Goal: Task Accomplishment & Management: Manage account settings

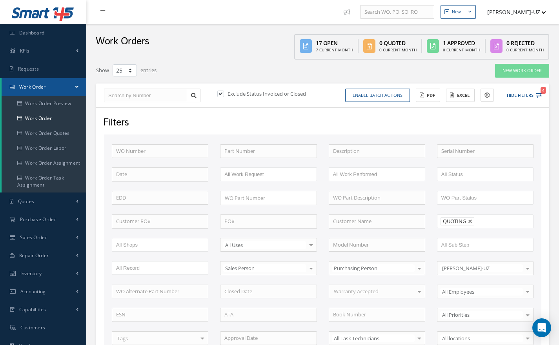
select select "25"
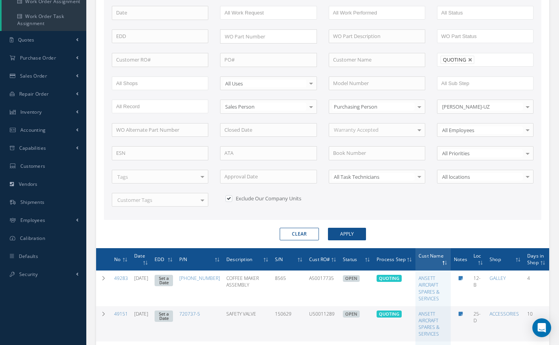
scroll to position [162, 0]
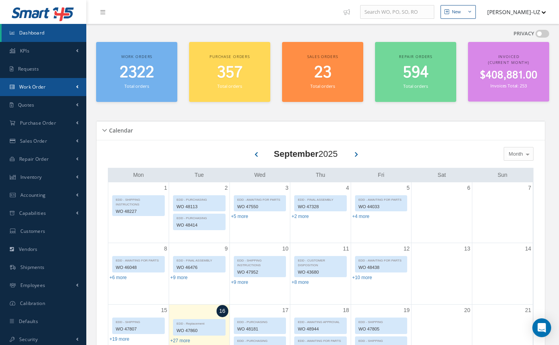
click at [29, 89] on span "Work Order" at bounding box center [32, 87] width 27 height 7
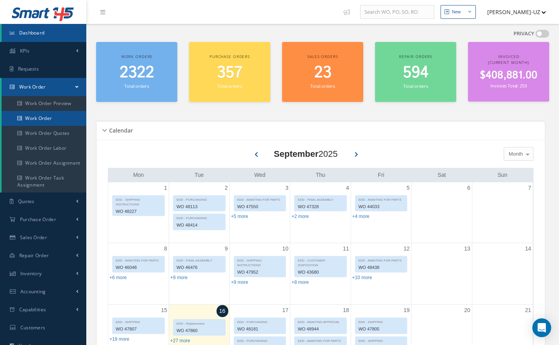
click at [40, 119] on link "Work Order" at bounding box center [44, 118] width 85 height 15
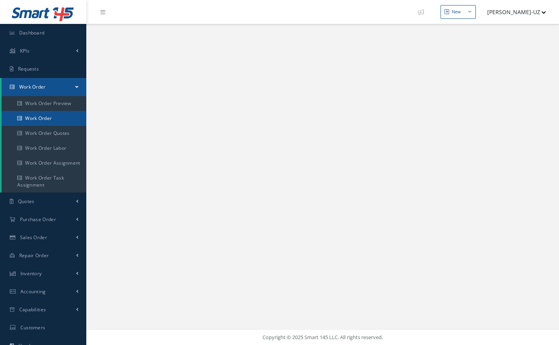
click at [28, 118] on link "Work Order" at bounding box center [44, 118] width 85 height 15
select select "25"
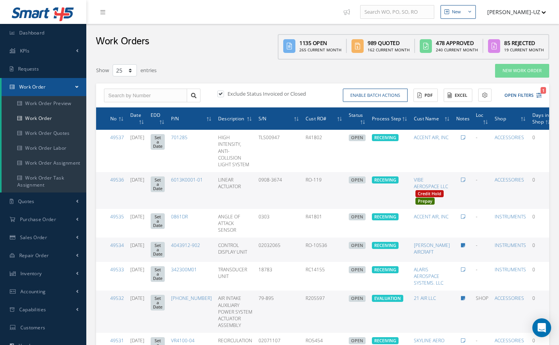
click at [537, 99] on button "Open Filters 1" at bounding box center [520, 95] width 44 height 13
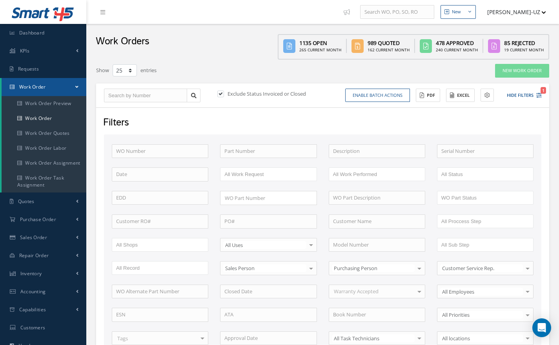
click at [539, 95] on icon "1" at bounding box center [539, 95] width 5 height 5
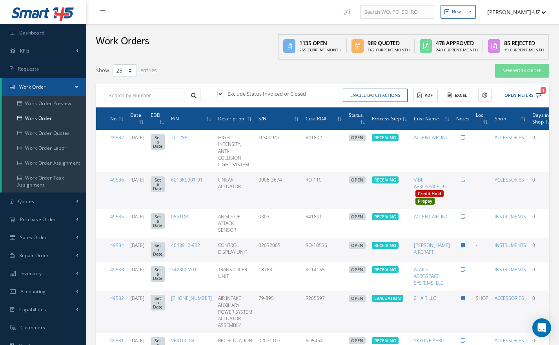
click at [540, 96] on icon "1" at bounding box center [539, 95] width 5 height 5
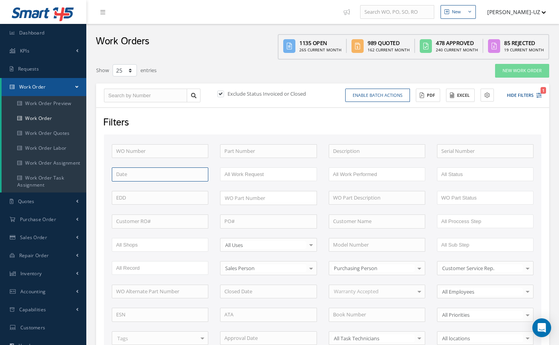
click at [143, 172] on input at bounding box center [160, 175] width 97 height 14
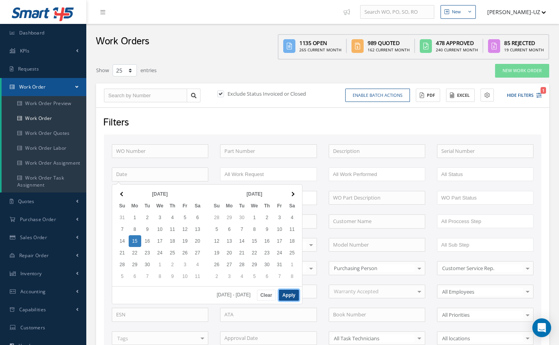
click at [287, 293] on button "Apply" at bounding box center [289, 295] width 20 height 11
type input "09/15/2025 - 09/15/2025"
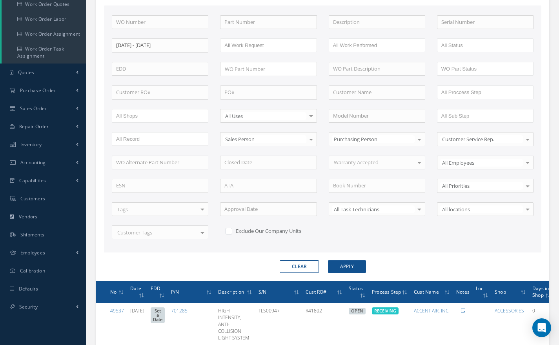
scroll to position [127, 0]
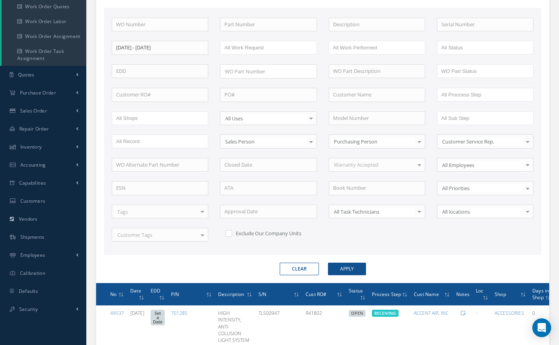
click at [232, 235] on label at bounding box center [233, 233] width 2 height 7
click at [229, 235] on input "checkbox" at bounding box center [228, 232] width 5 height 5
checkbox input "true"
click at [347, 267] on button "Apply" at bounding box center [347, 269] width 38 height 13
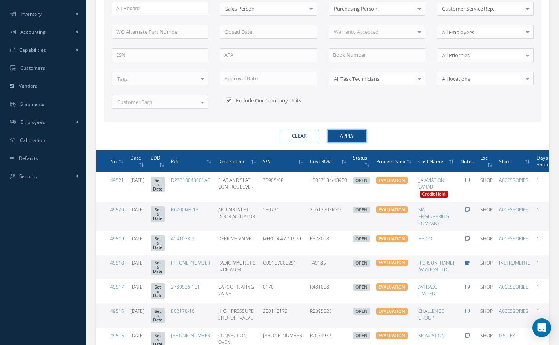
scroll to position [259, 0]
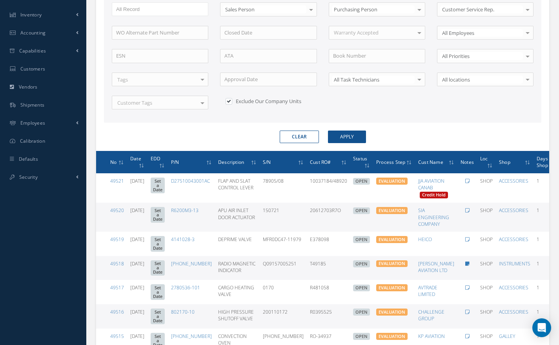
click at [429, 160] on span "Cust Name" at bounding box center [430, 161] width 25 height 7
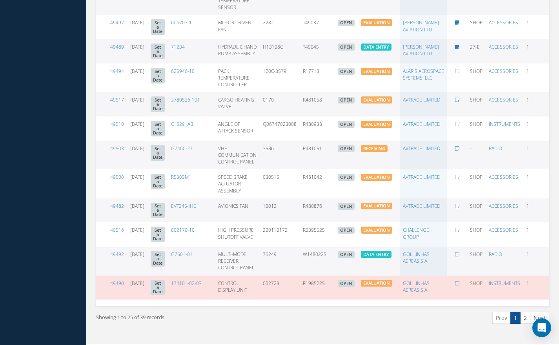
scroll to position [798, 0]
click at [526, 324] on link "2" at bounding box center [525, 318] width 10 height 12
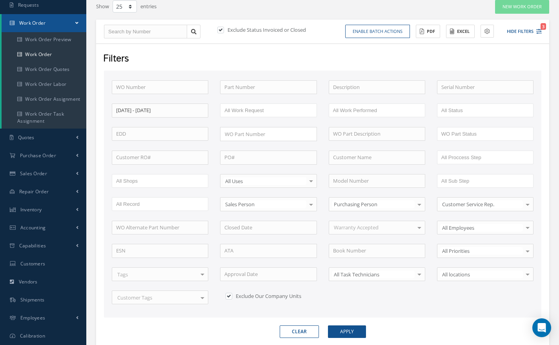
scroll to position [54, 0]
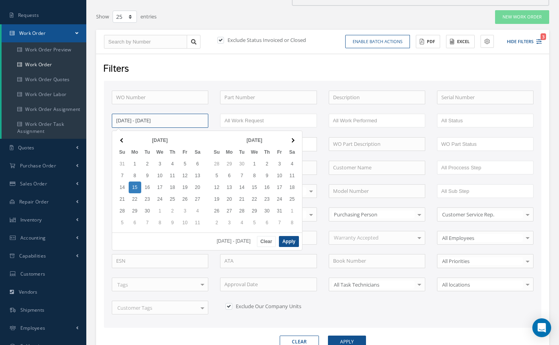
click at [132, 124] on input "09/15/2025 - 09/15/2025" at bounding box center [160, 121] width 97 height 14
click at [291, 243] on button "Apply" at bounding box center [289, 241] width 20 height 11
type input "09/12/2025 - 09/12/2025"
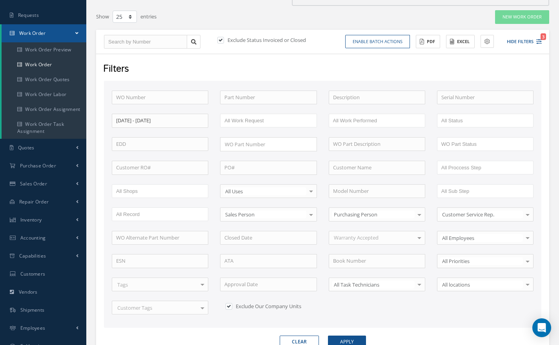
scroll to position [116, 0]
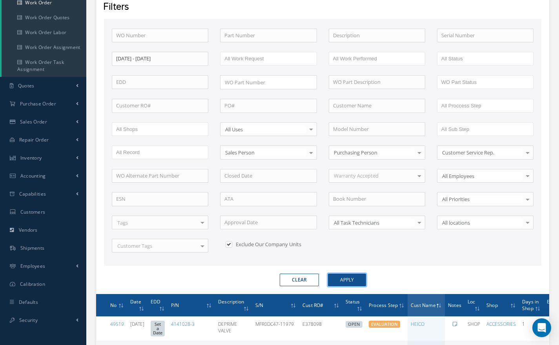
click at [351, 279] on button "Apply" at bounding box center [347, 280] width 38 height 13
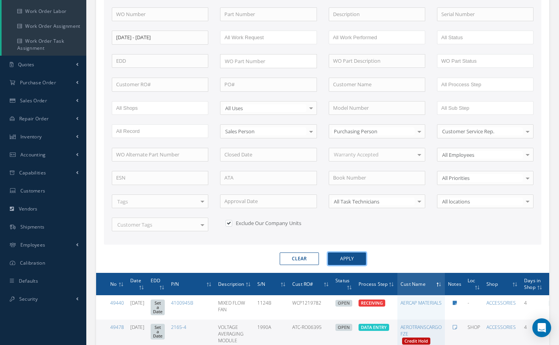
scroll to position [192, 0]
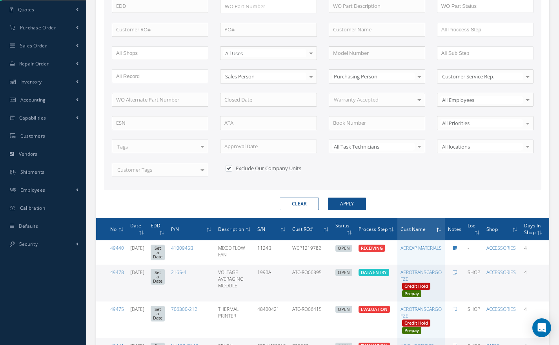
click at [411, 230] on span "Cust Name" at bounding box center [413, 228] width 25 height 7
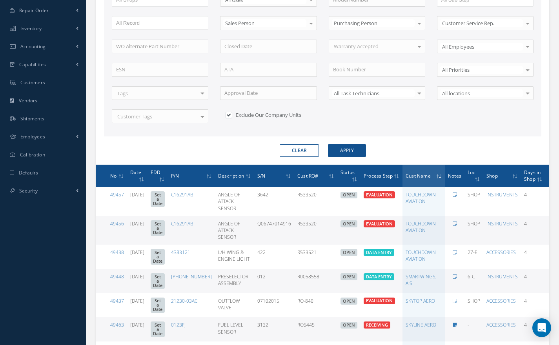
scroll to position [246, 0]
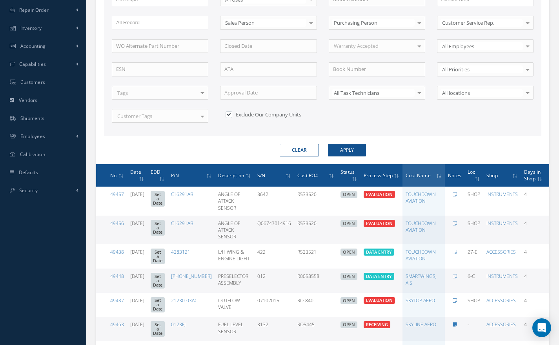
click at [409, 172] on span "Cust Name" at bounding box center [418, 175] width 25 height 7
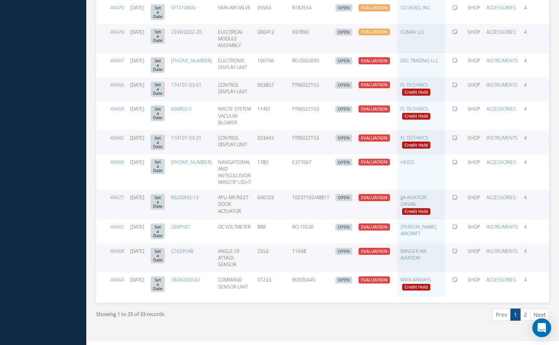
scroll to position [825, 0]
click at [506, 262] on td "INSTRUMENTS" at bounding box center [503, 258] width 38 height 29
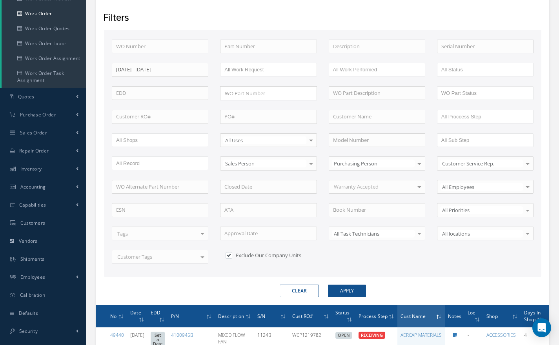
scroll to position [0, 0]
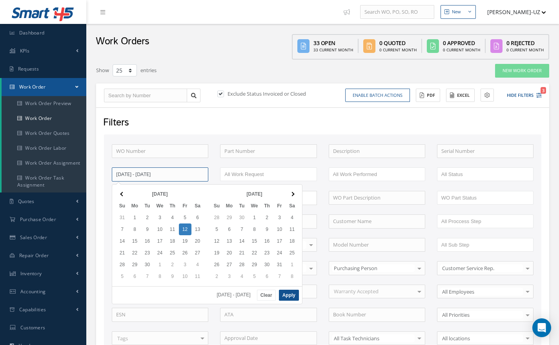
click at [154, 177] on input "09/12/2025 - 09/12/2025" at bounding box center [160, 175] width 97 height 14
click at [266, 294] on button "Clear" at bounding box center [266, 295] width 19 height 11
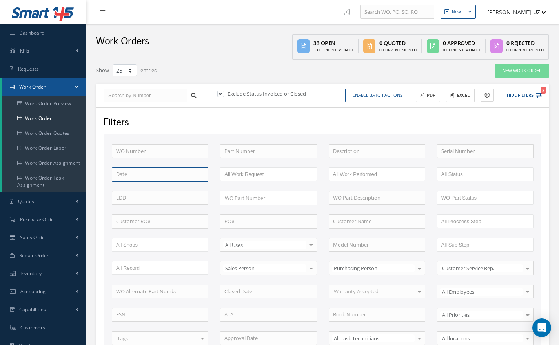
click at [157, 168] on input at bounding box center [160, 175] width 97 height 14
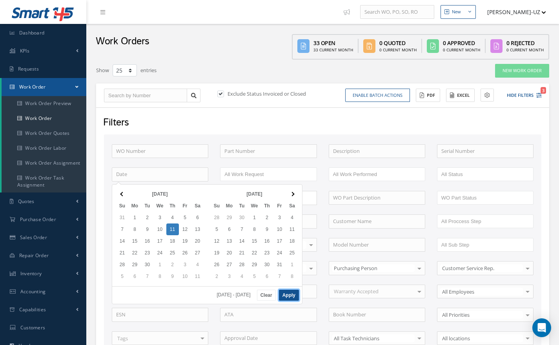
click at [287, 296] on button "Apply" at bounding box center [289, 295] width 20 height 11
type input "09/11/2025 - 09/11/2025"
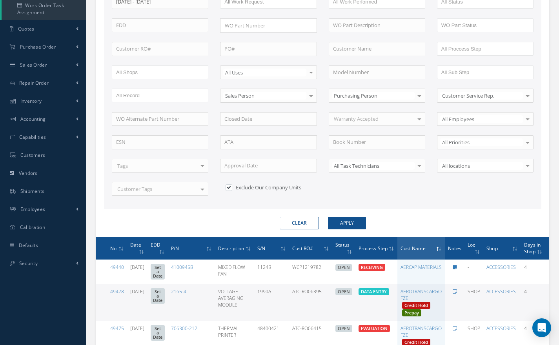
scroll to position [182, 0]
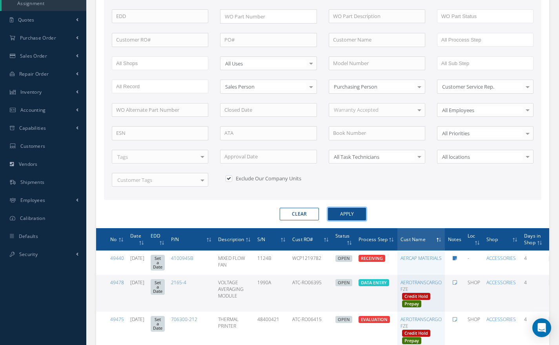
click at [349, 217] on button "Apply" at bounding box center [347, 214] width 38 height 13
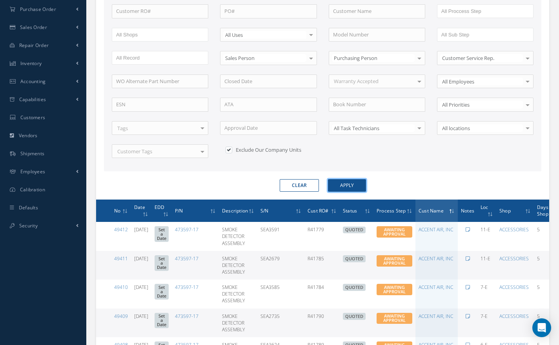
scroll to position [226, 0]
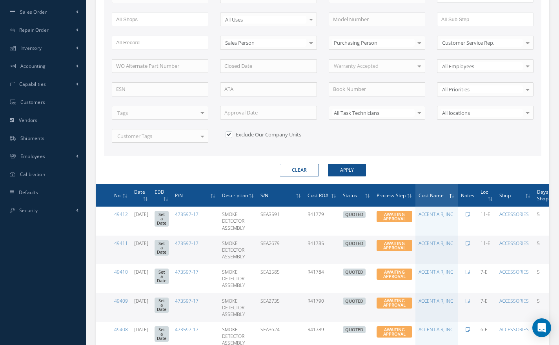
click at [419, 192] on span "Cust Name" at bounding box center [431, 195] width 25 height 7
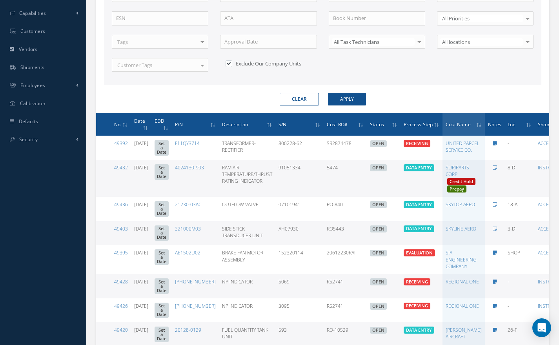
scroll to position [297, 0]
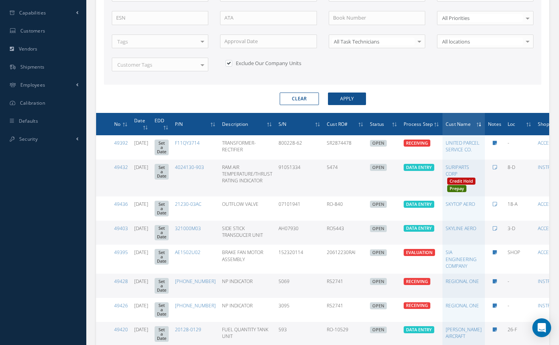
click at [464, 126] on span "Cust Name" at bounding box center [458, 123] width 25 height 7
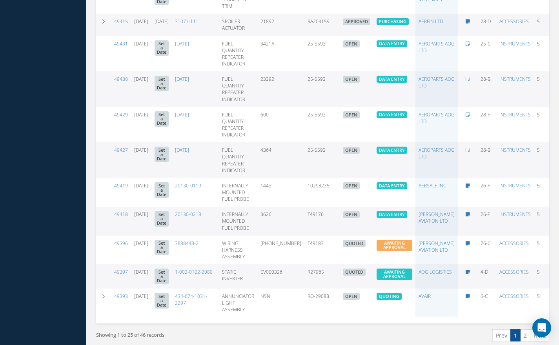
scroll to position [880, 0]
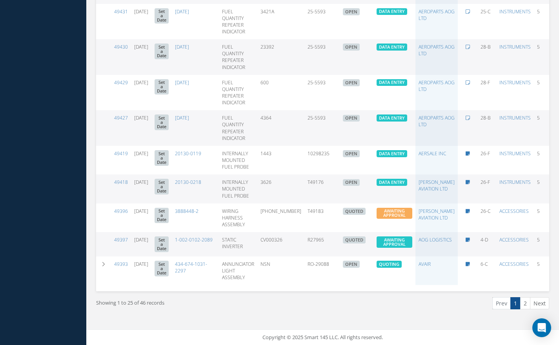
click at [523, 300] on link "2" at bounding box center [525, 304] width 10 height 12
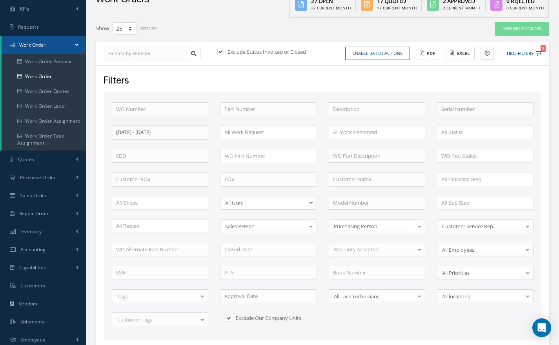
scroll to position [42, 0]
click at [220, 186] on div "WO Number Part Number Description Serial Number 09/11/2025 - 09/11/2025 - BENCH…" at bounding box center [323, 219] width 434 height 234
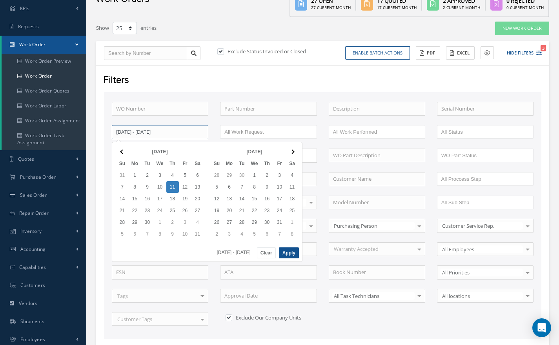
click at [176, 131] on input "09/11/2025 - 09/11/2025" at bounding box center [160, 132] width 97 height 14
click at [273, 255] on button "Clear" at bounding box center [266, 253] width 19 height 11
click at [145, 128] on input at bounding box center [160, 132] width 97 height 14
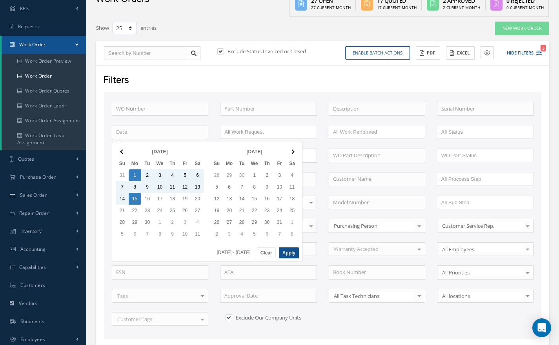
click at [292, 261] on div "Sep 2025 Su Mo Tu We Th Fr Sa 31 1 2 3 4 5 6 7 8 9 10 11 12 13 14 15 16 17 18 1…" at bounding box center [207, 202] width 191 height 120
click at [289, 247] on div "09/01/2025 - 09/15/2025 Clear Apply" at bounding box center [207, 253] width 190 height 18
click at [289, 254] on button "Apply" at bounding box center [289, 253] width 20 height 11
type input "09/01/2025 - 09/15/2025"
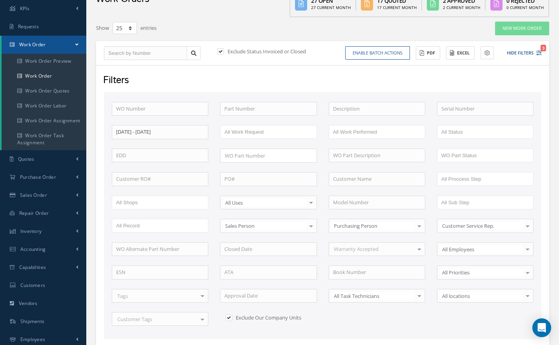
click at [227, 52] on label "Exclude Status Invoiced or Closed" at bounding box center [266, 51] width 80 height 7
click at [223, 52] on input "checkbox" at bounding box center [219, 51] width 5 height 5
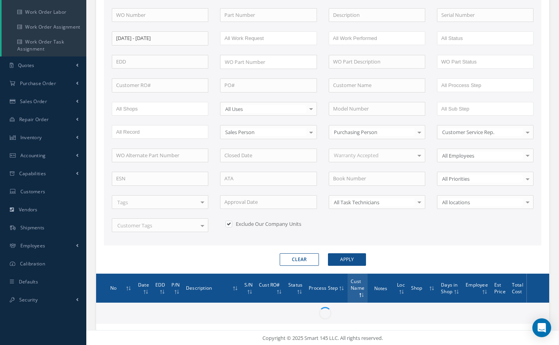
scroll to position [137, 0]
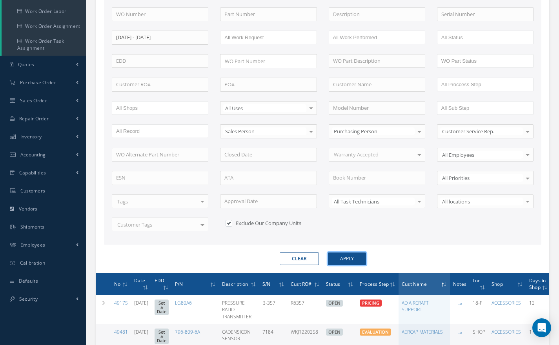
click at [355, 257] on button "Apply" at bounding box center [347, 259] width 38 height 13
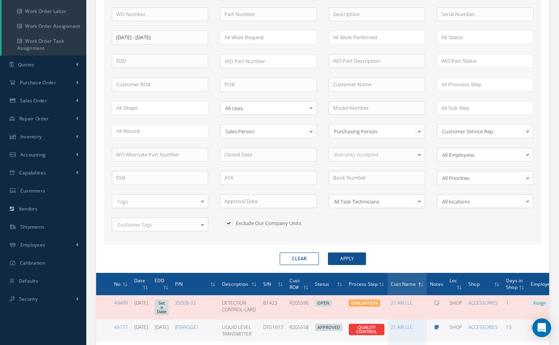
click at [299, 257] on button "Clear" at bounding box center [299, 259] width 39 height 13
checkbox input "true"
checkbox input "false"
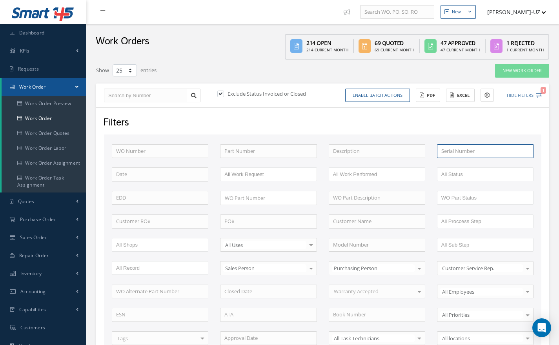
click at [472, 150] on input "text" at bounding box center [485, 151] width 97 height 14
paste input "460854"
type input "460854"
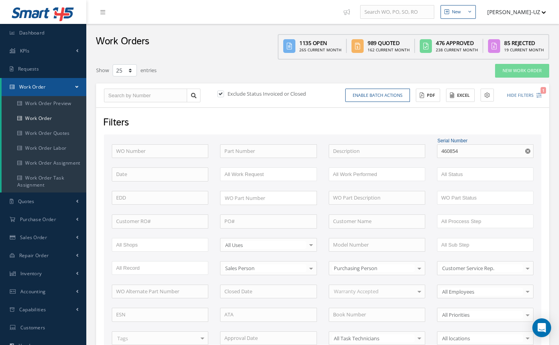
click at [224, 96] on label at bounding box center [225, 93] width 2 height 7
click at [221, 96] on input "checkbox" at bounding box center [219, 94] width 5 height 5
checkbox input "false"
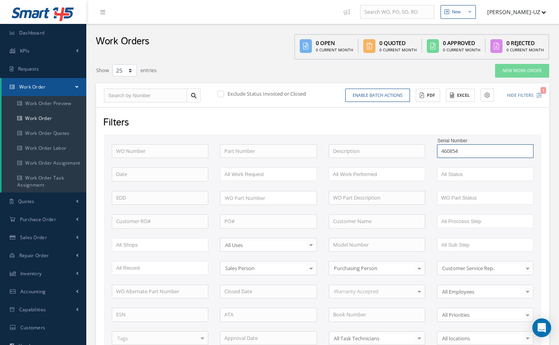
click at [467, 152] on input "460854" at bounding box center [485, 151] width 97 height 14
click at [461, 166] on div "No Match Found" at bounding box center [462, 165] width 40 height 8
click at [528, 152] on icon "Reset" at bounding box center [528, 151] width 5 height 5
click at [489, 154] on input "text" at bounding box center [485, 151] width 97 height 14
paste input "471533"
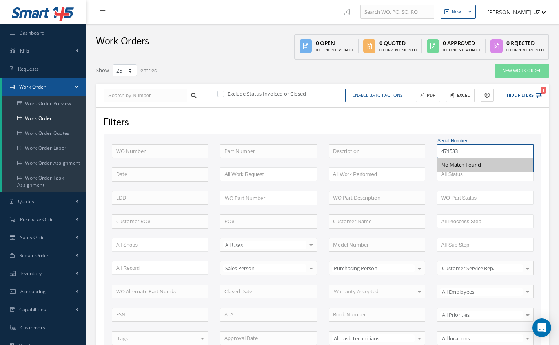
type input "471533"
click at [139, 100] on input "text" at bounding box center [145, 96] width 83 height 14
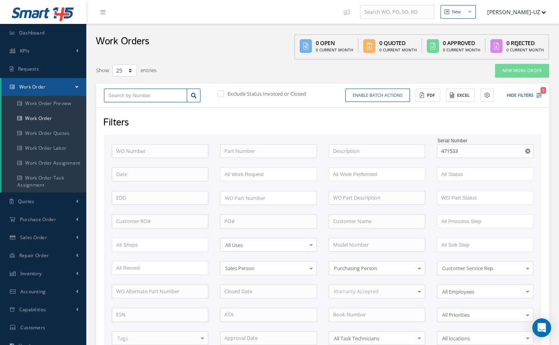
type input "4"
type input "48"
type input "489"
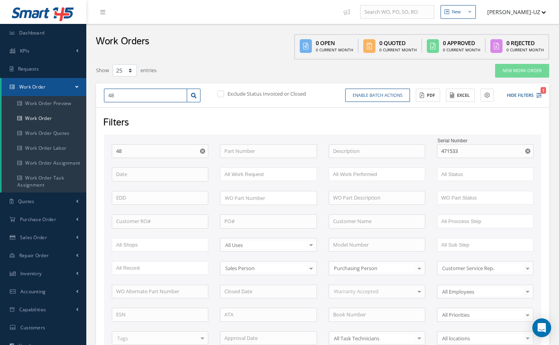
type input "489"
type input "4891"
type input "48917"
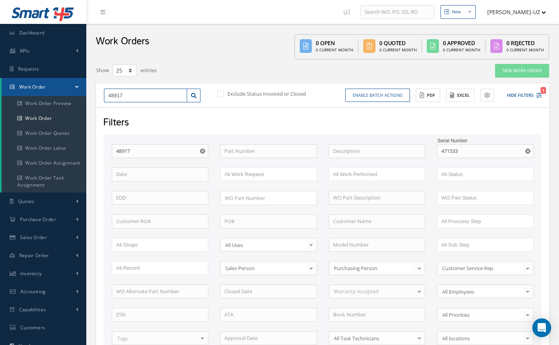
type input "48917"
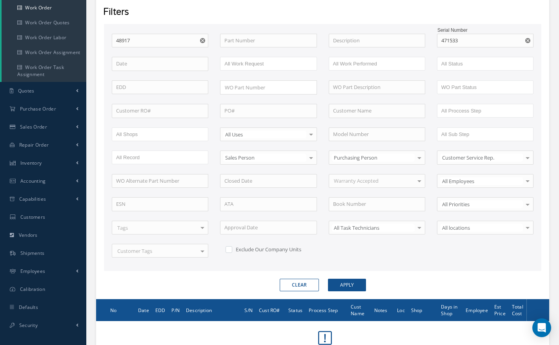
scroll to position [151, 0]
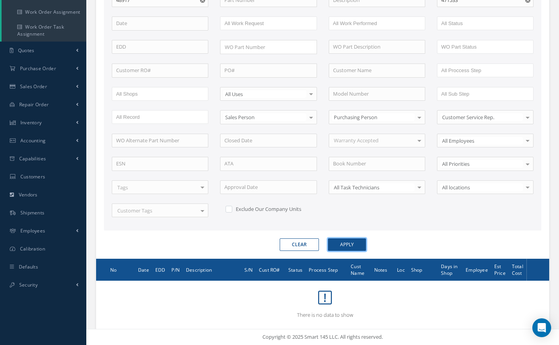
click at [353, 244] on button "Apply" at bounding box center [347, 245] width 38 height 13
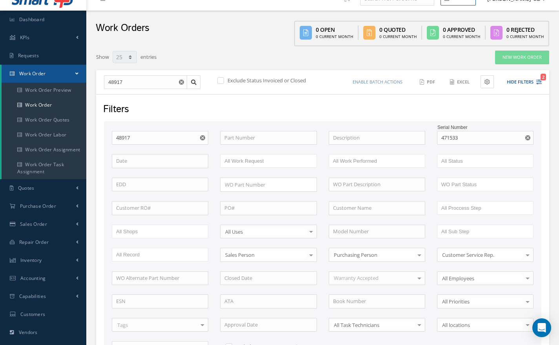
scroll to position [6, 0]
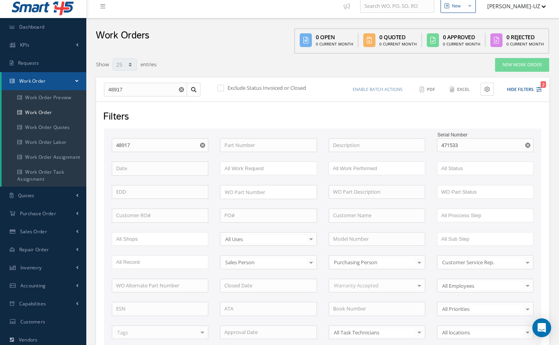
click at [529, 143] on use "Reset" at bounding box center [528, 145] width 5 height 5
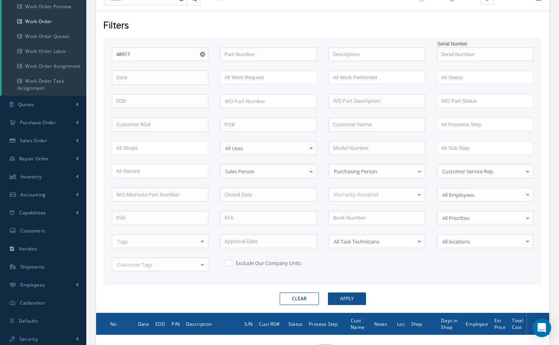
scroll to position [151, 0]
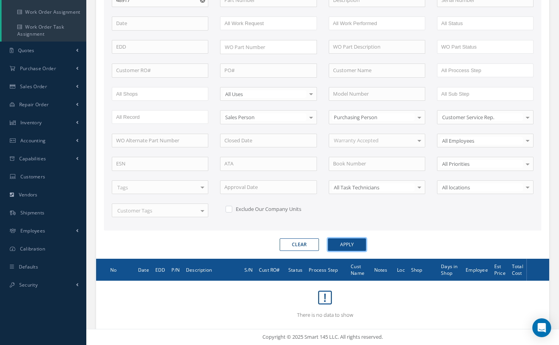
click at [347, 246] on button "Apply" at bounding box center [347, 245] width 38 height 13
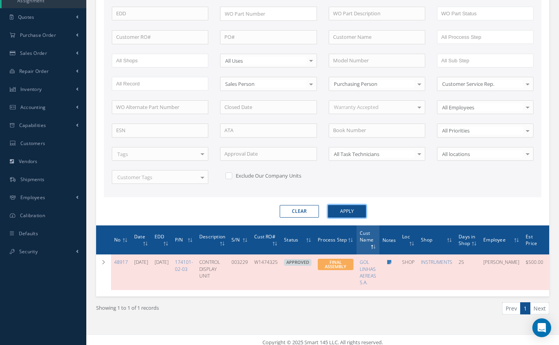
scroll to position [195, 0]
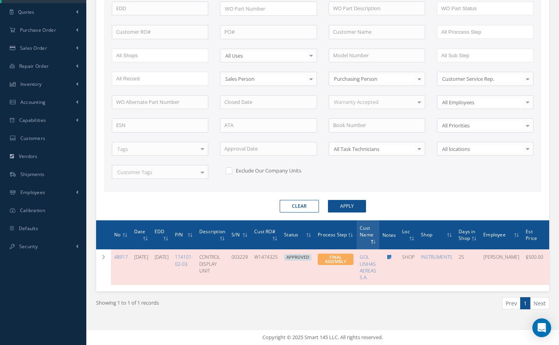
click at [193, 254] on link "174101-02-03" at bounding box center [184, 260] width 18 height 13
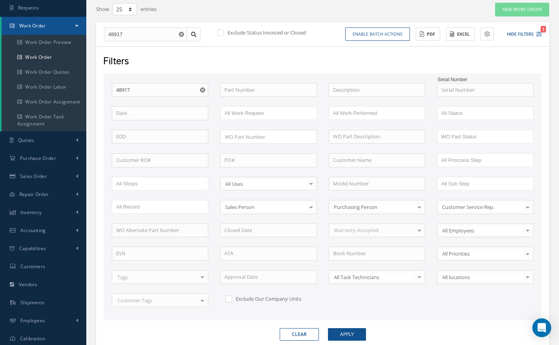
scroll to position [61, 0]
click at [181, 37] on use "Reset" at bounding box center [181, 34] width 5 height 5
click at [235, 90] on input "text" at bounding box center [268, 91] width 97 height 14
paste input "65-44991-3"
click at [276, 89] on input "65-44991-3" at bounding box center [268, 91] width 97 height 14
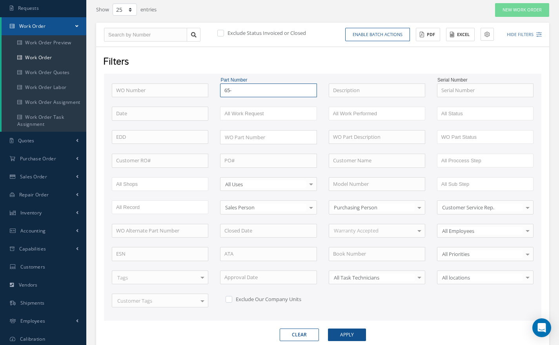
type input "65-"
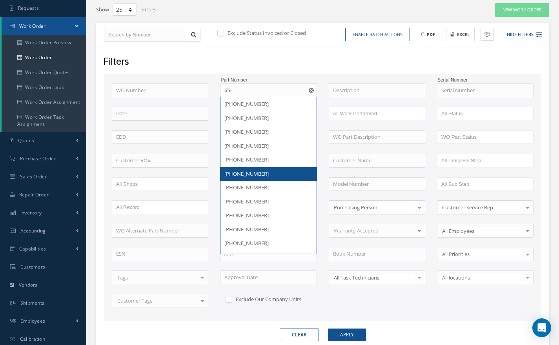
click at [290, 336] on button "Clear" at bounding box center [299, 335] width 39 height 13
checkbox input "true"
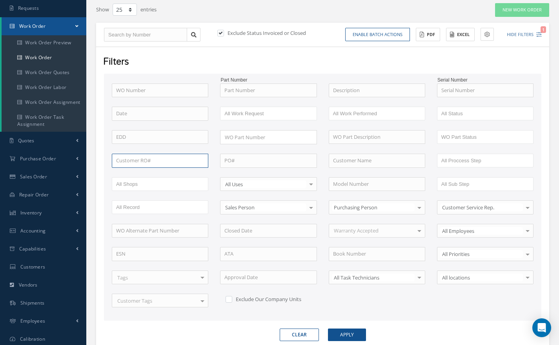
click at [137, 160] on input "text" at bounding box center [160, 161] width 97 height 14
paste input "20609880REC"
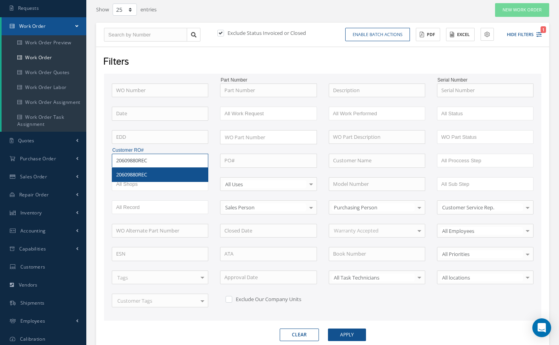
type input "20609880REC"
click at [133, 173] on span "20609880REC" at bounding box center [131, 174] width 31 height 7
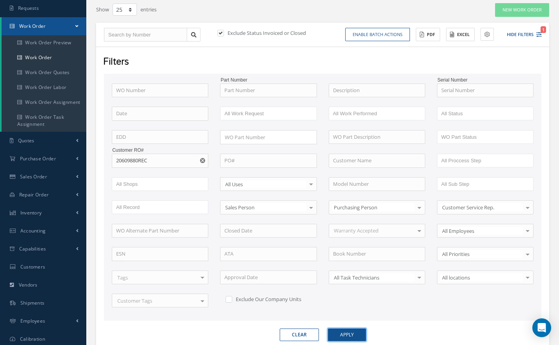
click at [343, 333] on button "Apply" at bounding box center [347, 335] width 38 height 13
click at [350, 333] on button "Apply" at bounding box center [347, 335] width 38 height 13
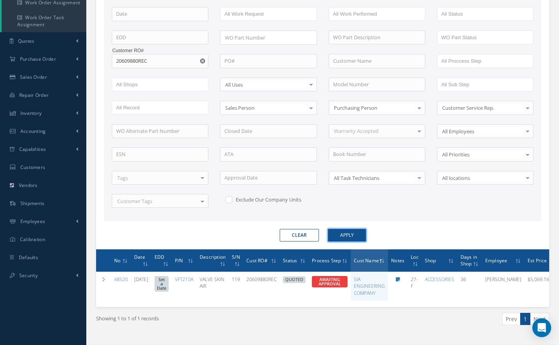
scroll to position [165, 0]
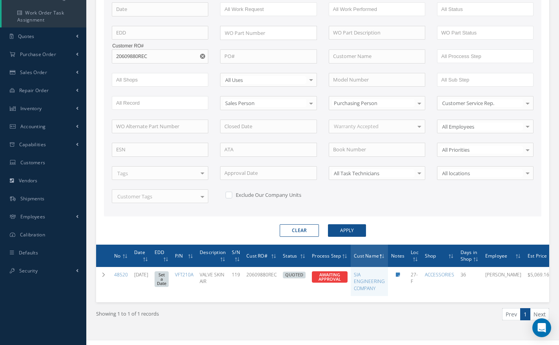
click at [302, 226] on button "Clear" at bounding box center [299, 231] width 39 height 13
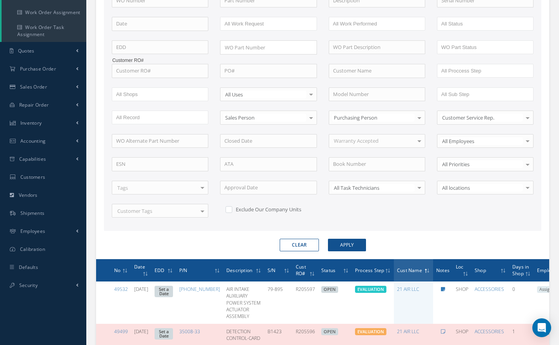
scroll to position [149, 0]
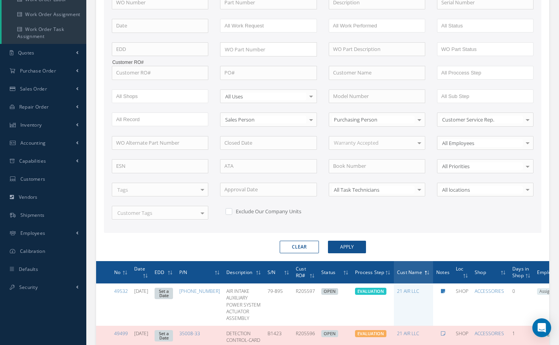
click at [301, 248] on button "Clear" at bounding box center [299, 247] width 39 height 13
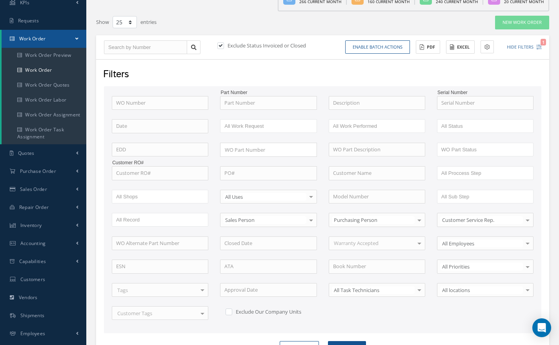
scroll to position [47, 0]
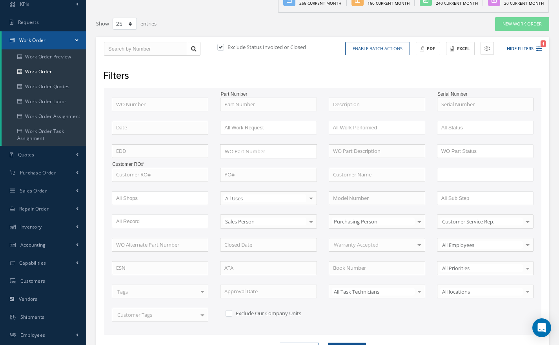
click at [456, 174] on input "text" at bounding box center [467, 175] width 50 height 10
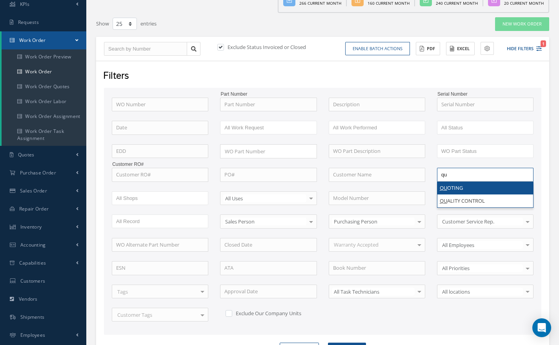
type input "qu"
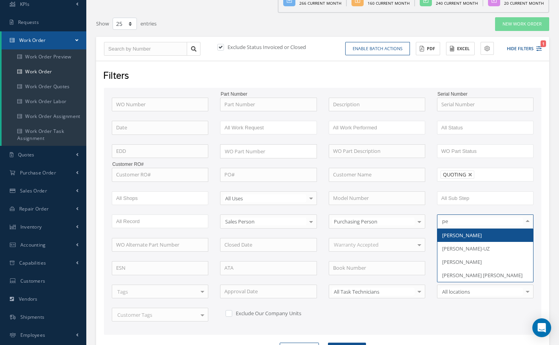
type input "per"
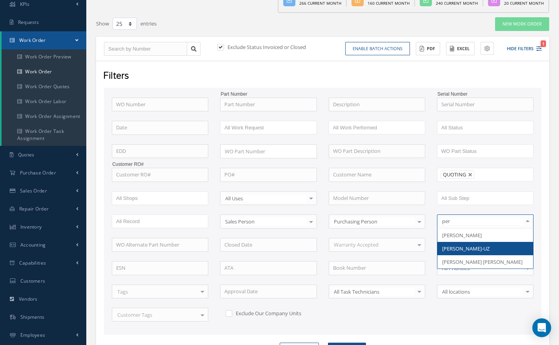
click at [466, 252] on span "[PERSON_NAME]-UZ" at bounding box center [465, 248] width 47 height 7
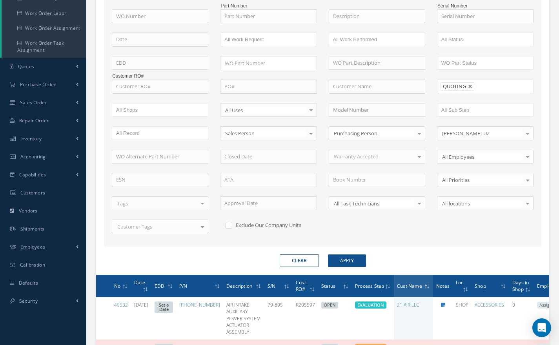
scroll to position [140, 0]
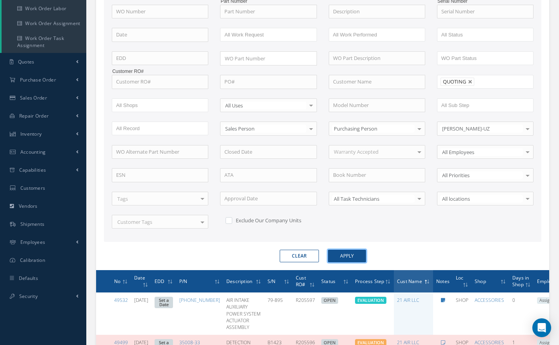
click at [348, 254] on button "Apply" at bounding box center [347, 256] width 38 height 13
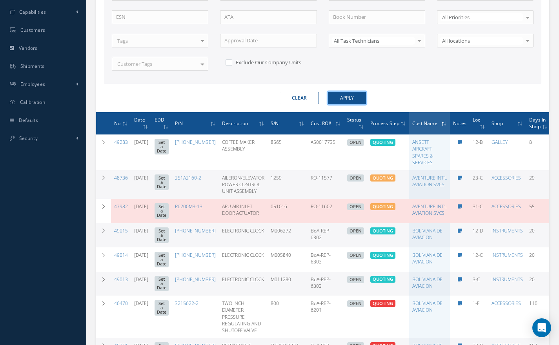
scroll to position [298, 0]
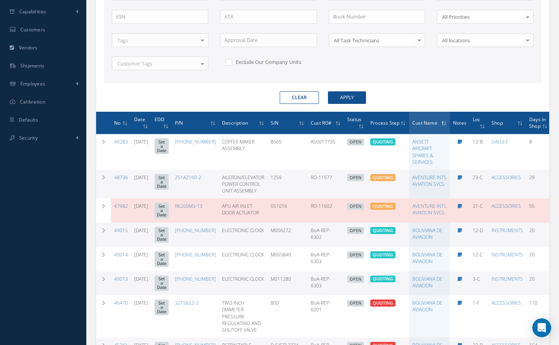
click at [422, 124] on span "Cust Name" at bounding box center [425, 122] width 25 height 7
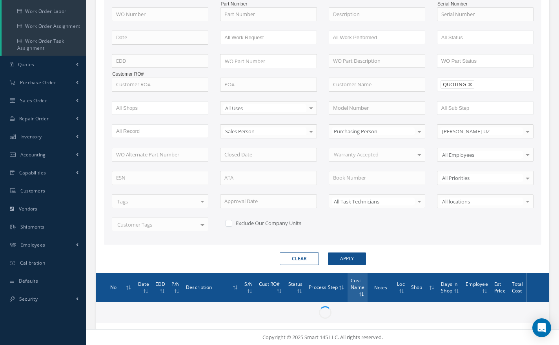
scroll to position [137, 0]
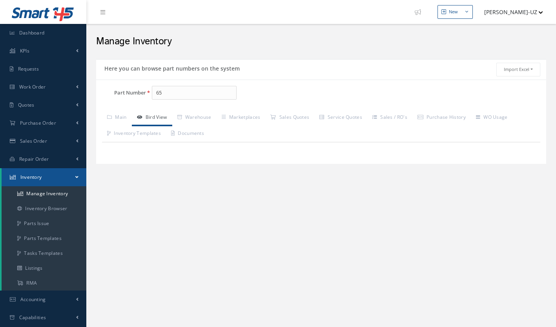
type input "6"
type input "7"
click at [50, 190] on link "Manage Inventory" at bounding box center [44, 193] width 85 height 15
click at [51, 197] on link "Manage Inventory" at bounding box center [44, 193] width 85 height 15
click at [175, 96] on input "65-" at bounding box center [194, 93] width 85 height 14
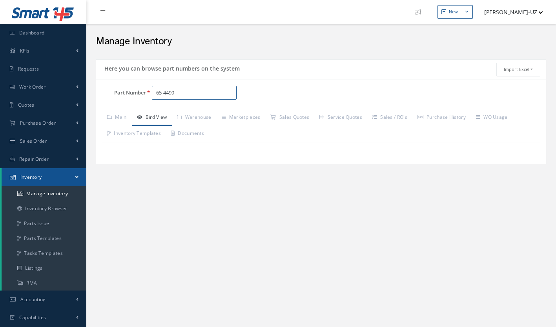
type input "65-4499"
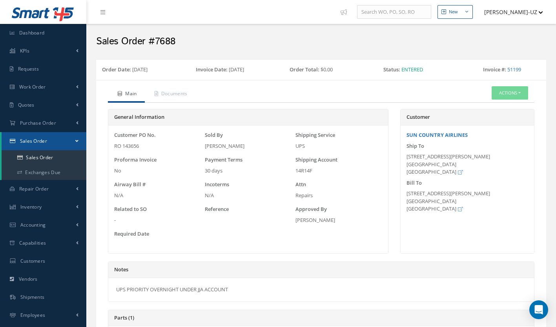
select select "25"
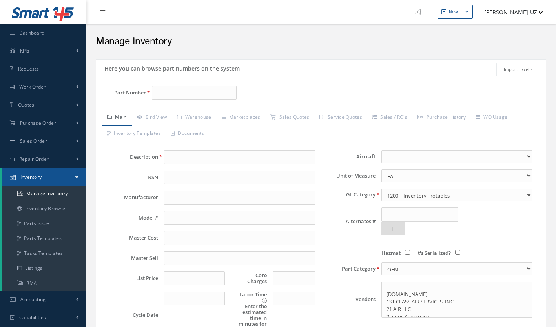
select select
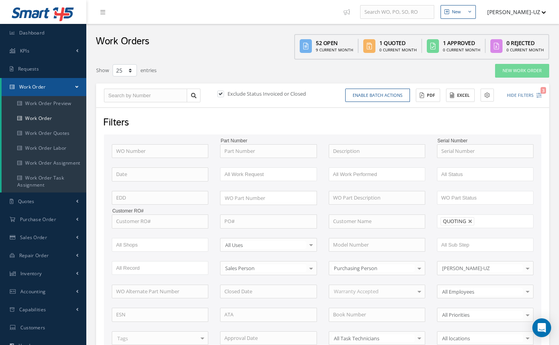
select select "25"
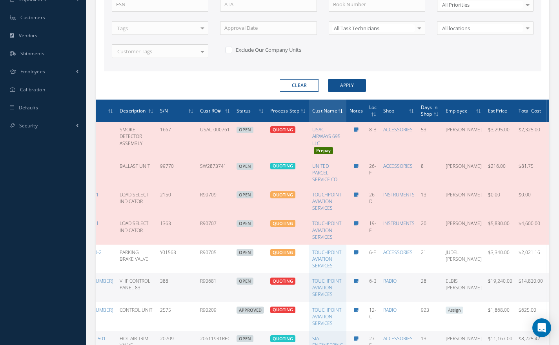
scroll to position [0, 107]
click at [549, 173] on icon at bounding box center [553, 172] width 8 height 6
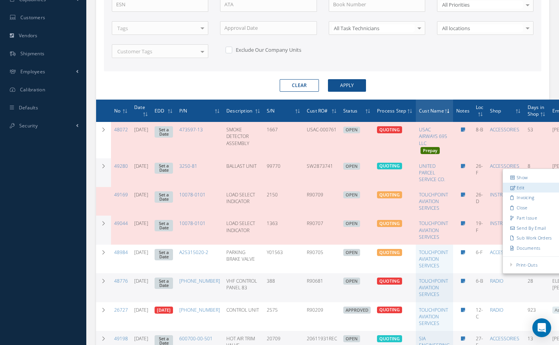
click at [517, 187] on link "Edit" at bounding box center [534, 188] width 62 height 10
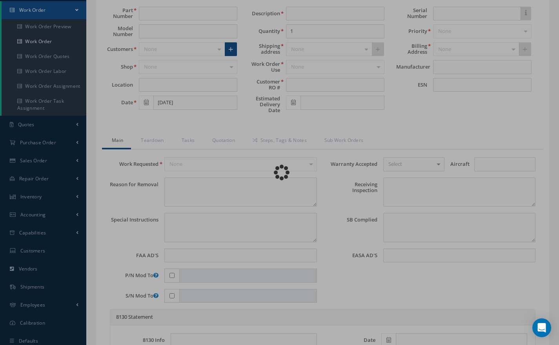
scroll to position [69, 0]
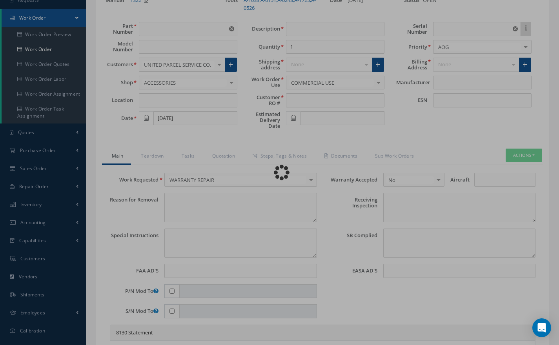
type input "3250-81"
type input "26-F"
type input "09/08/2025"
type input "BALLAST UNIT"
type input "SW2873741"
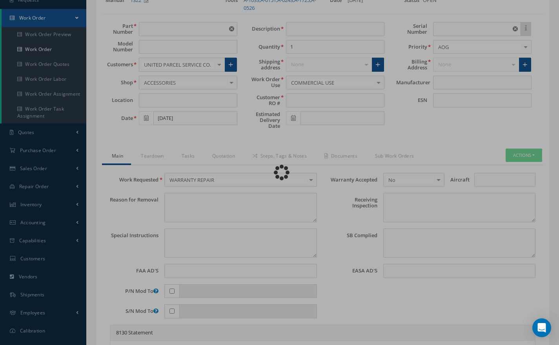
type input "99770"
type textarea "BAD FROM STOCK"
type textarea "PLEASE SEE R.O. FOR DETAILS"
type textarea "NO VISUAL DAMAGE"
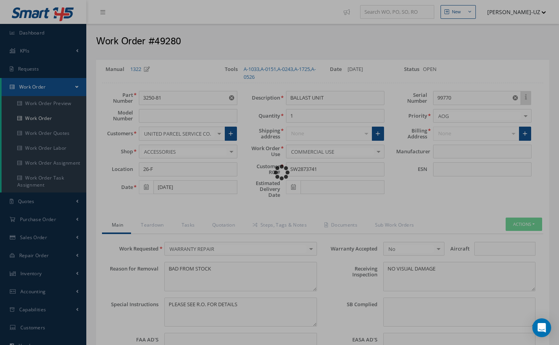
click at [280, 173] on div "Loading…" at bounding box center [280, 173] width 0 height 0
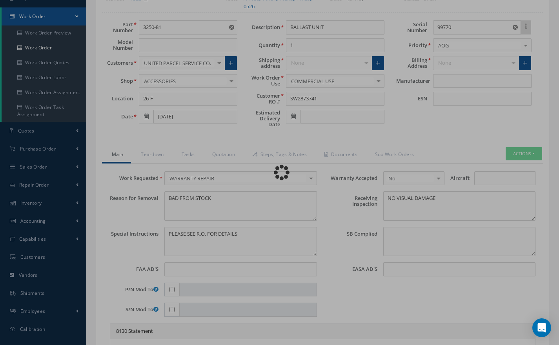
scroll to position [137, 0]
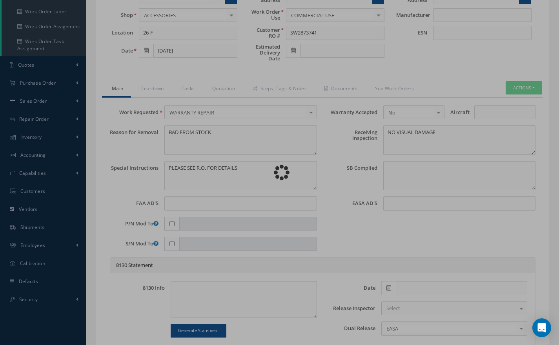
click at [280, 173] on div "Loading…" at bounding box center [280, 173] width 0 height 0
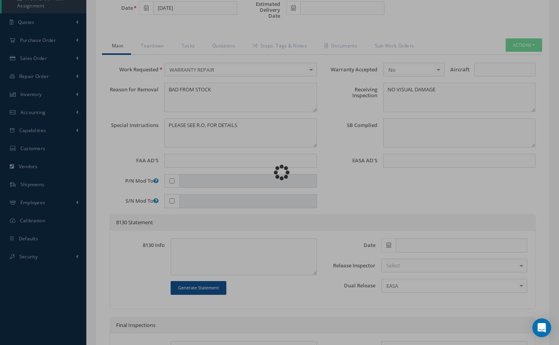
scroll to position [180, 0]
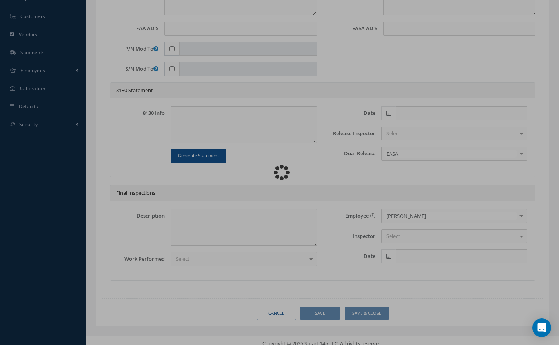
type input "DIEHL AEROSPACE"
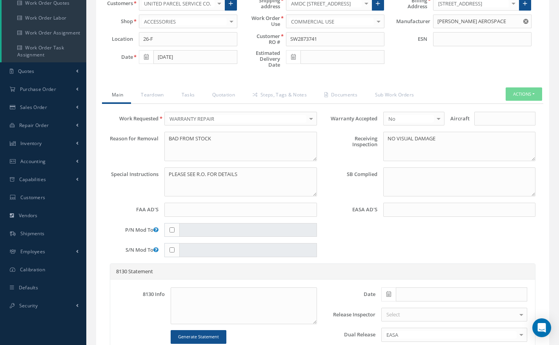
scroll to position [120, 0]
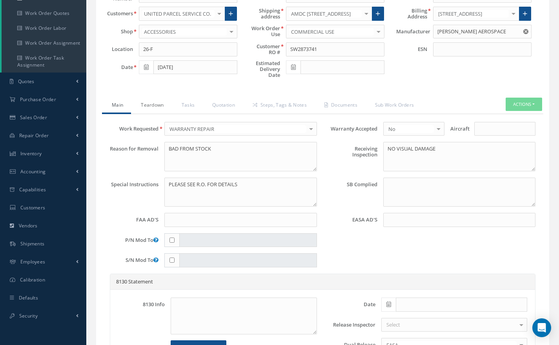
click at [151, 104] on link "Teardown" at bounding box center [151, 106] width 40 height 16
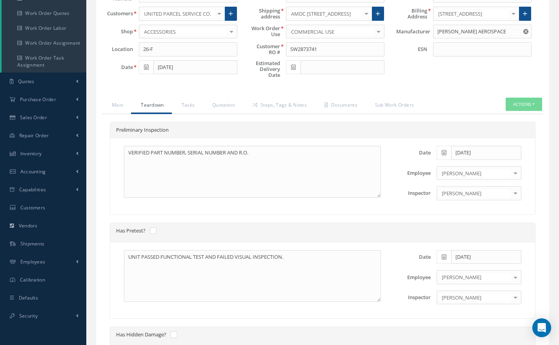
drag, startPoint x: 151, startPoint y: 104, endPoint x: 148, endPoint y: 44, distance: 60.1
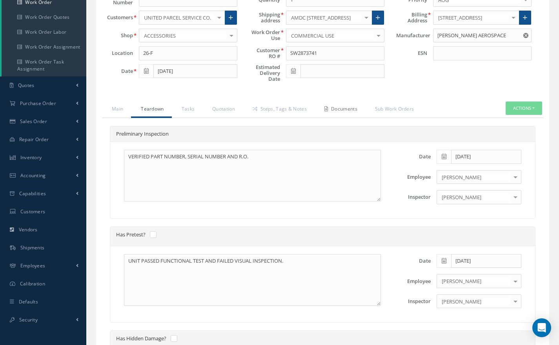
click at [345, 110] on link "Documents" at bounding box center [340, 110] width 51 height 16
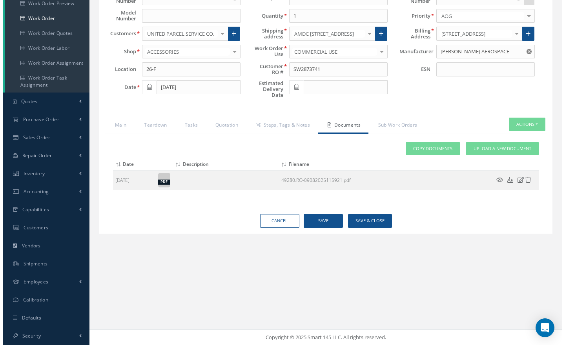
scroll to position [100, 0]
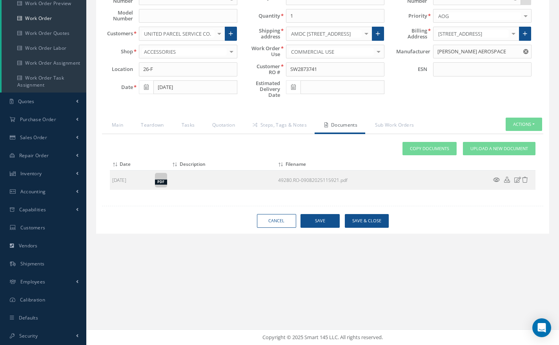
click at [497, 181] on icon at bounding box center [496, 180] width 7 height 6
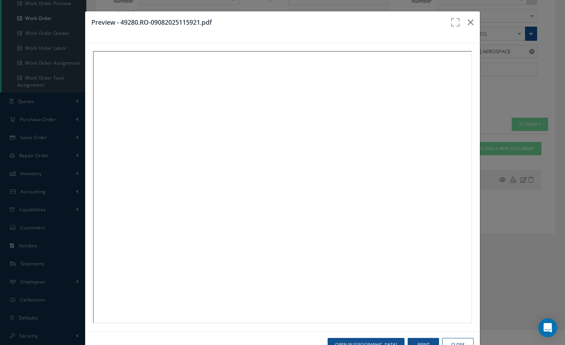
scroll to position [24, 0]
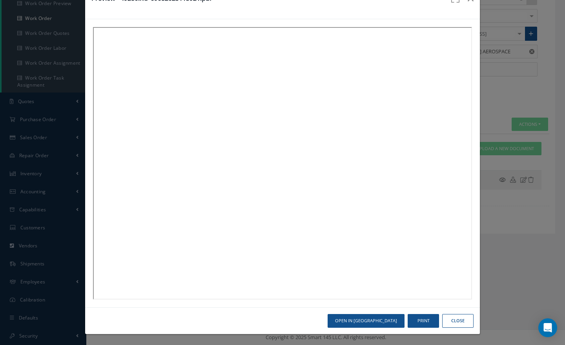
click at [442, 323] on button "Close" at bounding box center [457, 321] width 31 height 14
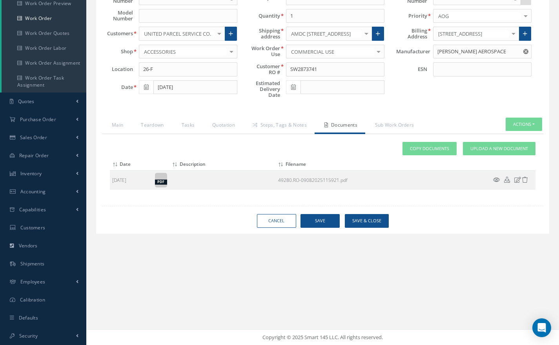
click at [496, 175] on td at bounding box center [512, 181] width 47 height 20
click at [497, 179] on icon at bounding box center [496, 180] width 7 height 6
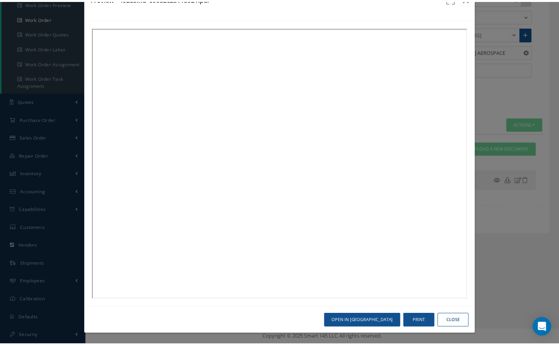
scroll to position [0, 0]
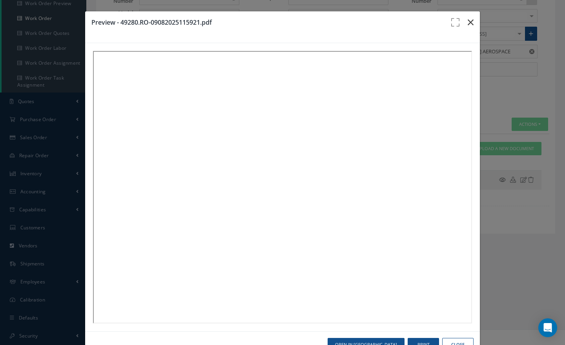
click at [468, 24] on icon "button" at bounding box center [471, 22] width 6 height 9
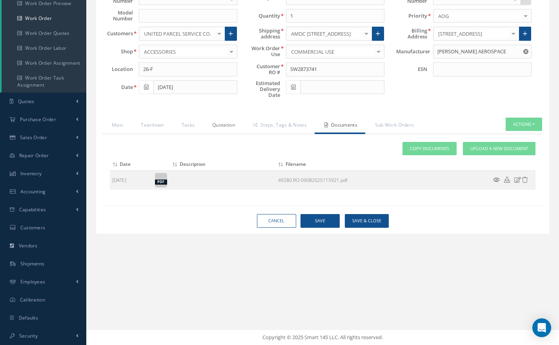
click at [226, 124] on link "Quotation" at bounding box center [223, 126] width 40 height 16
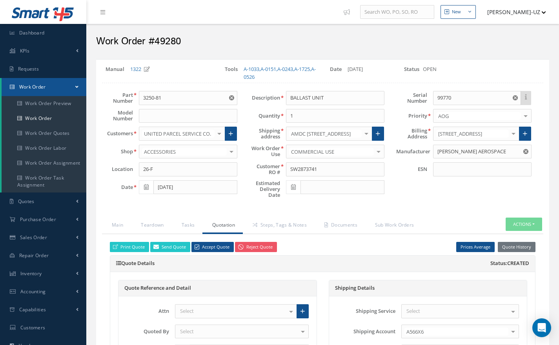
click at [338, 323] on div "Shipping Service Select Airborne COURIER DELIVERY DHL DHL DHL 2nd Day DHL Groun…" at bounding box center [428, 339] width 198 height 84
click at [349, 226] on link "Documents" at bounding box center [340, 226] width 51 height 16
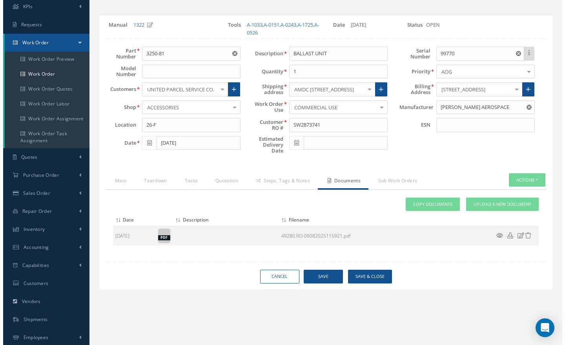
scroll to position [46, 0]
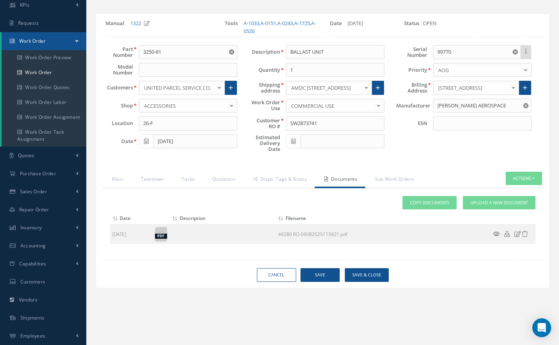
click at [495, 232] on icon at bounding box center [496, 234] width 7 height 6
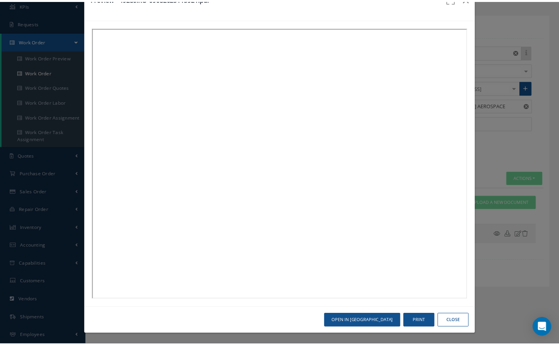
scroll to position [0, 0]
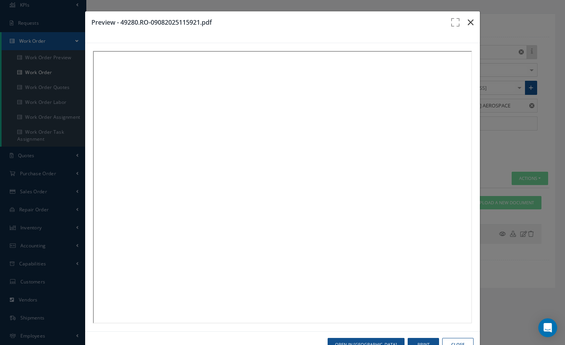
click at [468, 22] on icon "button" at bounding box center [471, 22] width 6 height 9
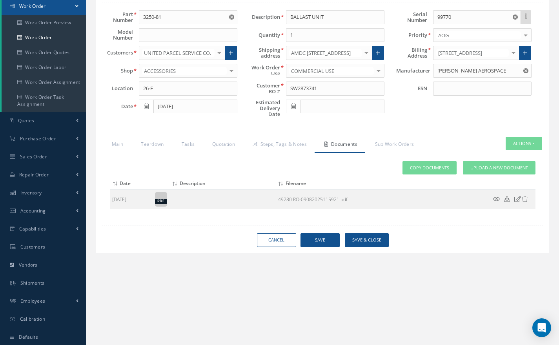
scroll to position [80, 0]
click at [155, 148] on link "Teardown" at bounding box center [151, 145] width 40 height 16
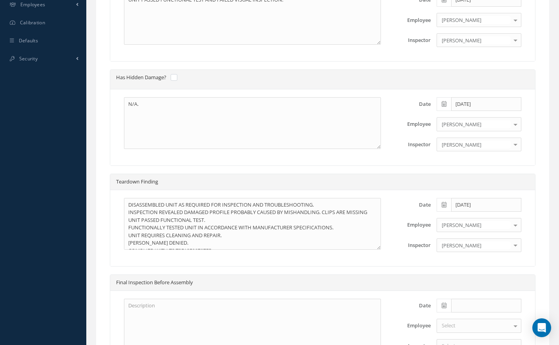
scroll to position [571, 0]
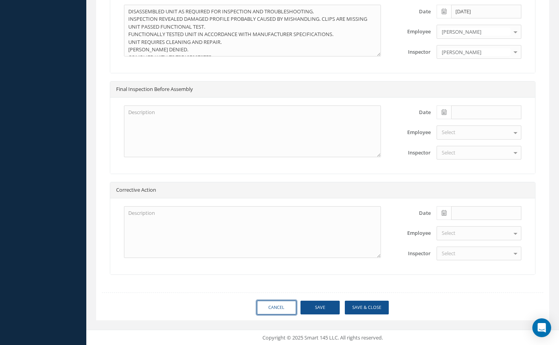
click at [276, 304] on link "Cancel" at bounding box center [276, 308] width 39 height 14
select select "25"
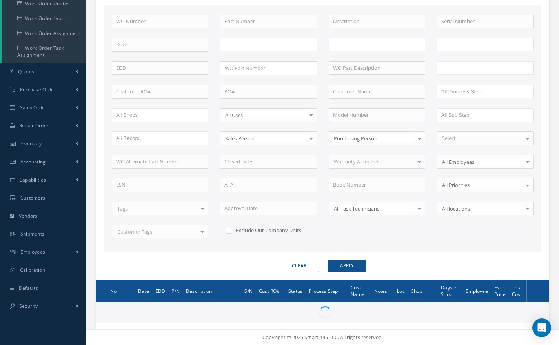
scroll to position [130, 0]
click at [305, 268] on button "Clear" at bounding box center [299, 266] width 39 height 13
click at [300, 267] on button "Clear" at bounding box center [299, 266] width 39 height 13
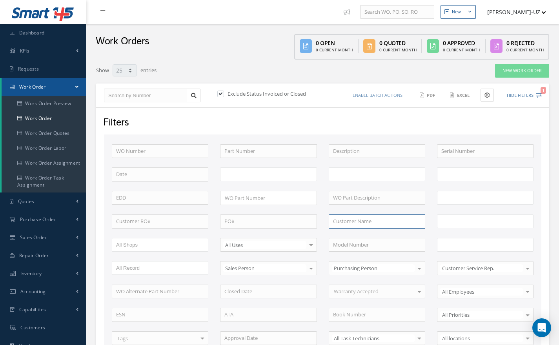
click at [360, 219] on input "text" at bounding box center [377, 222] width 97 height 14
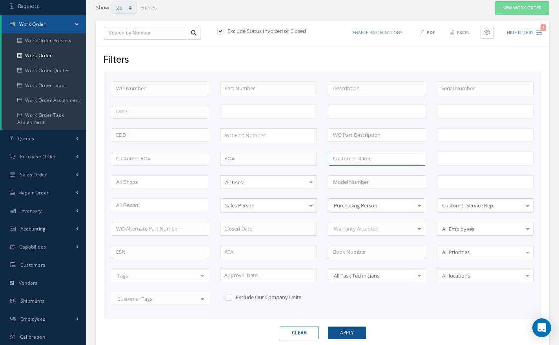
scroll to position [62, 0]
type input "o"
type input "p"
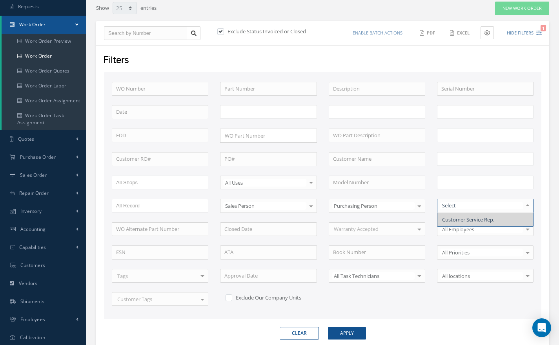
click at [476, 219] on span "Customer Service Rep." at bounding box center [468, 219] width 52 height 7
click at [460, 220] on span "Customer Service Rep." at bounding box center [468, 219] width 52 height 7
click at [302, 334] on button "Clear" at bounding box center [299, 333] width 39 height 13
type input "p"
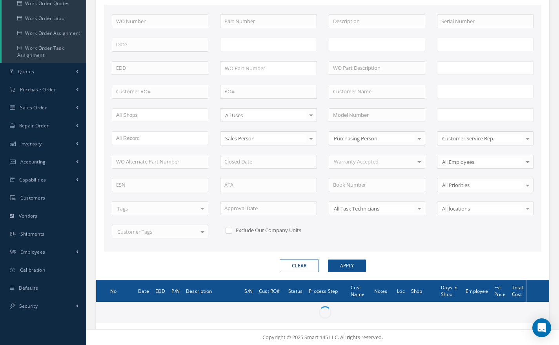
click at [306, 262] on button "Clear" at bounding box center [299, 266] width 39 height 13
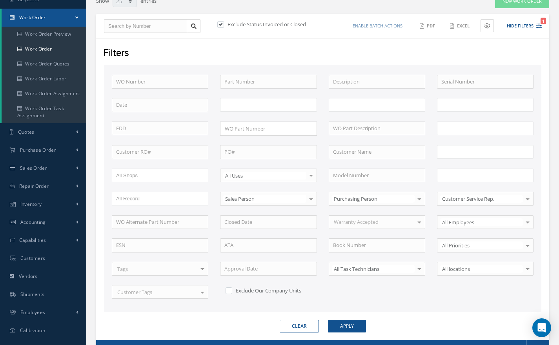
scroll to position [70, 0]
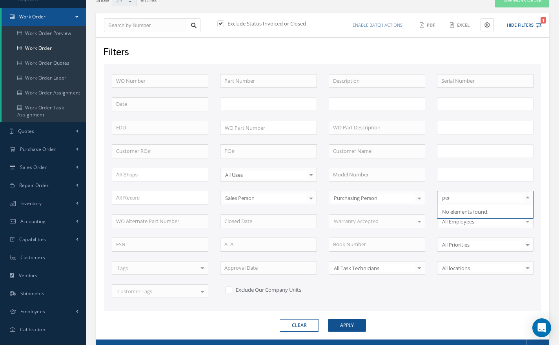
click at [455, 214] on span "No elements found." at bounding box center [465, 211] width 46 height 7
type input "p"
click at [468, 195] on input "text" at bounding box center [481, 197] width 83 height 7
click at [411, 45] on div "Filters WO Number Part Number Description Serial Number WO Part Number × Loadin…" at bounding box center [322, 188] width 453 height 303
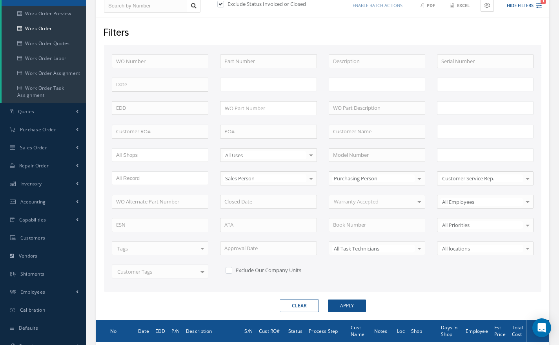
scroll to position [90, 0]
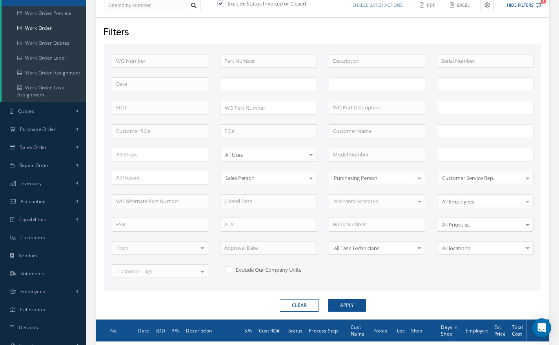
click at [300, 309] on button "Clear" at bounding box center [299, 305] width 39 height 13
click at [298, 304] on button "Clear" at bounding box center [299, 305] width 39 height 13
type input "All Work Request"
type input "All Work Performed"
type input "All Status"
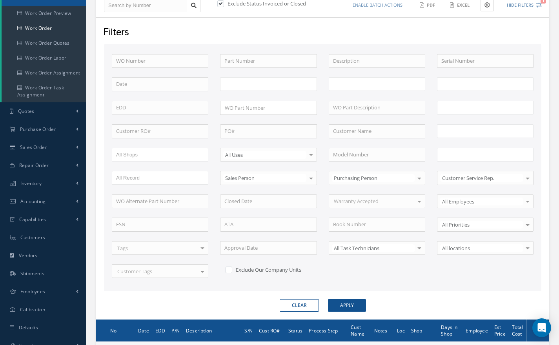
type input "WO Part Status"
type input "All Proccess Step"
type input "All Sub Step"
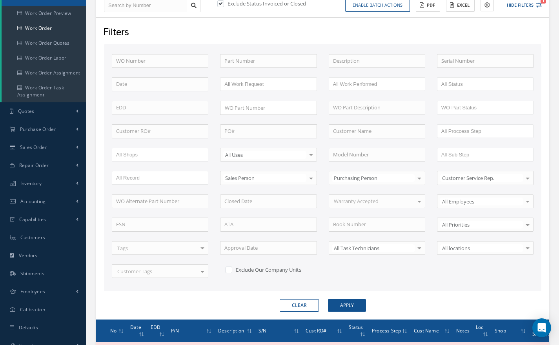
click at [298, 304] on button "Clear" at bounding box center [299, 305] width 39 height 13
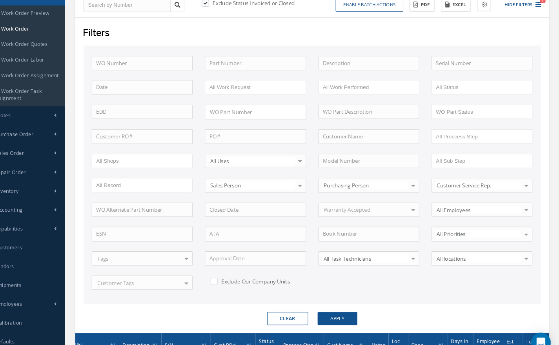
scroll to position [86, 0]
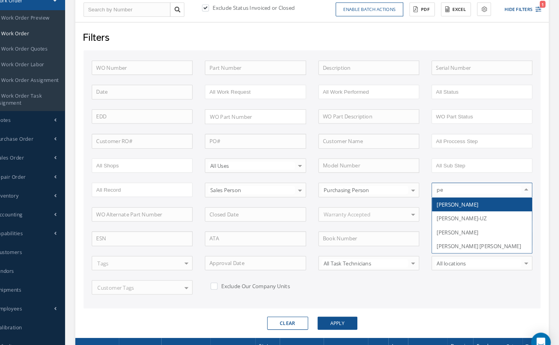
type input "per"
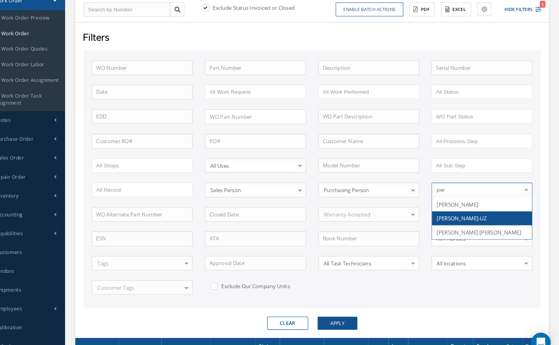
click at [458, 212] on span "[PERSON_NAME]-UZ" at bounding box center [486, 209] width 96 height 13
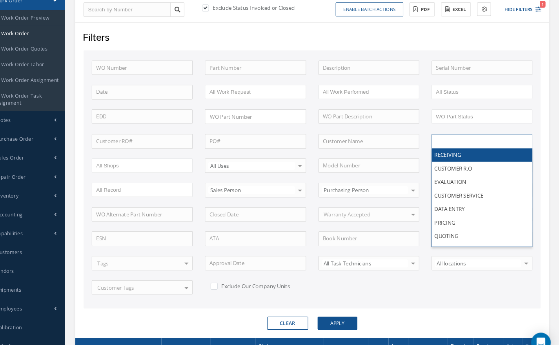
click at [460, 133] on input "text" at bounding box center [467, 135] width 50 height 10
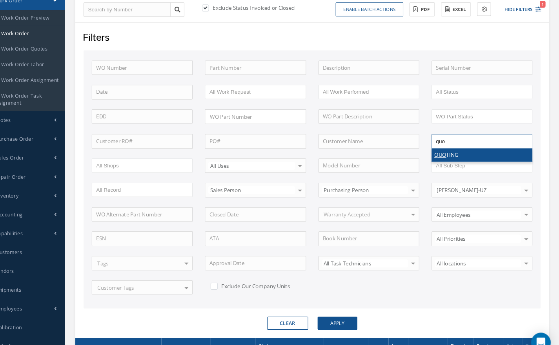
type input "quo"
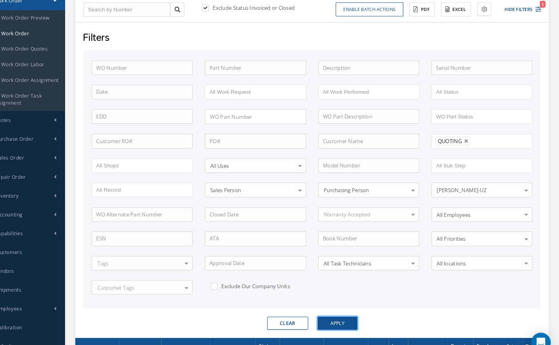
click at [348, 310] on button "Apply" at bounding box center [347, 309] width 38 height 13
click at [350, 309] on button "Apply" at bounding box center [347, 309] width 38 height 13
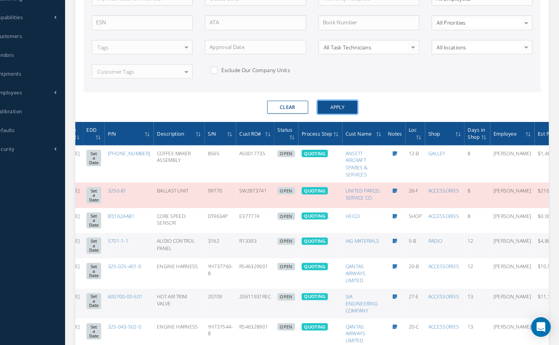
scroll to position [0, 88]
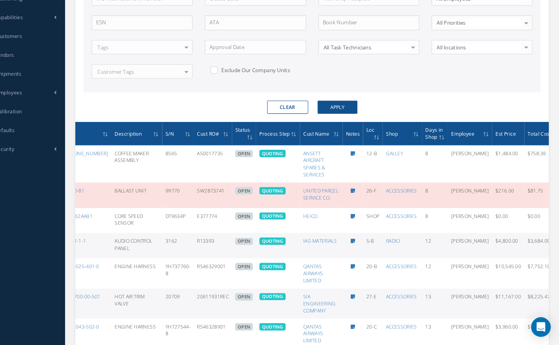
click at [559, 226] on icon at bounding box center [563, 225] width 8 height 6
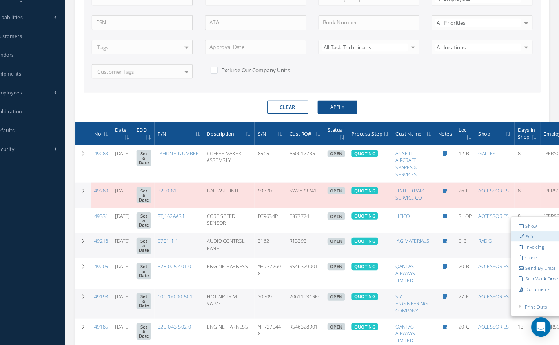
click at [513, 245] on link "Edit" at bounding box center [544, 241] width 62 height 10
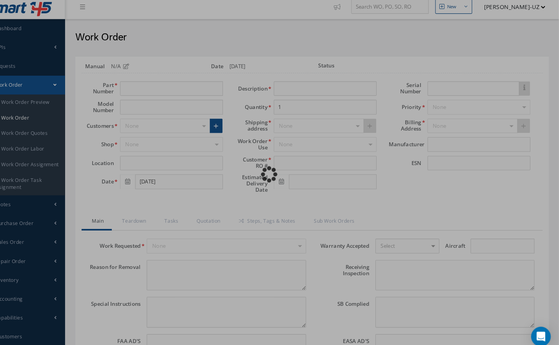
type input "8TJ162AAB1"
type input "SHOP"
type input "09/08/2025"
type input "CORE SPEED SENSOR"
type input "E377774"
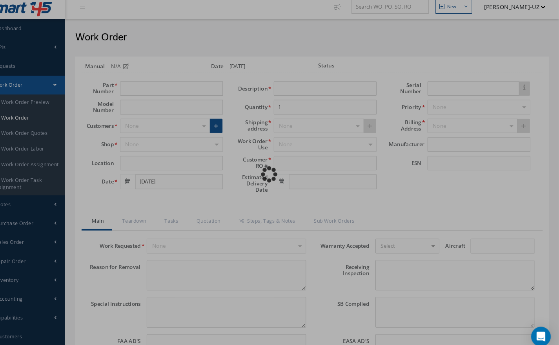
type input "DT9634P"
type textarea "NONE"
type textarea "PLEASE SEE R.O. FOR DETAILS"
type textarea "NO VISUAL DAMAGE"
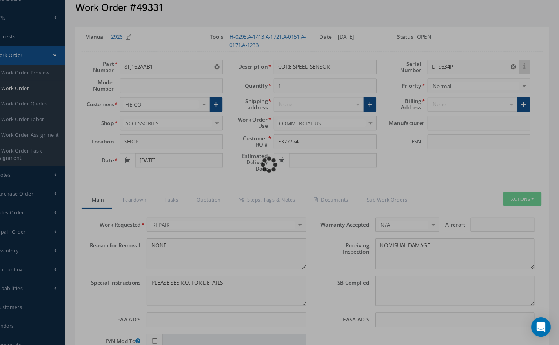
scroll to position [19, 0]
type input "AMETEK"
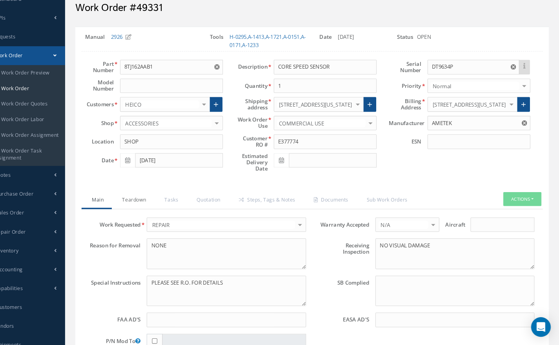
click at [151, 209] on link "Teardown" at bounding box center [151, 207] width 40 height 16
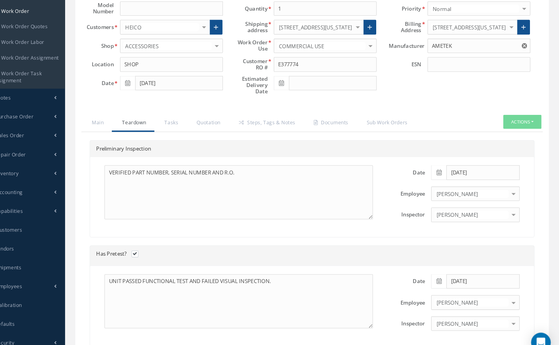
scroll to position [96, 0]
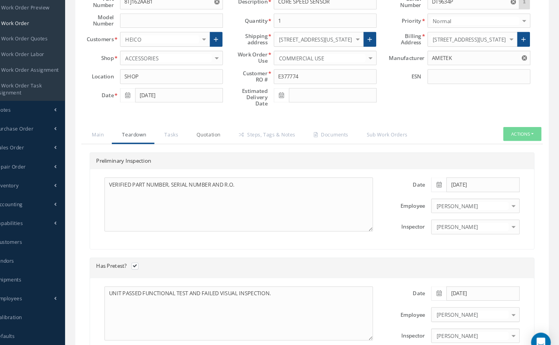
click at [221, 131] on link "Quotation" at bounding box center [223, 130] width 40 height 16
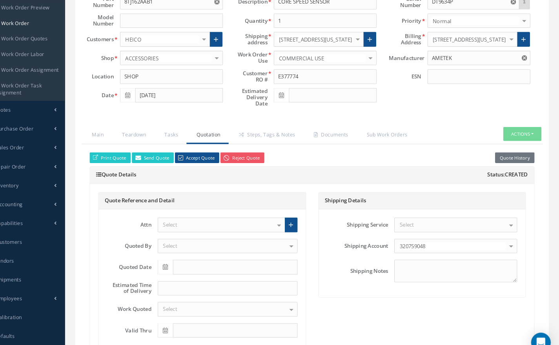
click at [238, 216] on div "Select" at bounding box center [236, 215] width 122 height 14
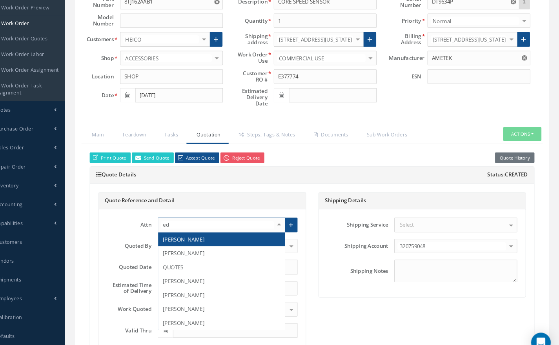
type input "edd"
click at [237, 228] on span "EDDY MIGENES" at bounding box center [235, 229] width 121 height 13
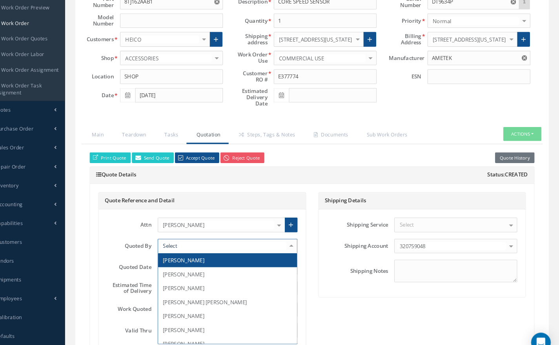
click at [228, 232] on div at bounding box center [242, 236] width 134 height 14
type input "per"
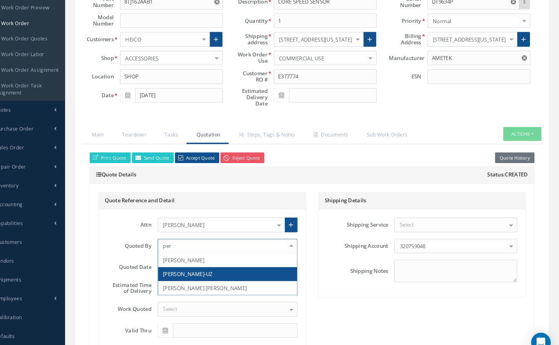
click at [223, 266] on span "[PERSON_NAME]-UZ" at bounding box center [241, 262] width 133 height 13
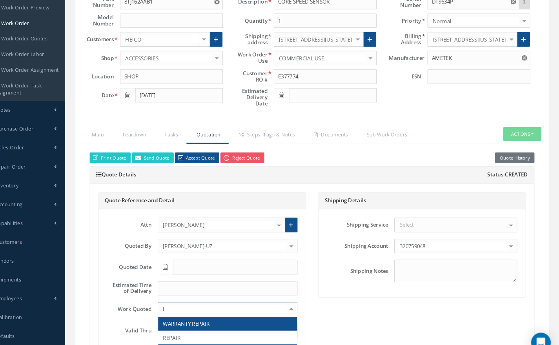
type input "in"
click at [190, 309] on span "INSPECT & TEST" at bounding box center [198, 310] width 37 height 7
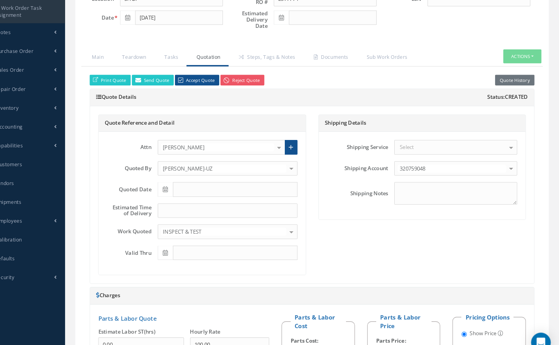
scroll to position [170, 0]
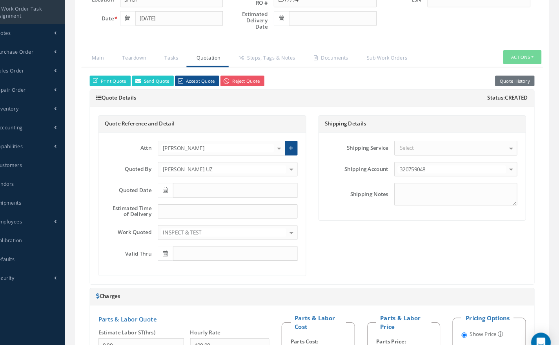
click at [506, 77] on button "Quote History" at bounding box center [517, 77] width 38 height 11
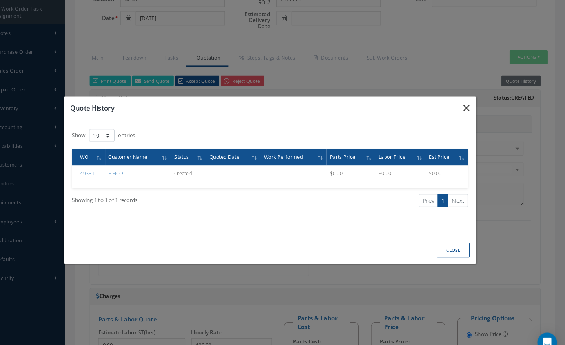
click at [471, 104] on icon "button" at bounding box center [471, 103] width 6 height 9
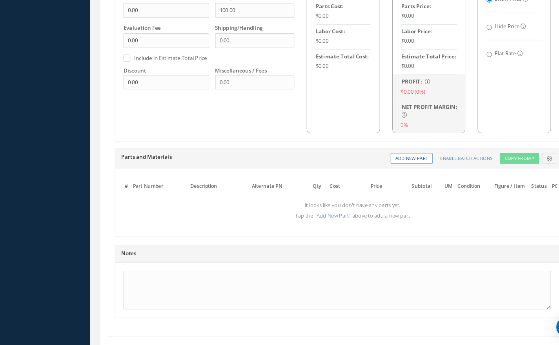
scroll to position [527, 0]
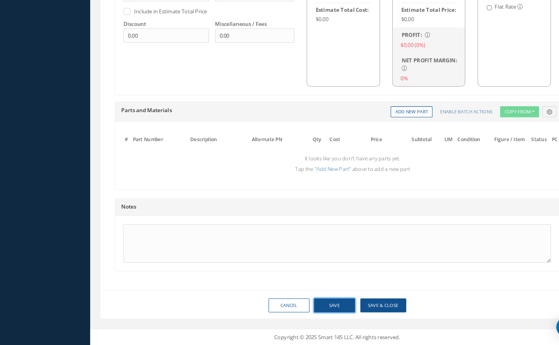
click at [323, 311] on button "Save" at bounding box center [320, 308] width 39 height 14
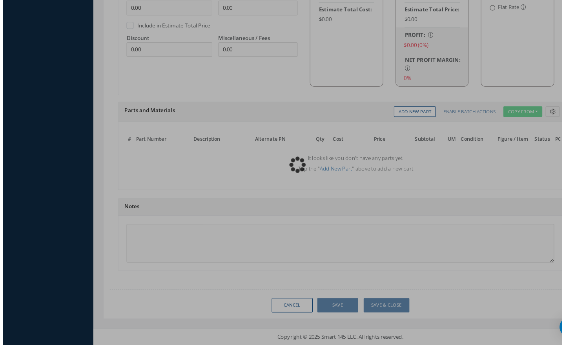
scroll to position [519, 0]
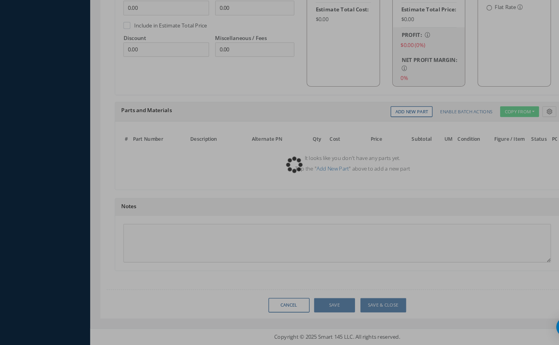
click at [280, 173] on div "Loading…" at bounding box center [280, 173] width 0 height 0
type input "AMETEK"
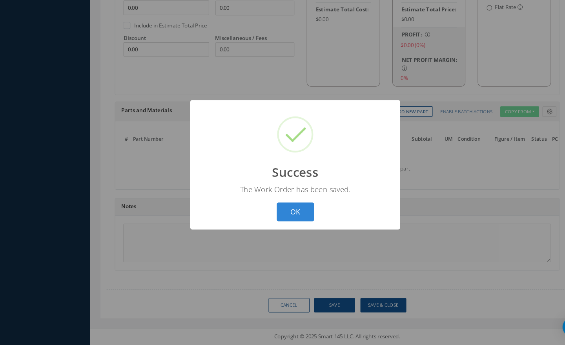
click at [294, 220] on button "OK" at bounding box center [283, 218] width 36 height 18
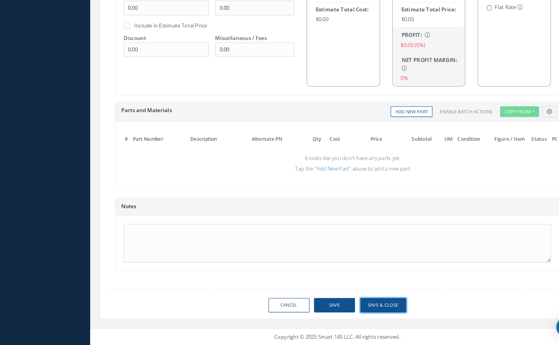
click at [372, 308] on button "Save & Close" at bounding box center [367, 307] width 44 height 14
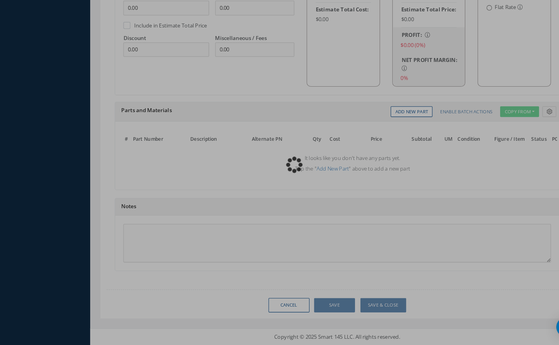
type input "AMETEK"
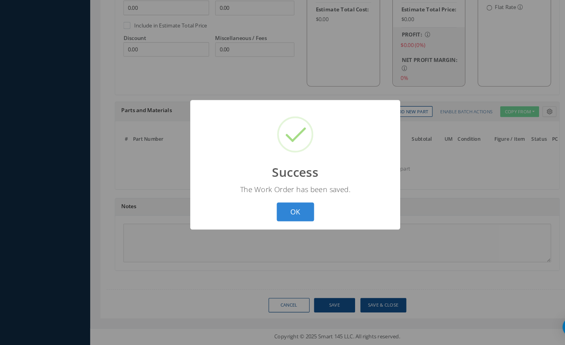
click at [288, 215] on button "OK" at bounding box center [283, 218] width 36 height 18
select select "25"
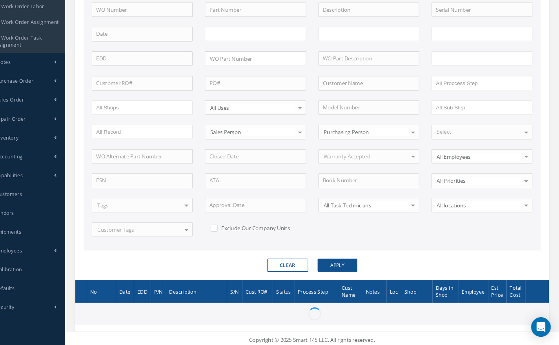
scroll to position [128, 0]
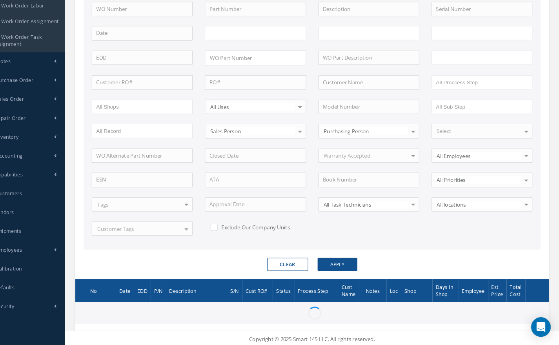
type input "All Work Request"
type input "All Work Performed"
type input "All Status"
type input "WO Part Status"
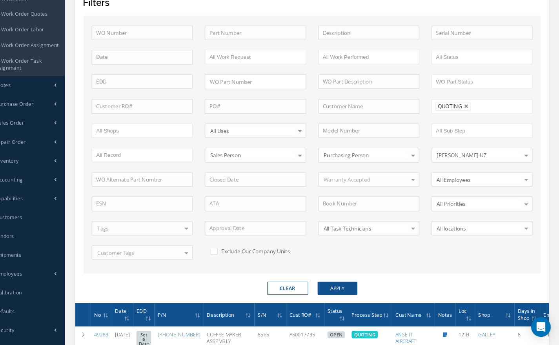
scroll to position [105, 0]
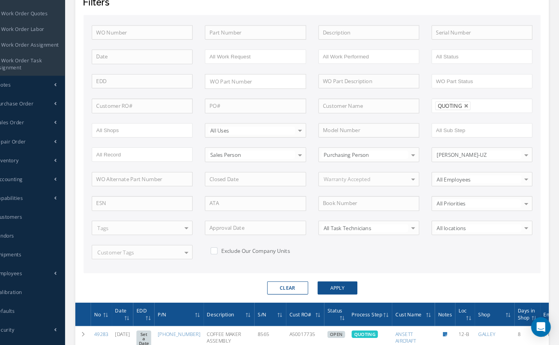
click at [296, 290] on button "Clear" at bounding box center [299, 291] width 39 height 13
type input "All Proccess Step"
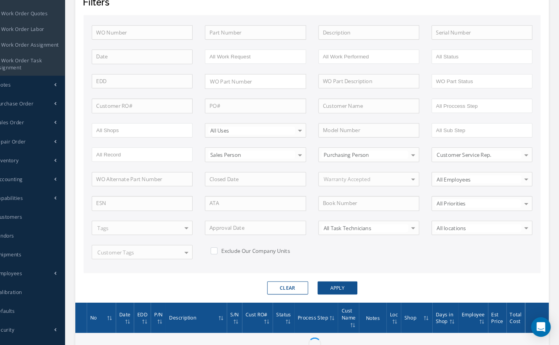
click at [296, 290] on button "Clear" at bounding box center [299, 291] width 39 height 13
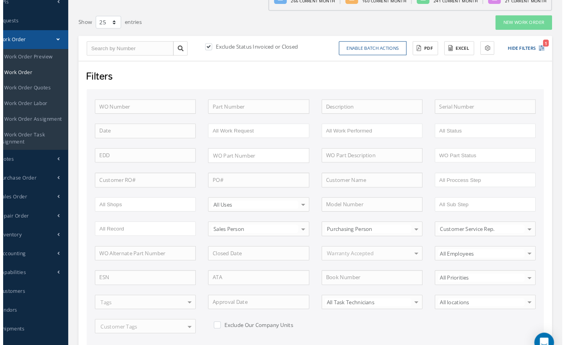
scroll to position [49, 0]
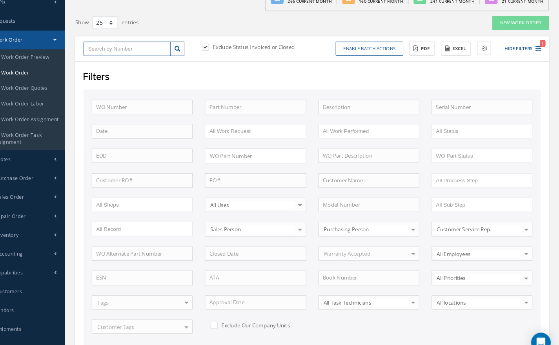
click at [125, 45] on input "text" at bounding box center [145, 47] width 83 height 14
type input "4"
type input "48"
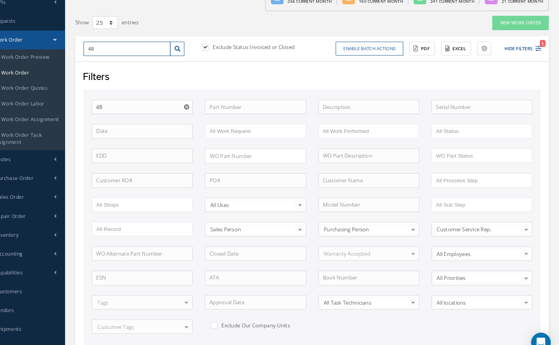
type input "488"
type input "4885"
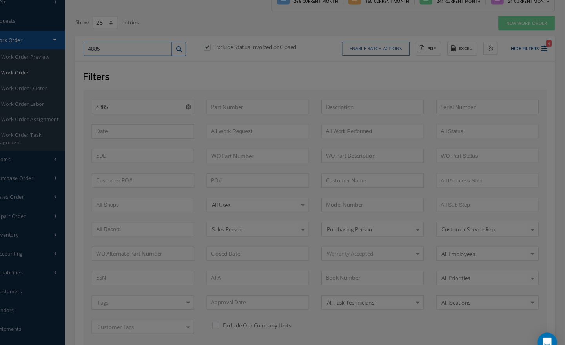
type input "48850"
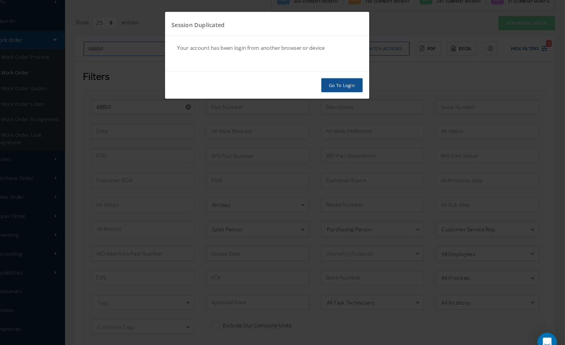
type input "48850"
click at [355, 83] on link "Go To Login" at bounding box center [352, 82] width 40 height 14
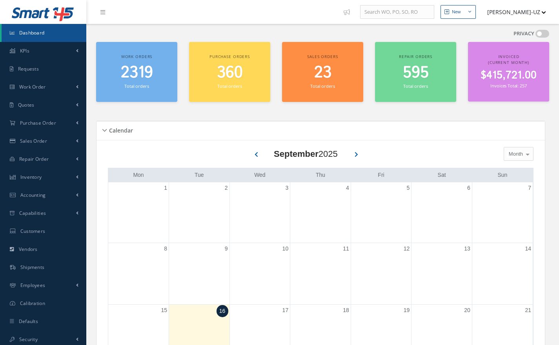
click at [43, 90] on span "Work Order" at bounding box center [32, 87] width 27 height 7
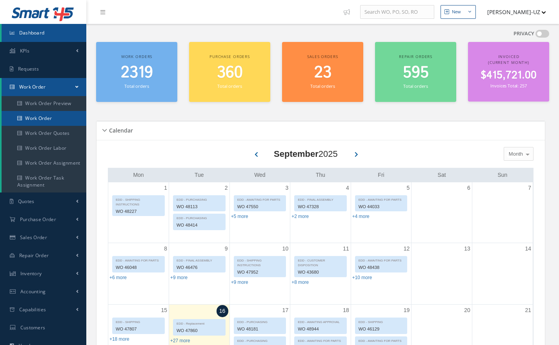
click at [35, 120] on link "Work Order" at bounding box center [44, 118] width 85 height 15
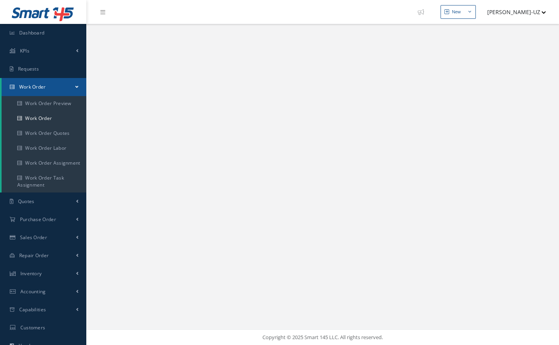
select select "25"
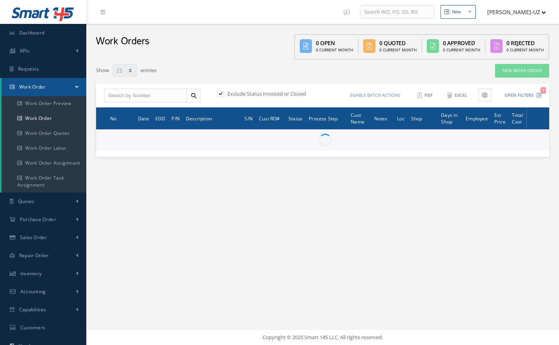
click at [32, 121] on link "Work Order" at bounding box center [44, 118] width 85 height 15
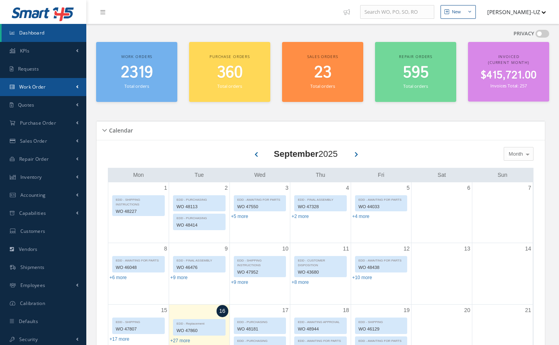
click at [33, 93] on link "Work Order" at bounding box center [43, 87] width 86 height 18
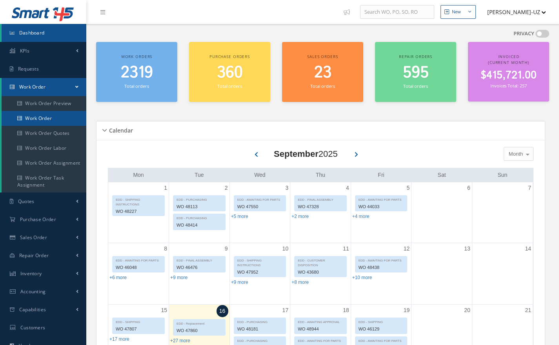
click at [44, 118] on link "Work Order" at bounding box center [44, 118] width 85 height 15
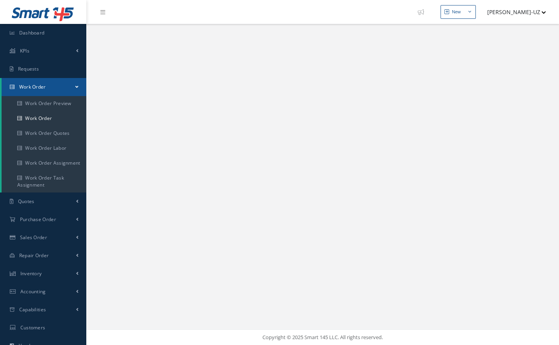
select select "25"
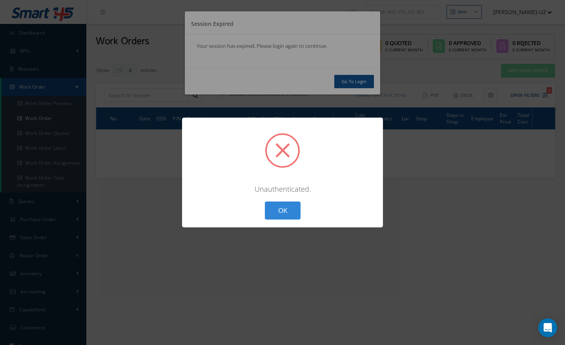
click at [289, 213] on button "OK" at bounding box center [283, 211] width 36 height 18
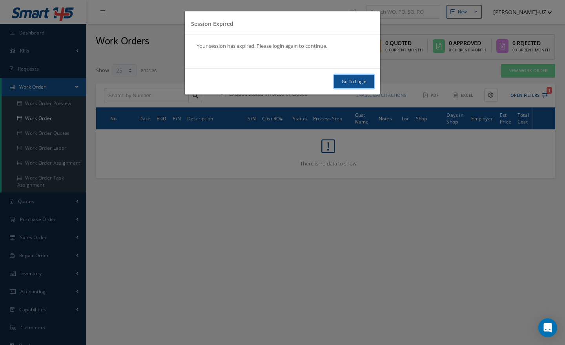
click at [356, 84] on link "Go To Login" at bounding box center [354, 82] width 40 height 14
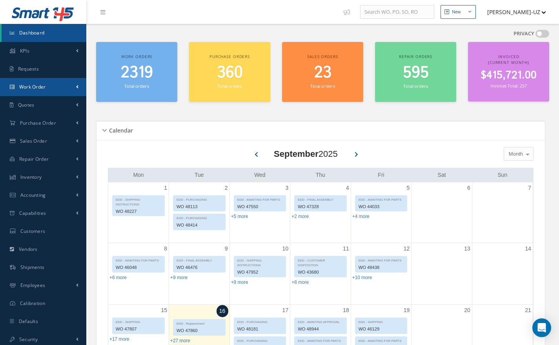
click at [38, 91] on link "Work Order" at bounding box center [43, 87] width 86 height 18
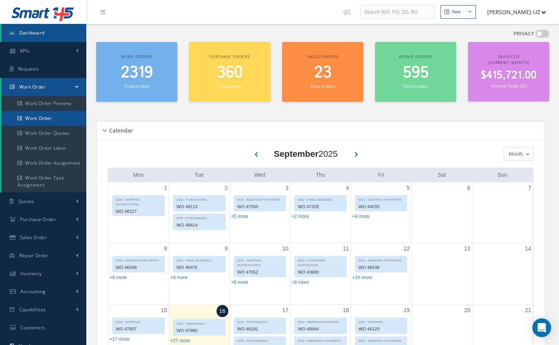
click at [38, 117] on link "Work Order" at bounding box center [44, 118] width 85 height 15
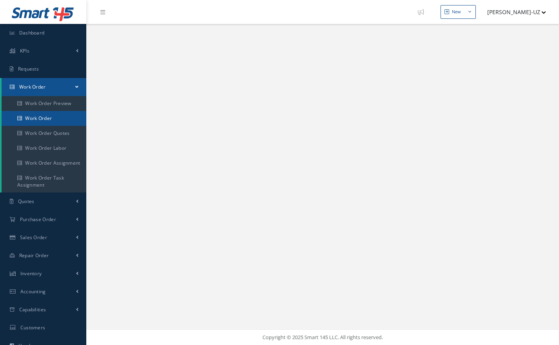
click at [36, 121] on link "Work Order" at bounding box center [44, 118] width 85 height 15
click at [40, 117] on link "Work Order" at bounding box center [44, 118] width 85 height 15
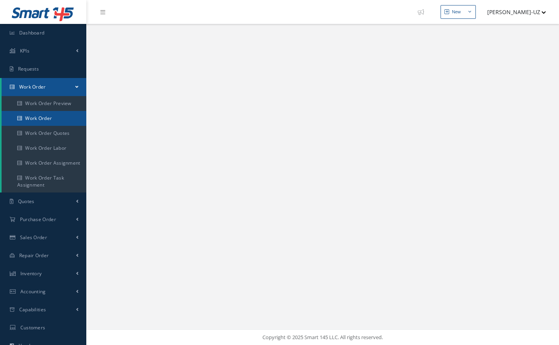
click at [40, 117] on link "Work Order" at bounding box center [44, 118] width 85 height 15
click at [39, 120] on link "Work Order" at bounding box center [44, 118] width 85 height 15
select select "25"
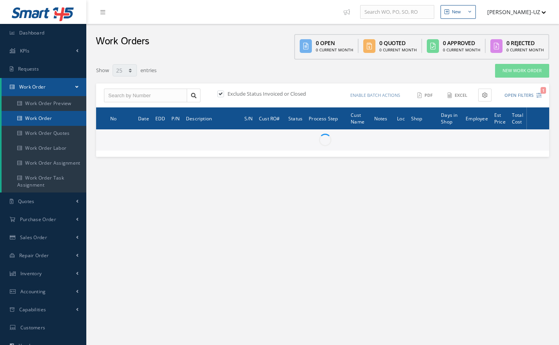
click at [31, 121] on link "Work Order" at bounding box center [44, 118] width 85 height 15
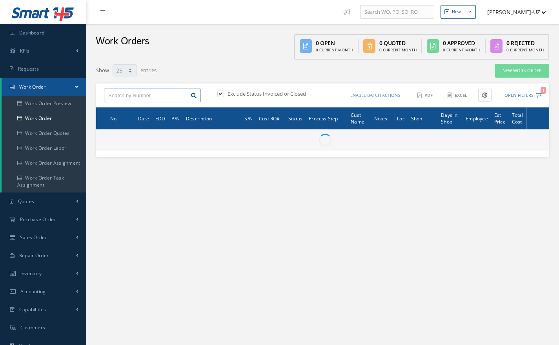
click at [120, 92] on input "text" at bounding box center [145, 96] width 83 height 14
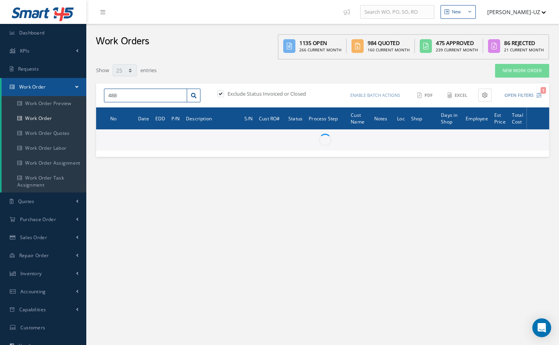
type input "4885"
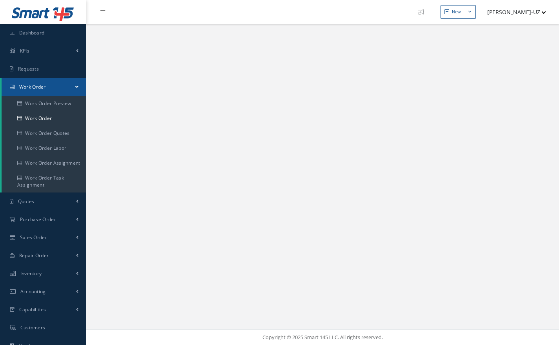
select select "25"
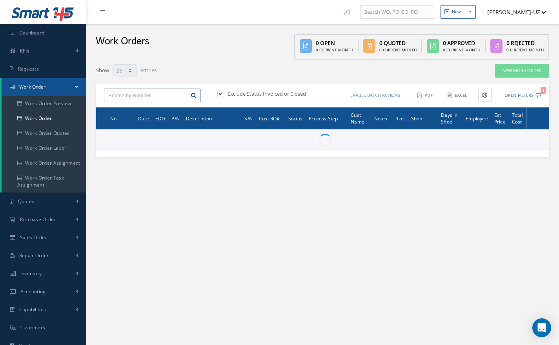
click at [120, 92] on input "text" at bounding box center [145, 96] width 83 height 14
type input "48850"
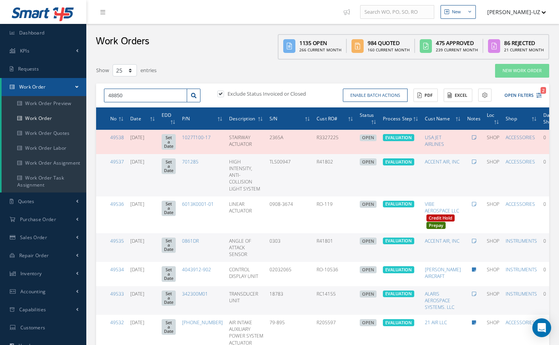
click at [159, 97] on input "48850" at bounding box center [145, 96] width 83 height 14
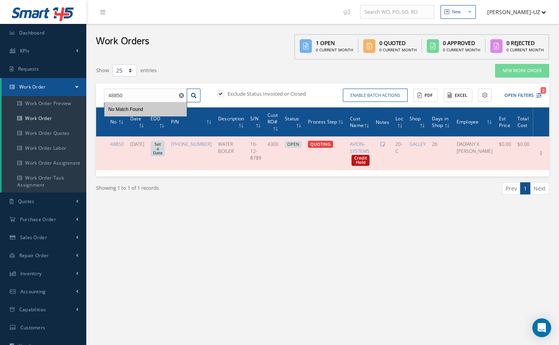
click at [538, 156] on icon at bounding box center [541, 153] width 8 height 6
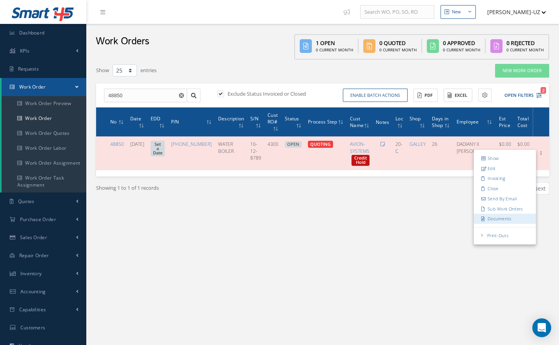
click at [509, 220] on link "Documents" at bounding box center [505, 219] width 62 height 10
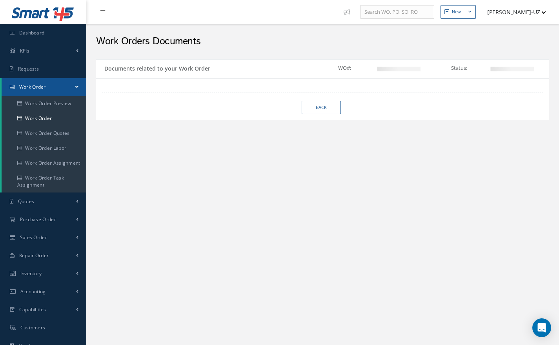
click at [166, 89] on div "Back" at bounding box center [322, 99] width 453 height 42
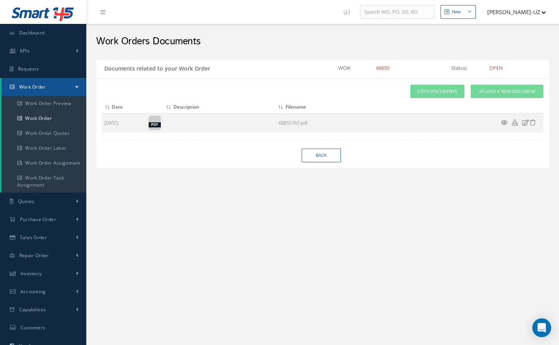
click at [501, 118] on td at bounding box center [520, 123] width 47 height 20
click at [502, 122] on icon at bounding box center [504, 123] width 7 height 6
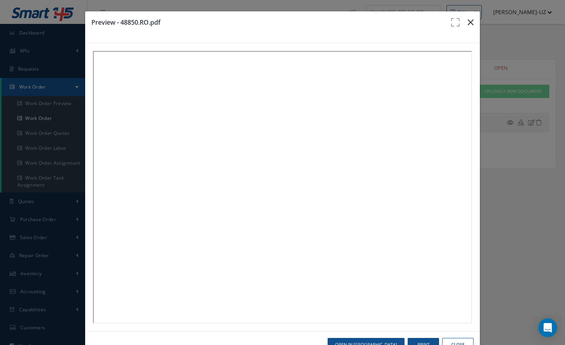
click at [464, 27] on button "button" at bounding box center [471, 22] width 18 height 22
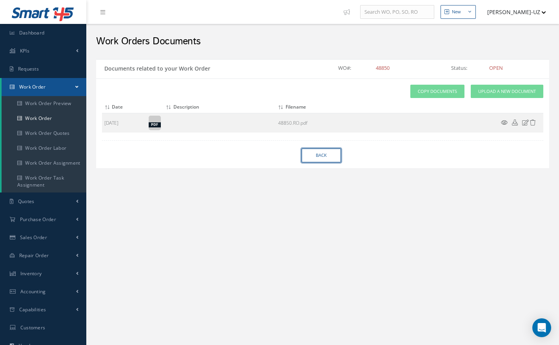
click at [316, 162] on link "Back" at bounding box center [321, 156] width 39 height 14
select select "25"
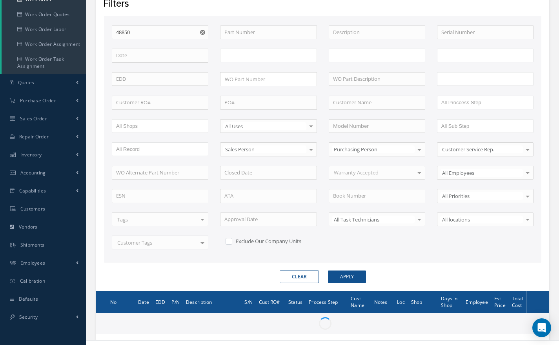
scroll to position [130, 0]
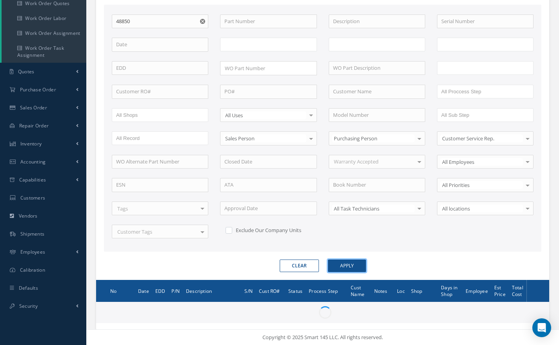
click at [348, 267] on button "Apply" at bounding box center [347, 266] width 38 height 13
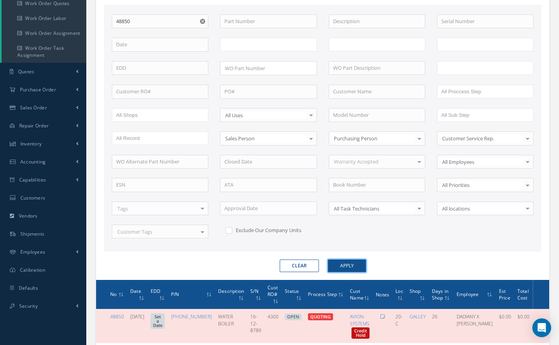
type input "All Work Request"
type input "All Work Performed"
type input "All Status"
type input "WO Part Status"
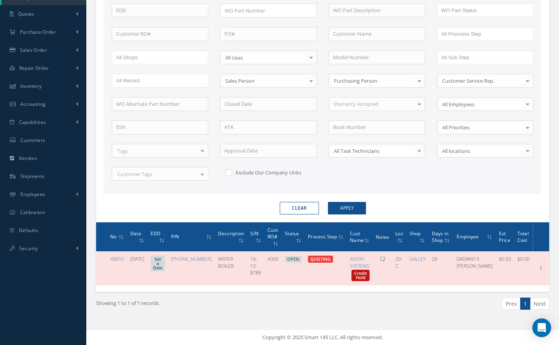
click at [537, 268] on icon at bounding box center [541, 268] width 8 height 6
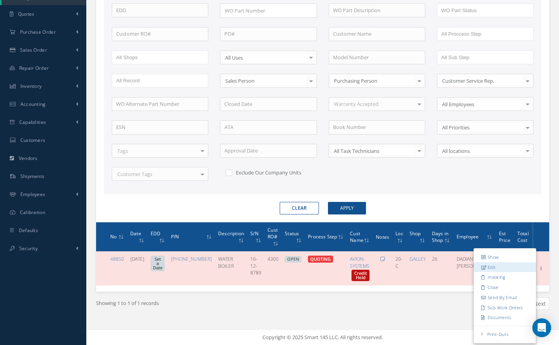
click at [488, 265] on link "Edit" at bounding box center [505, 267] width 62 height 10
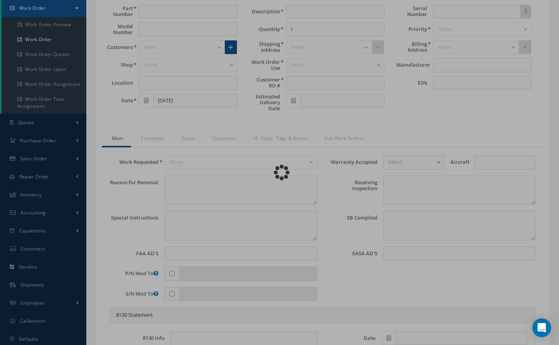
scroll to position [78, 0]
click at [280, 173] on div "Loading…" at bounding box center [280, 173] width 0 height 0
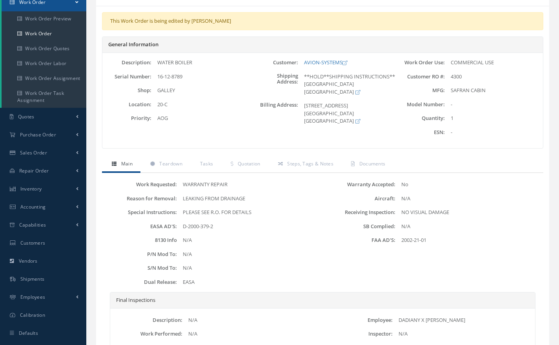
scroll to position [86, 0]
click at [174, 164] on span "Teardown" at bounding box center [170, 162] width 23 height 7
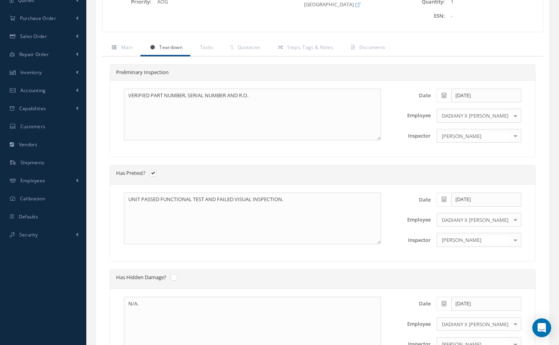
scroll to position [197, 0]
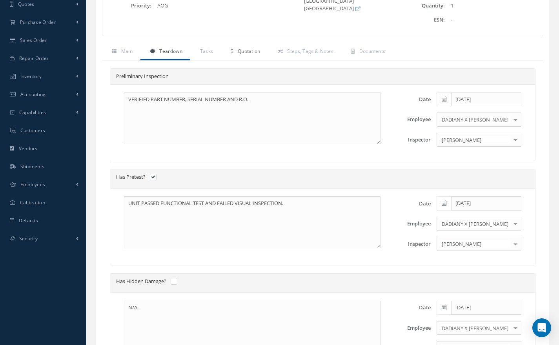
click at [252, 53] on span "Quotation" at bounding box center [249, 51] width 23 height 7
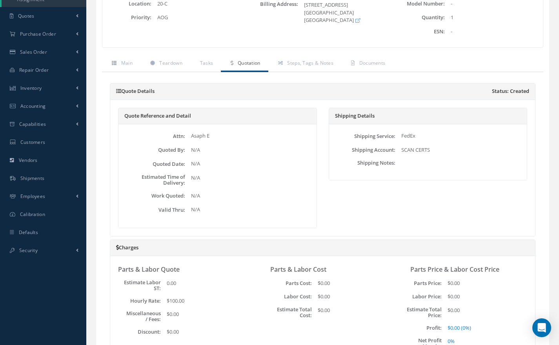
scroll to position [185, 0]
click at [171, 67] on link "Teardown" at bounding box center [166, 64] width 50 height 16
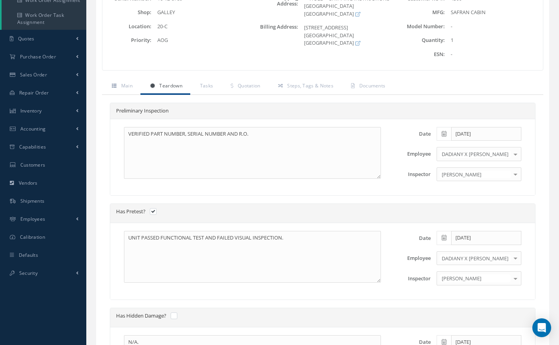
scroll to position [157, 0]
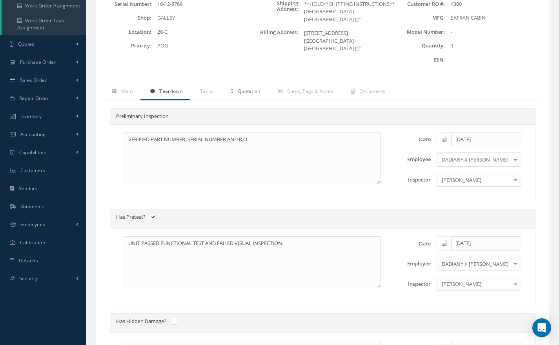
click at [254, 93] on span "Quotation" at bounding box center [249, 91] width 23 height 7
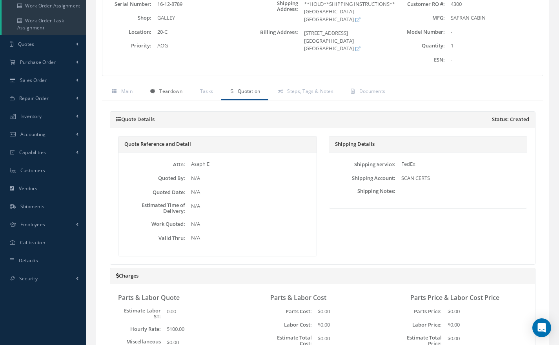
click at [172, 91] on span "Teardown" at bounding box center [170, 91] width 23 height 7
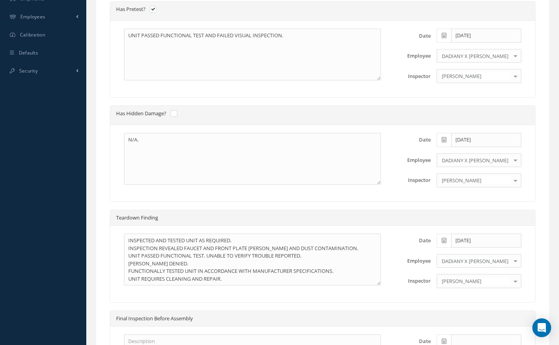
scroll to position [366, 0]
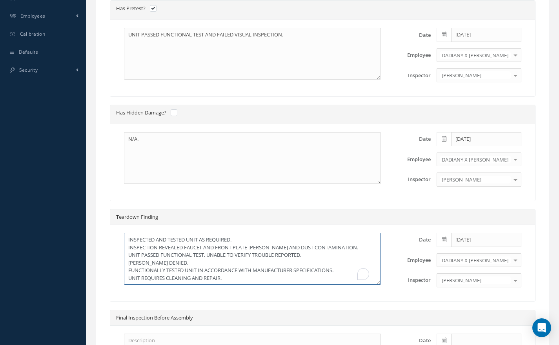
click at [311, 254] on textarea "INSPECTED AND TESTED UNIT AS REQUIRED. INSPECTION REVEALED FAUCET AND FRONT PLA…" at bounding box center [252, 259] width 257 height 52
drag, startPoint x: 311, startPoint y: 254, endPoint x: 208, endPoint y: 254, distance: 102.8
click at [208, 254] on textarea "INSPECTED AND TESTED UNIT AS REQUIRED. INSPECTION REVEALED FAUCET AND FRONT PLA…" at bounding box center [252, 259] width 257 height 52
click at [192, 265] on textarea "INSPECTED AND TESTED UNIT AS REQUIRED. INSPECTION REVEALED FAUCET AND FRONT PLA…" at bounding box center [252, 259] width 257 height 52
paste textarea "UNABLE TO VERIFY TROUBLE REPORTED."
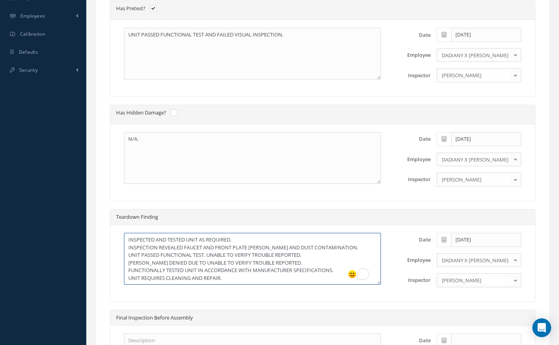
drag, startPoint x: 303, startPoint y: 254, endPoint x: 208, endPoint y: 254, distance: 95.0
click at [208, 254] on textarea "INSPECTED AND TESTED UNIT AS REQUIRED. INSPECTION REVEALED FAUCET AND FRONT PLA…" at bounding box center [252, 259] width 257 height 52
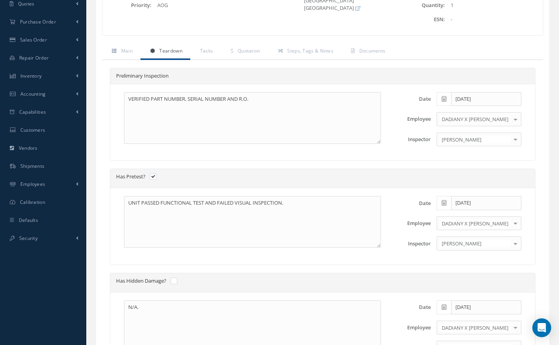
scroll to position [197, 0]
type textarea "INSPECTED AND TESTED UNIT AS REQUIRED. INSPECTION REVEALED FAUCET AND FRONT PLA…"
click at [248, 51] on span "Quotation" at bounding box center [249, 52] width 23 height 7
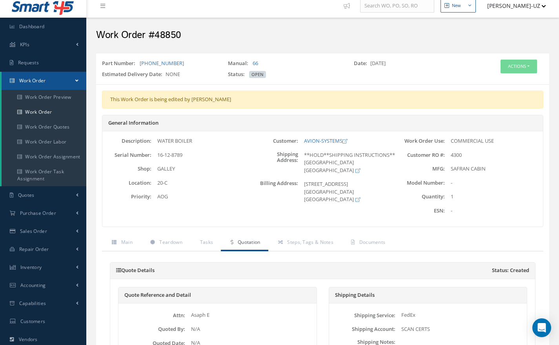
scroll to position [6, 0]
click at [517, 68] on button "Actions" at bounding box center [519, 67] width 37 height 14
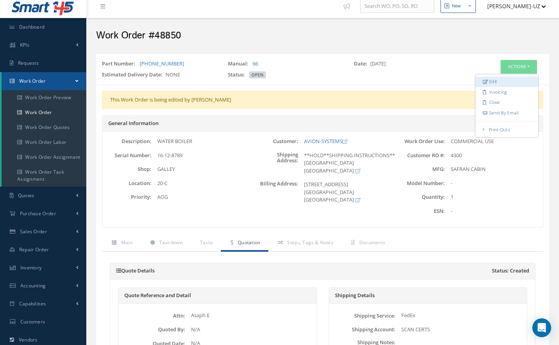
click at [506, 82] on link "Edit" at bounding box center [507, 82] width 63 height 11
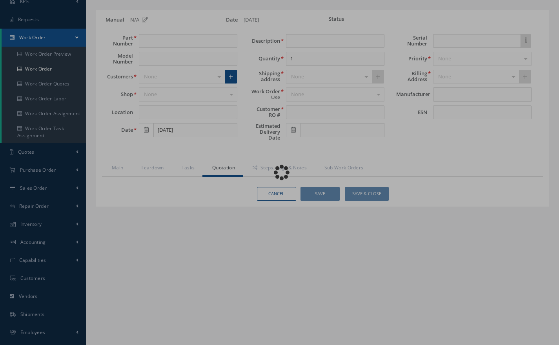
scroll to position [50, 0]
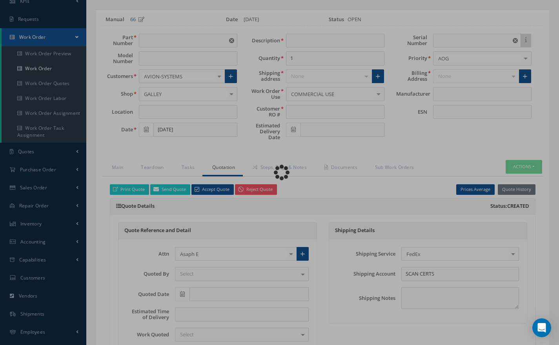
type input "[PHONE_NUMBER]"
type input "20-C"
type input "[DATE]"
type input "WATER BOILER"
type input "4300"
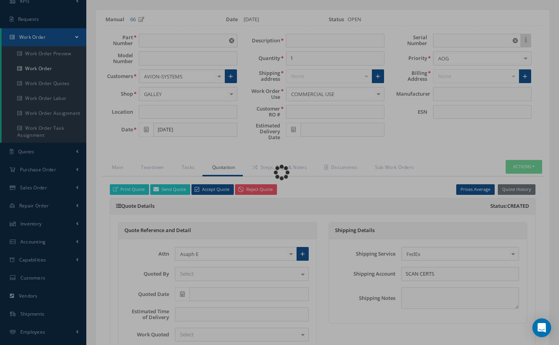
type input "16-12-8789"
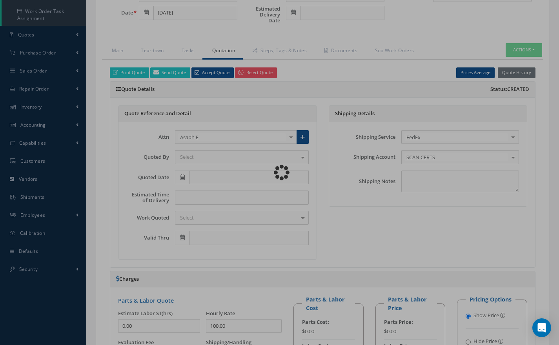
type input "SAFRAN CABIN"
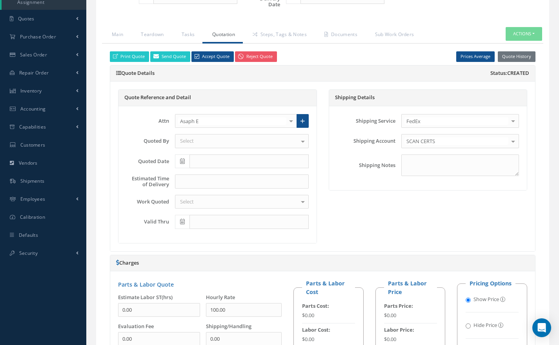
scroll to position [183, 0]
click at [153, 36] on link "Teardown" at bounding box center [151, 35] width 40 height 16
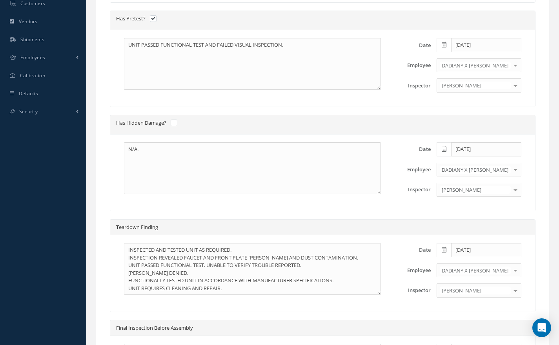
scroll to position [325, 0]
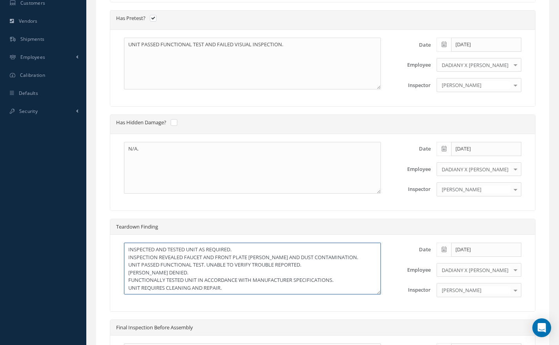
click at [187, 274] on textarea "INSPECTED AND TESTED UNIT AS REQUIRED. INSPECTION REVEALED FAUCET AND FRONT PLA…" at bounding box center [252, 269] width 257 height 52
paste textarea "UNABLE TO VERIFY TROUBLE REPORTED."
drag, startPoint x: 314, startPoint y: 262, endPoint x: 209, endPoint y: 264, distance: 105.2
click at [209, 264] on textarea "INSPECTED AND TESTED UNIT AS REQUIRED. INSPECTION REVEALED FAUCET AND FRONT PLA…" at bounding box center [252, 269] width 257 height 52
drag, startPoint x: 277, startPoint y: 273, endPoint x: 130, endPoint y: 276, distance: 147.6
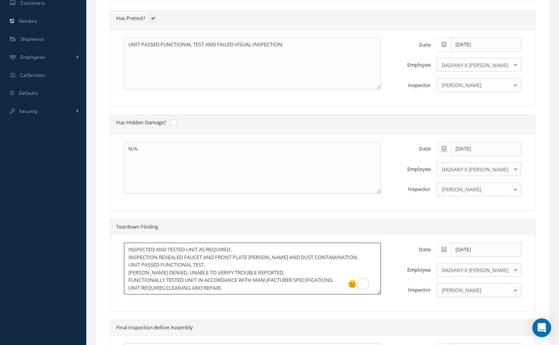
click at [130, 276] on textarea "INSPECTED AND TESTED UNIT AS REQUIRED. INSPECTION REVEALED FAUCET AND FRONT PLA…" at bounding box center [252, 269] width 257 height 52
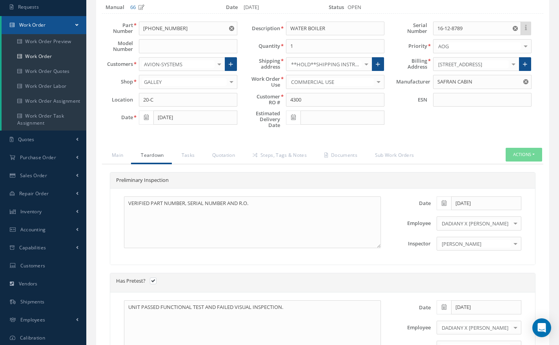
scroll to position [55, 0]
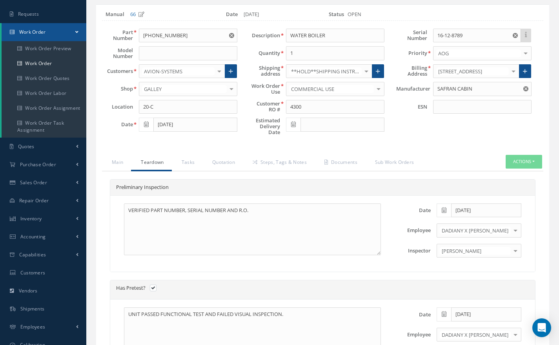
type textarea "INSPECTED AND TESTED UNIT AS REQUIRED. INSPECTION REVEALED FAUCET AND FRONT PLA…"
click at [220, 166] on link "Quotation" at bounding box center [223, 163] width 40 height 16
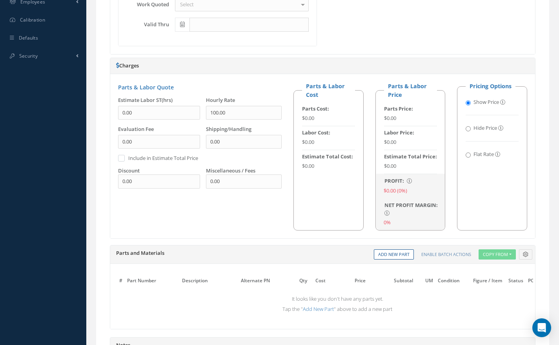
scroll to position [519, 0]
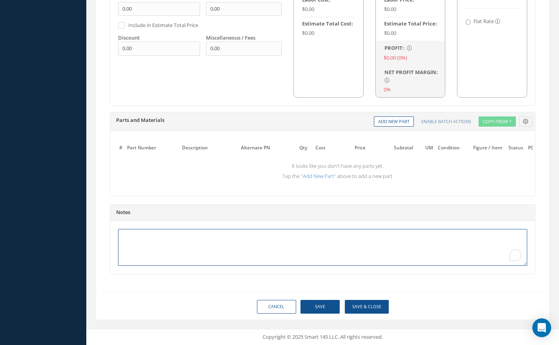
click at [153, 234] on textarea "To enrich screen reader interactions, please activate Accessibility in Grammarl…" at bounding box center [322, 247] width 409 height 37
paste textarea "[PERSON_NAME] DENIED, UNABLE TO VERIFY TROUBLE REPORTED."
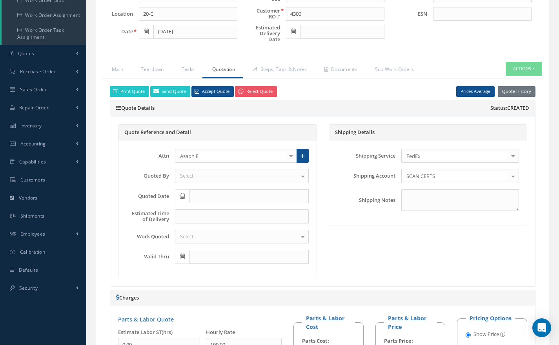
scroll to position [148, 0]
type textarea "[PERSON_NAME] DENIED, UNABLE TO VERIFY TROUBLE REPORTED."
click at [513, 72] on button "Actions" at bounding box center [524, 69] width 37 height 14
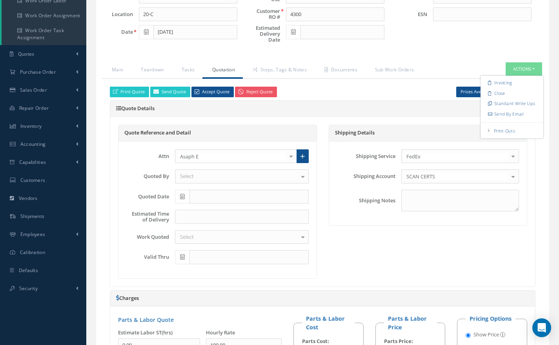
click at [518, 95] on button "Quote History" at bounding box center [517, 92] width 38 height 11
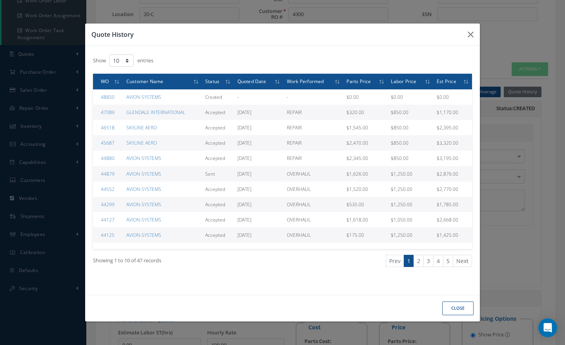
click at [424, 260] on link "2" at bounding box center [419, 261] width 10 height 12
click at [428, 265] on link "3" at bounding box center [429, 261] width 10 height 12
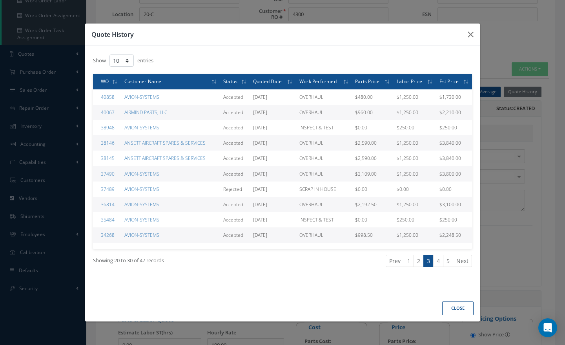
click at [438, 259] on link "4" at bounding box center [438, 261] width 10 height 12
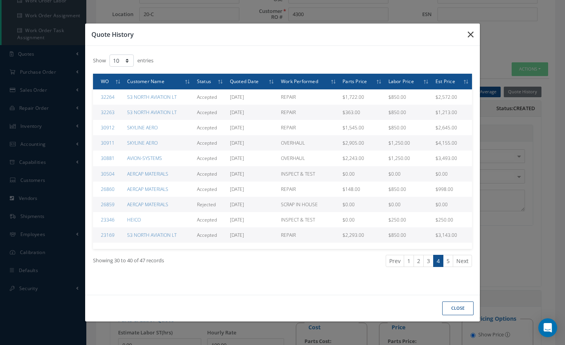
click at [471, 37] on icon "button" at bounding box center [471, 34] width 6 height 9
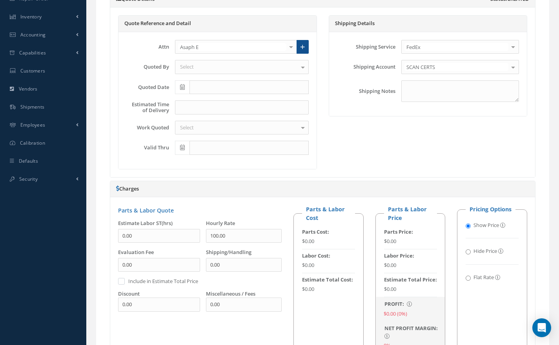
scroll to position [351, 0]
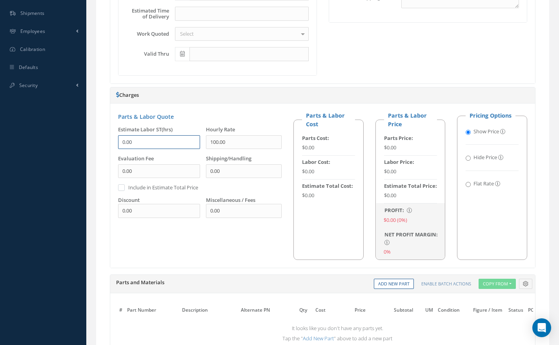
click at [123, 139] on input "0.00" at bounding box center [159, 142] width 82 height 14
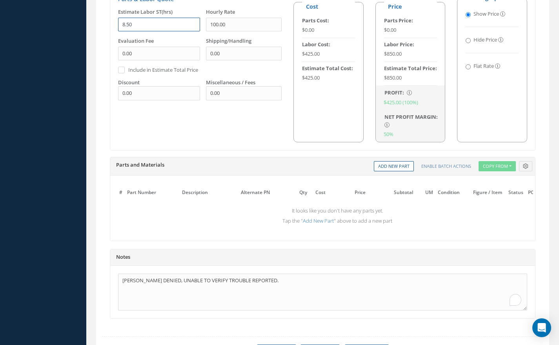
scroll to position [519, 0]
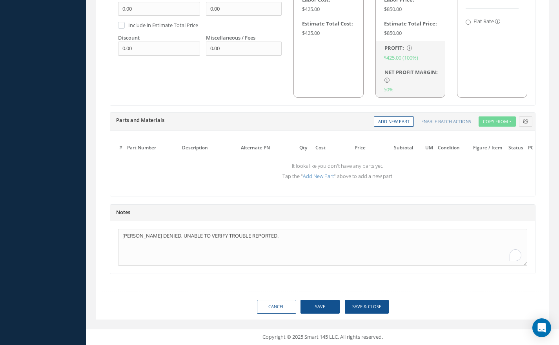
type input "8.50"
drag, startPoint x: 149, startPoint y: 47, endPoint x: 76, endPoint y: 63, distance: 74.8
type input "500.00"
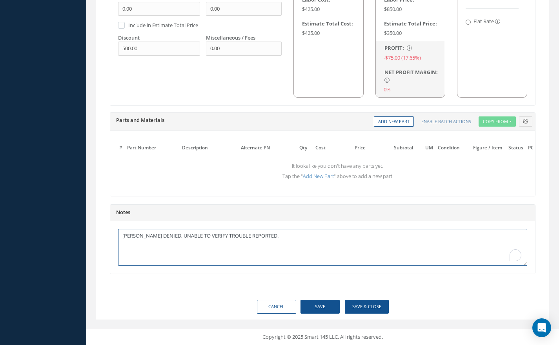
click at [277, 237] on textarea "[PERSON_NAME] DENIED, UNABLE TO VERIFY TROUBLE REPORTED." at bounding box center [322, 247] width 409 height 37
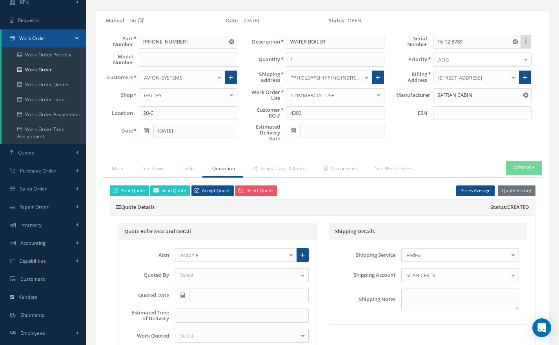
scroll to position [49, 0]
click at [148, 172] on link "Teardown" at bounding box center [151, 169] width 40 height 16
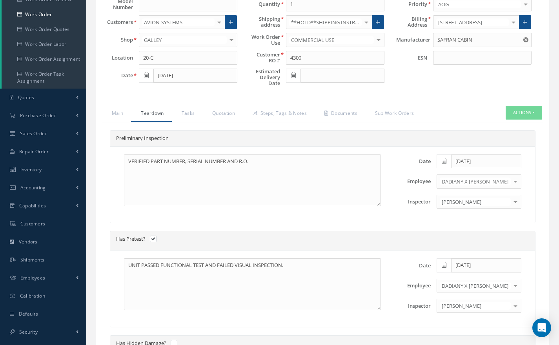
scroll to position [96, 0]
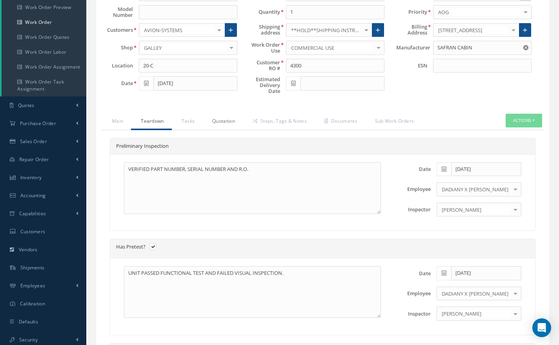
click at [227, 120] on link "Quotation" at bounding box center [223, 122] width 40 height 16
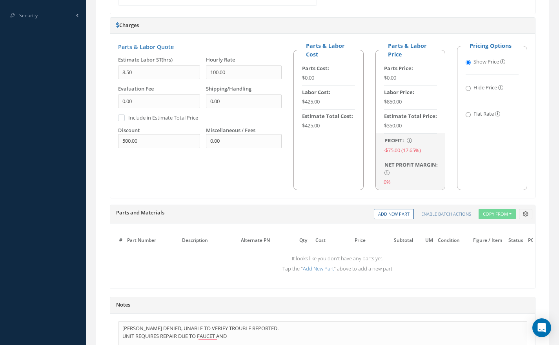
scroll to position [519, 0]
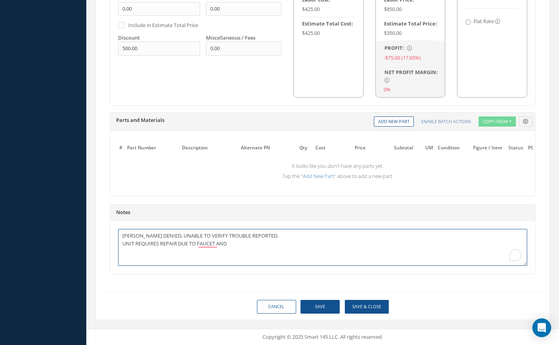
click at [234, 243] on textarea "[PERSON_NAME] DENIED, UNABLE TO VERIFY TROUBLE REPORTED. UNIT REQUIRES REPAIR D…" at bounding box center [322, 247] width 409 height 37
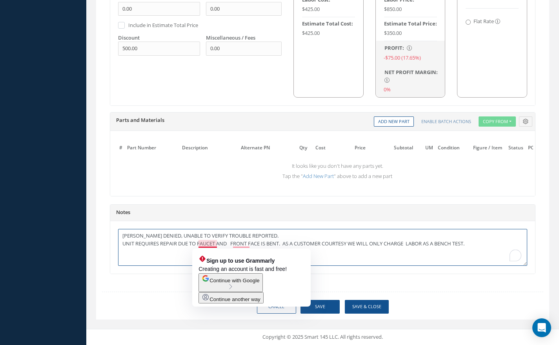
click at [210, 241] on textarea "[PERSON_NAME] DENIED, UNABLE TO VERIFY TROUBLE REPORTED. UNIT REQUIRES REPAIR D…" at bounding box center [322, 247] width 409 height 37
click at [163, 270] on div "[PERSON_NAME] DENIED, UNABLE TO VERIFY TROUBLE REPORTED. UNIT REQUIRES REPAIR D…" at bounding box center [322, 247] width 425 height 53
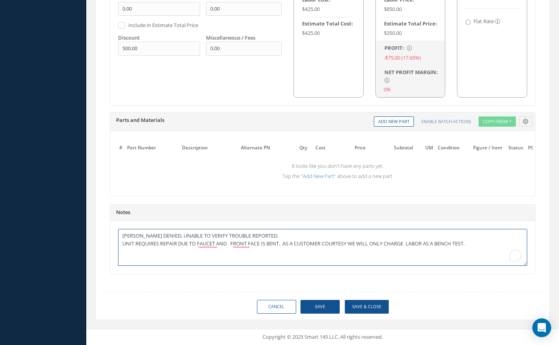
click at [233, 245] on textarea "[PERSON_NAME] DENIED, UNABLE TO VERIFY TROUBLE REPORTED. UNIT REQUIRES REPAIR D…" at bounding box center [322, 247] width 409 height 37
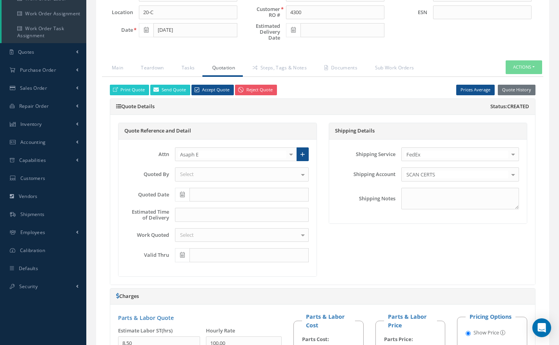
scroll to position [149, 0]
click at [144, 65] on link "Teardown" at bounding box center [151, 69] width 40 height 16
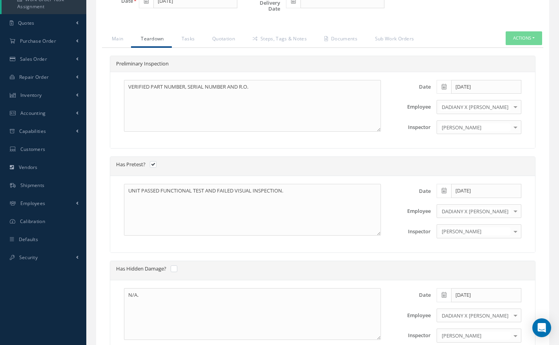
scroll to position [178, 0]
click at [231, 36] on link "Quotation" at bounding box center [223, 40] width 40 height 16
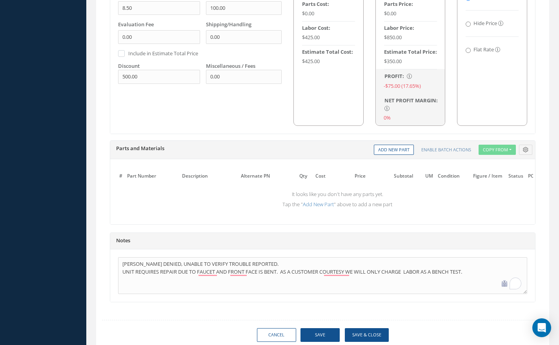
scroll to position [519, 0]
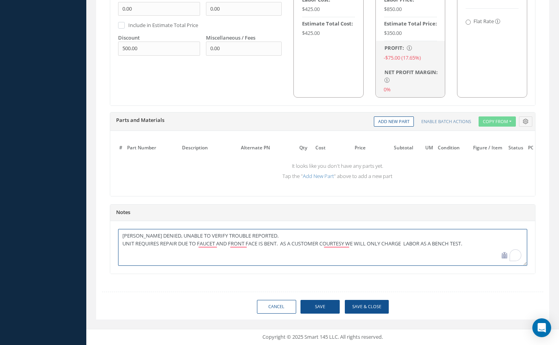
click at [353, 244] on textarea "[PERSON_NAME] DENIED, UNABLE TO VERIFY TROUBLE REPORTED. UNIT REQUIRES REPAIR D…" at bounding box center [322, 247] width 409 height 37
click at [516, 243] on textarea "[PERSON_NAME] DENIED, UNABLE TO VERIFY TROUBLE REPORTED. UNIT REQUIRES REPAIR D…" at bounding box center [322, 247] width 409 height 37
type textarea "[PERSON_NAME] DENIED, UNABLE TO VERIFY TROUBLE REPORTED. UNIT REQUIRES REPAIR D…"
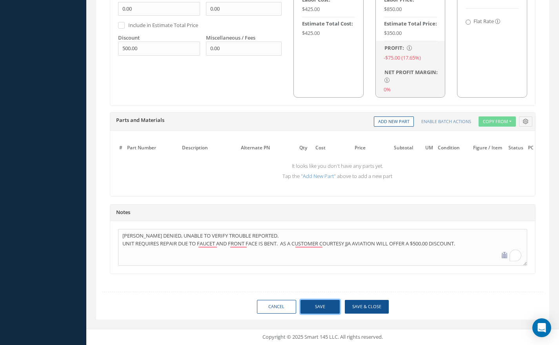
click at [321, 303] on button "Save" at bounding box center [320, 307] width 39 height 14
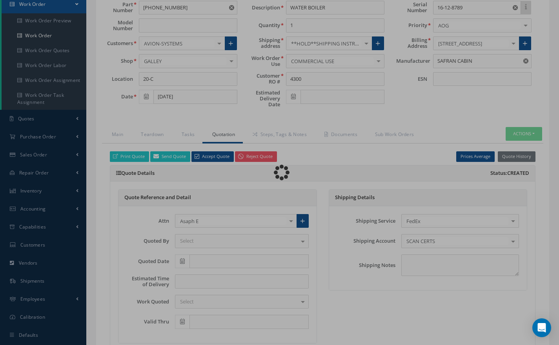
scroll to position [0, 0]
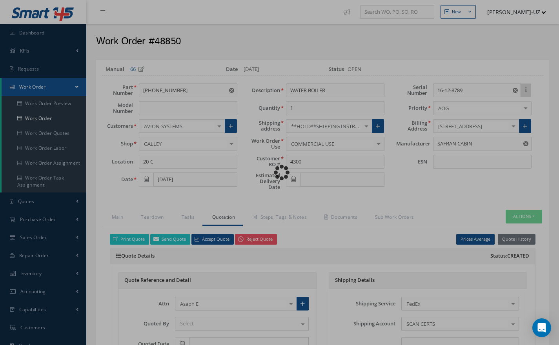
type textarea "[PERSON_NAME] DENIED, UNABLE TO VERIFY TROUBLE REPORTED. UNIT REQUIRES REPAIR D…"
type input "SAFRAN CABIN"
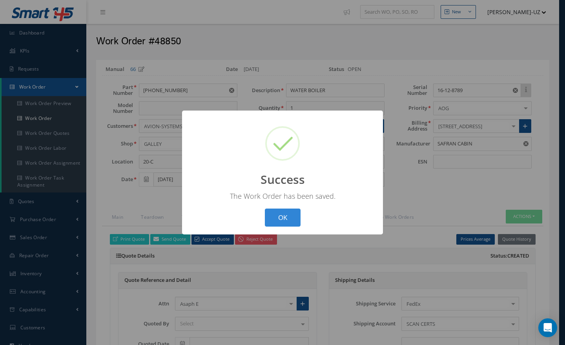
click at [284, 222] on button "OK" at bounding box center [283, 218] width 36 height 18
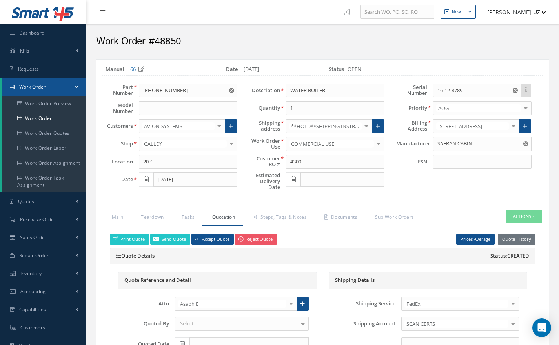
scroll to position [78, 0]
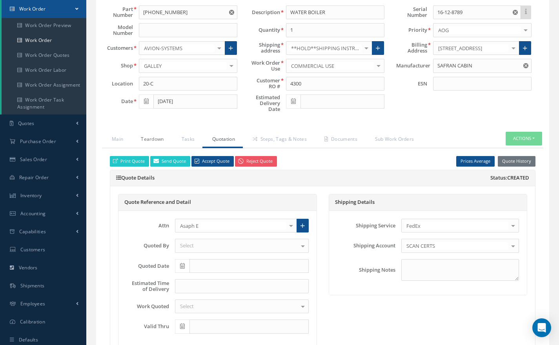
click at [150, 141] on link "Teardown" at bounding box center [151, 140] width 40 height 16
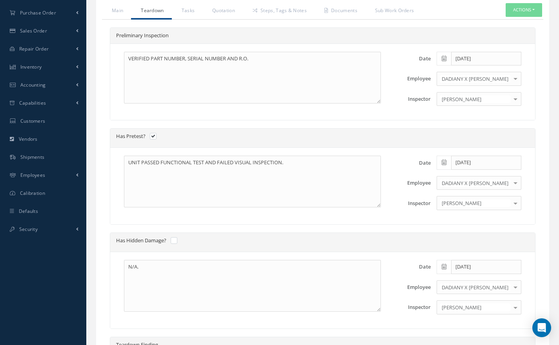
scroll to position [160, 0]
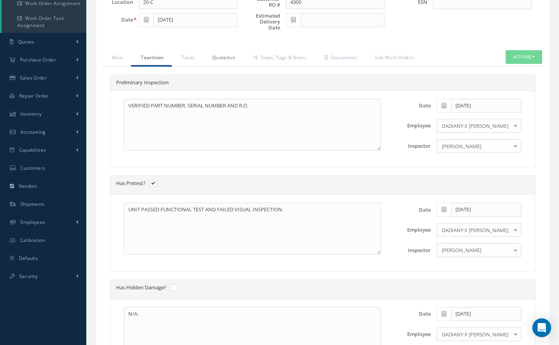
click at [223, 61] on link "Quotation" at bounding box center [223, 58] width 40 height 16
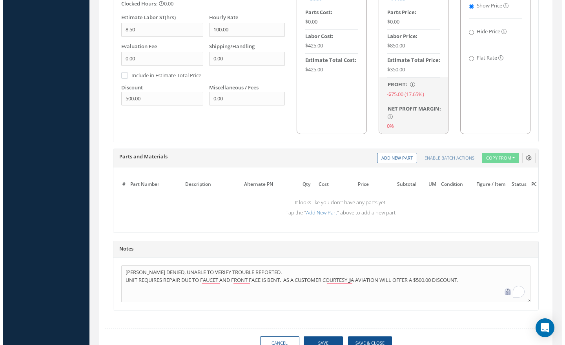
scroll to position [519, 0]
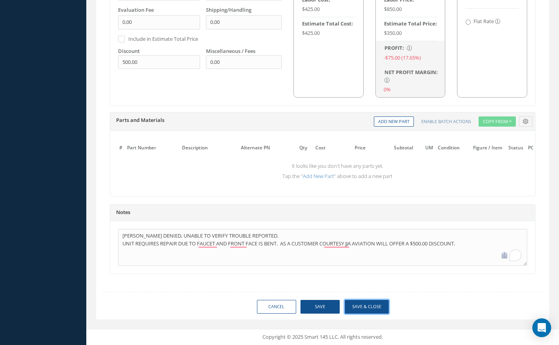
click at [376, 305] on button "Save & Close" at bounding box center [367, 307] width 44 height 14
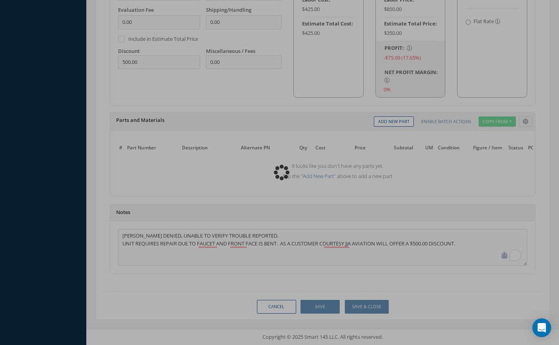
type input "SAFRAN CABIN"
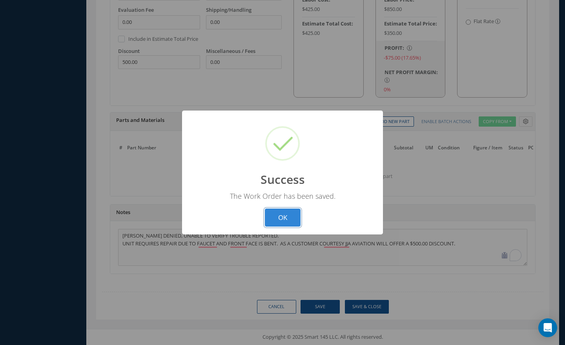
click at [292, 221] on button "OK" at bounding box center [283, 218] width 36 height 18
select select "25"
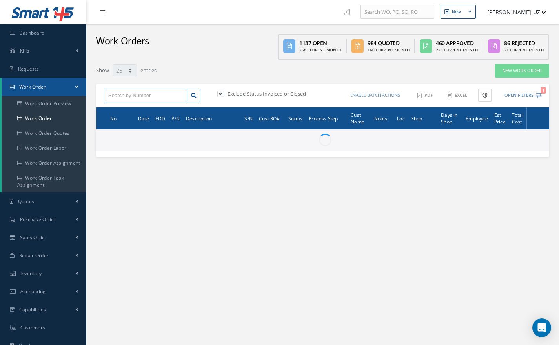
click at [155, 91] on input "text" at bounding box center [145, 96] width 83 height 14
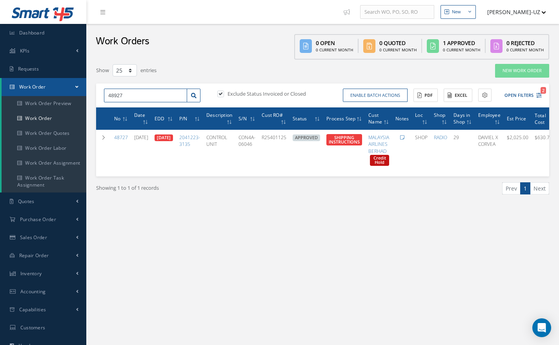
type input "48927"
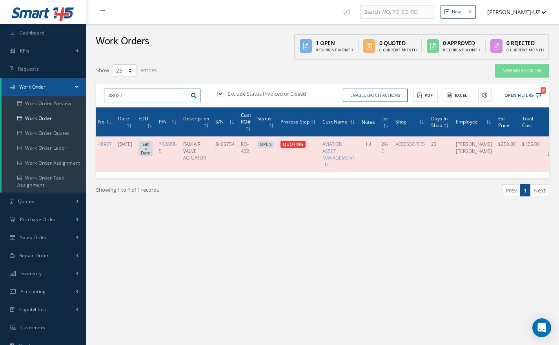
scroll to position [0, 11]
click at [546, 154] on icon at bounding box center [550, 154] width 8 height 6
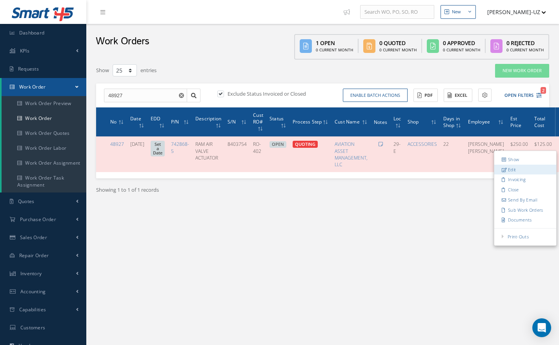
click at [508, 168] on link "Edit" at bounding box center [526, 169] width 62 height 10
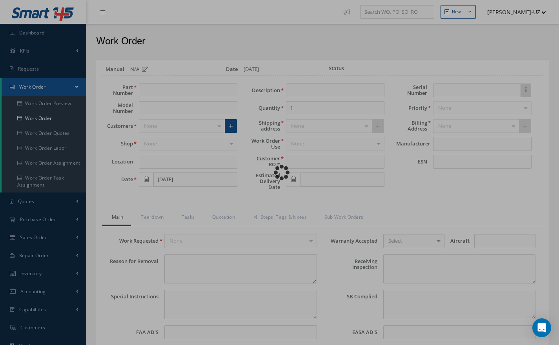
click at [280, 173] on div "Loading…" at bounding box center [280, 173] width 0 height 0
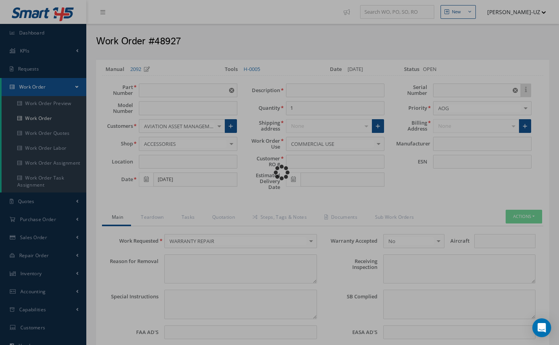
type input "742868-5"
type input "29-E"
type input "[DATE]"
type input "RAM AIR VALVE ACTUATOR"
type input "RO-402"
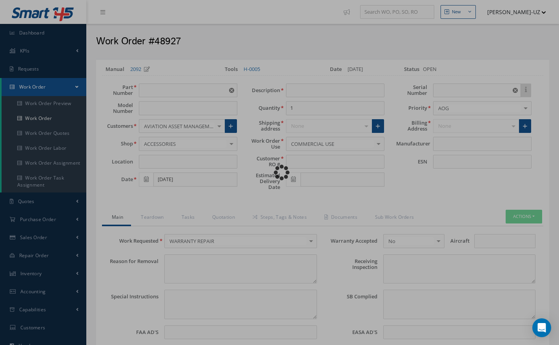
type input "8403754"
type textarea "NONE"
type textarea "PLEASE SEE R.O. FOR DETAILS"
type textarea "NO VISUAL DAMAGE"
type input "[PERSON_NAME]"
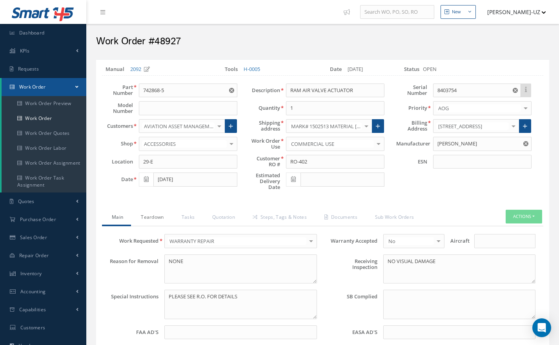
click at [155, 220] on link "Teardown" at bounding box center [151, 218] width 40 height 16
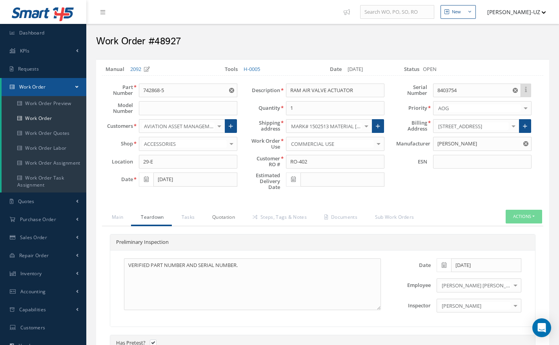
click at [227, 223] on link "Quotation" at bounding box center [223, 218] width 40 height 16
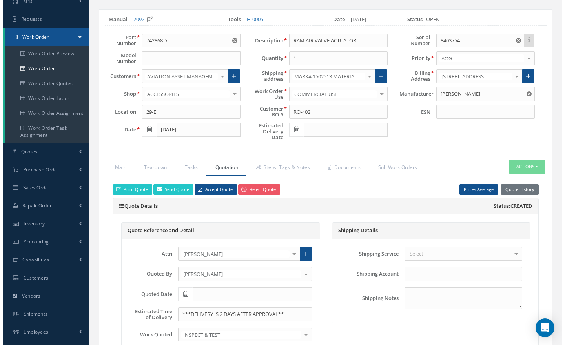
scroll to position [42, 0]
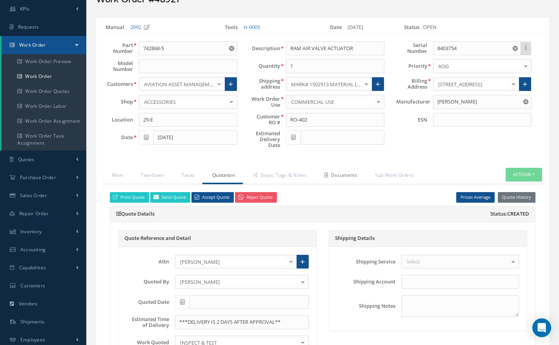
click at [345, 178] on link "Documents" at bounding box center [340, 176] width 51 height 16
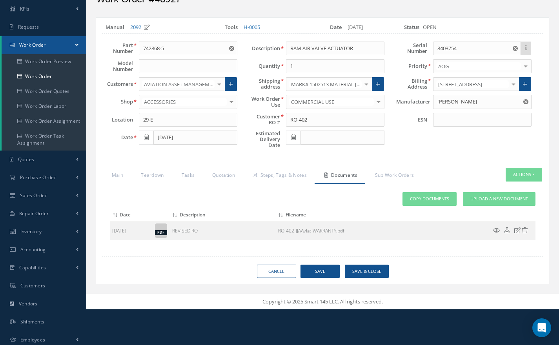
click at [498, 228] on icon at bounding box center [496, 231] width 7 height 6
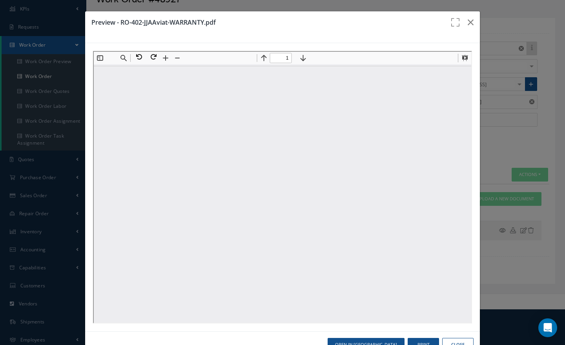
scroll to position [0, 0]
type input "1"
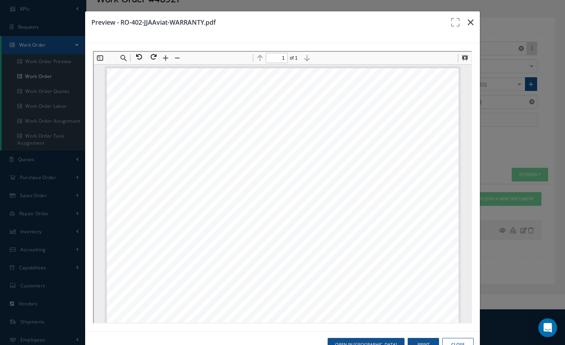
click at [464, 27] on button "button" at bounding box center [471, 22] width 18 height 22
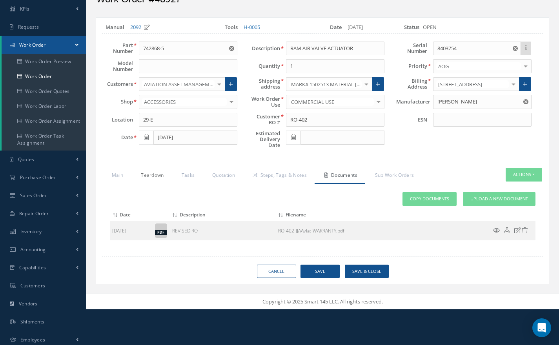
click at [152, 181] on link "Teardown" at bounding box center [151, 176] width 40 height 16
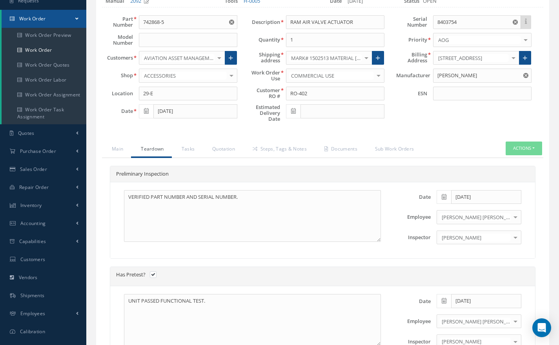
scroll to position [80, 0]
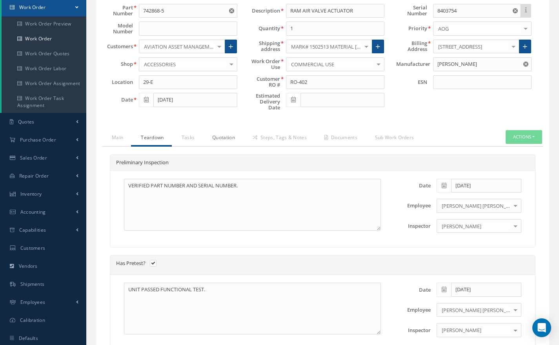
click at [226, 137] on link "Quotation" at bounding box center [223, 138] width 40 height 16
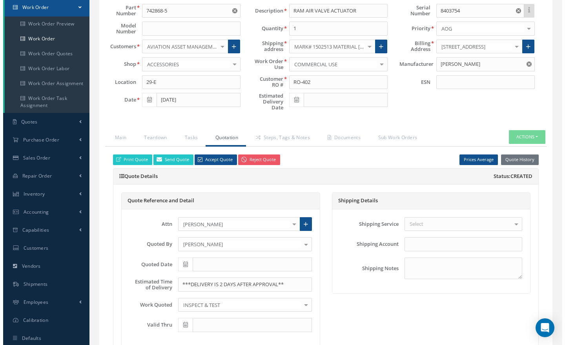
scroll to position [0, 0]
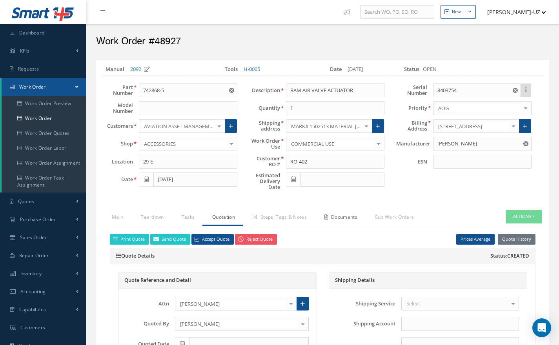
click at [337, 215] on link "Documents" at bounding box center [340, 218] width 51 height 16
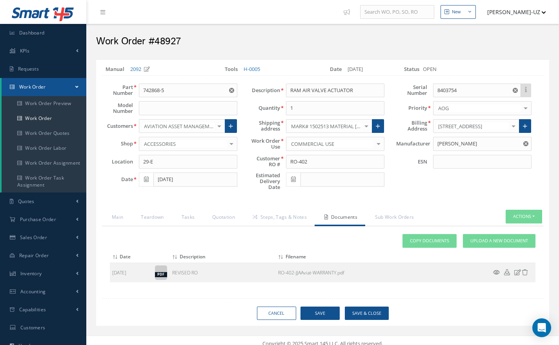
click at [498, 272] on icon at bounding box center [496, 273] width 7 height 6
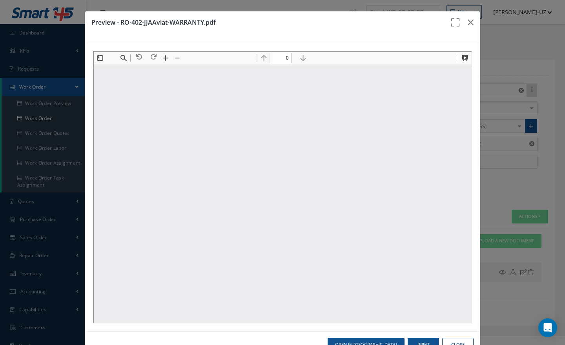
type input "1"
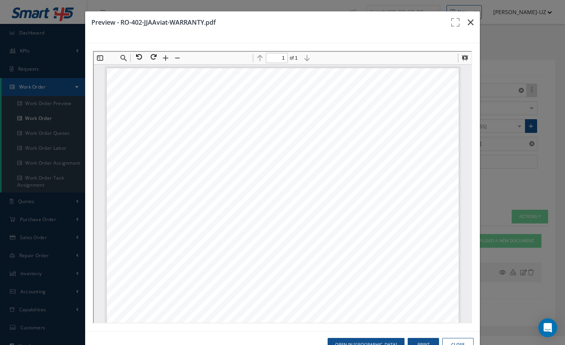
click at [468, 23] on icon "button" at bounding box center [471, 22] width 6 height 9
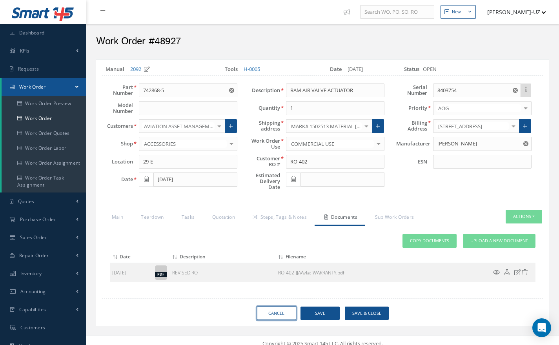
click at [273, 314] on link "Cancel" at bounding box center [276, 314] width 39 height 14
select select "25"
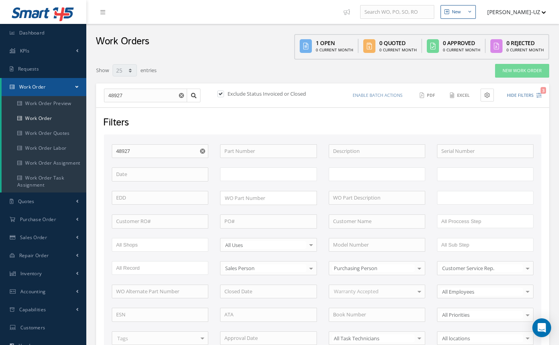
type input "All Work Request"
type input "All Work Performed"
type input "All Status"
type input "WO Part Status"
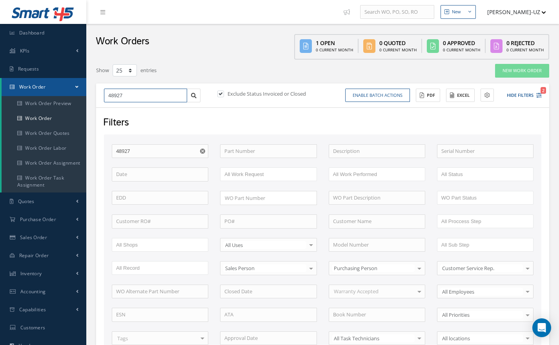
click at [142, 95] on input "48927" at bounding box center [145, 96] width 83 height 14
type input "4892"
type input "489"
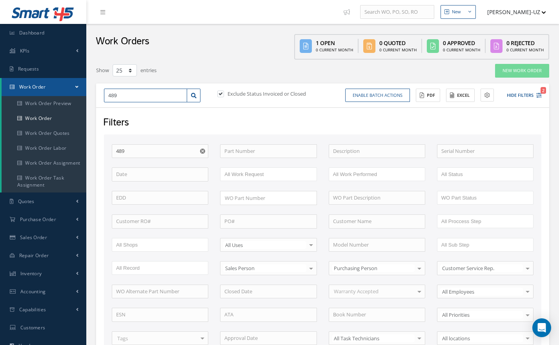
type input "48"
type input "484"
type input "4841"
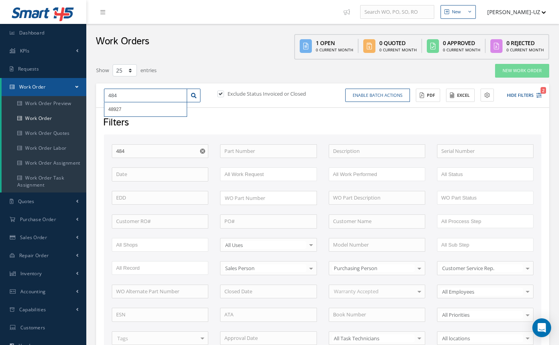
type input "4841"
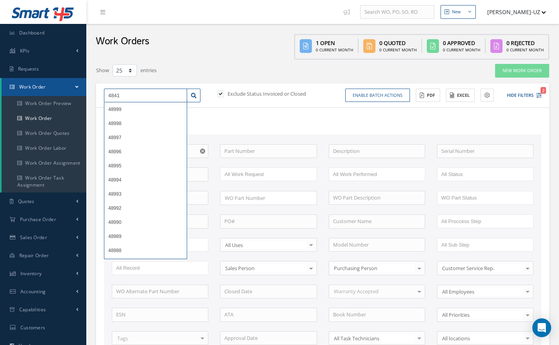
type input "48410"
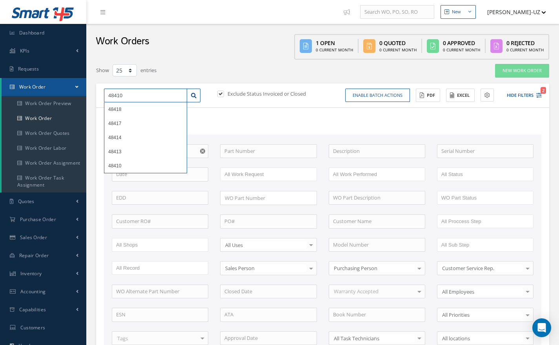
type input "4841"
type input "48410"
type input "4841"
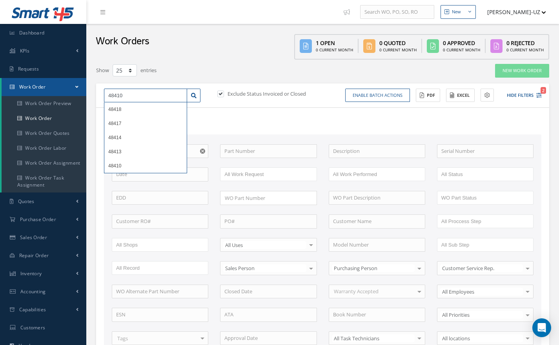
type input "4841"
click at [142, 95] on input "4841" at bounding box center [145, 96] width 83 height 14
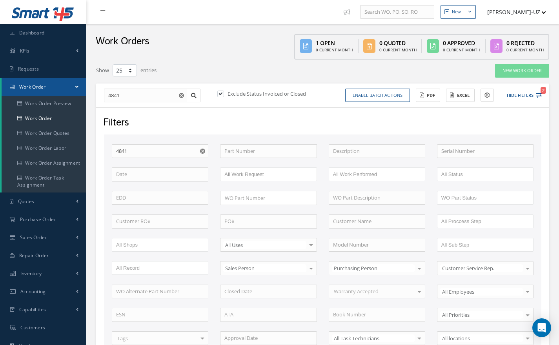
click at [118, 111] on div "4841 48418 48417 48414 48413 48410 Exclude Status Invoiced or Closed Enable bat…" at bounding box center [322, 283] width 453 height 398
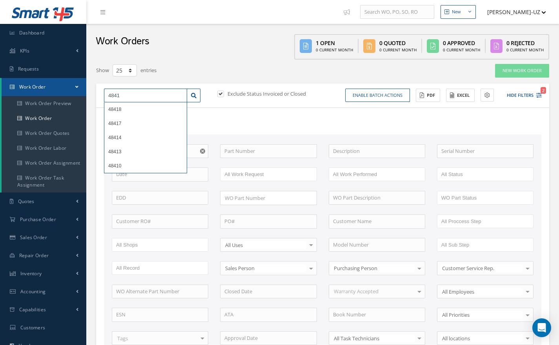
click at [124, 95] on input "4841" at bounding box center [145, 96] width 83 height 14
type input "4841 9"
type input "4841"
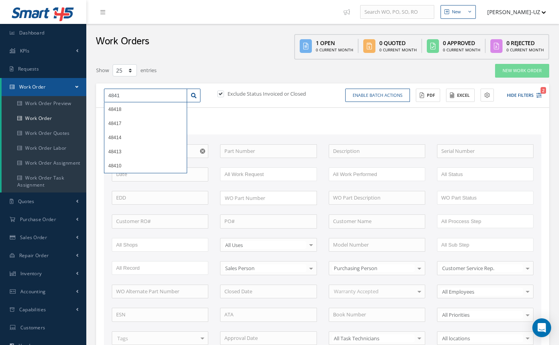
type input "4841"
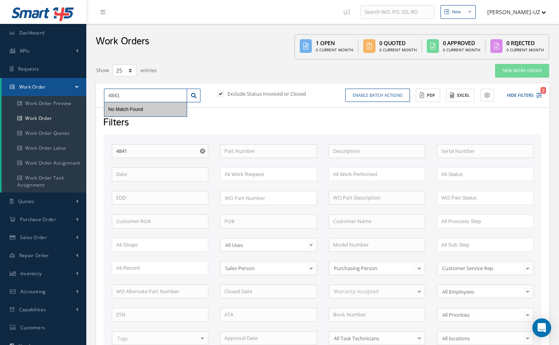
type input "48410"
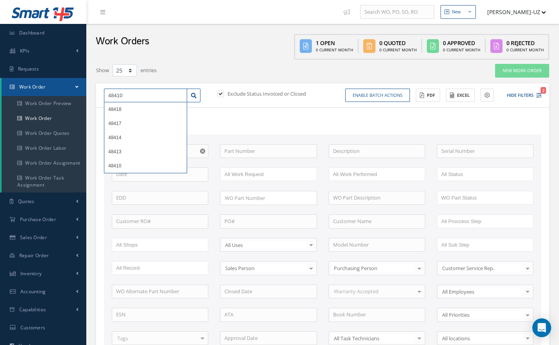
type input "48410\"
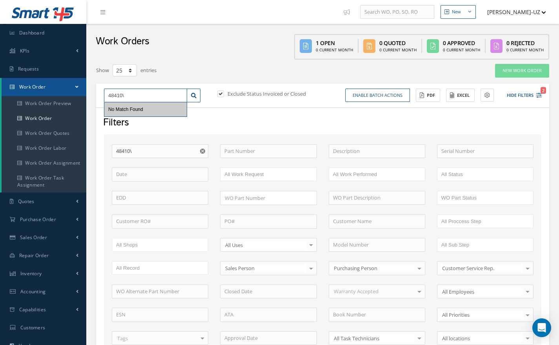
click at [127, 95] on input "48410\" at bounding box center [145, 96] width 83 height 14
type input "48410\\"
type input "48410\"
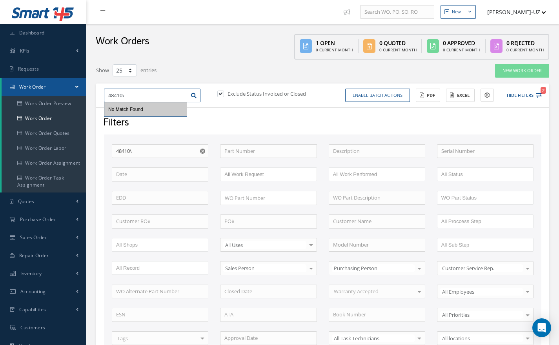
type input "48410"
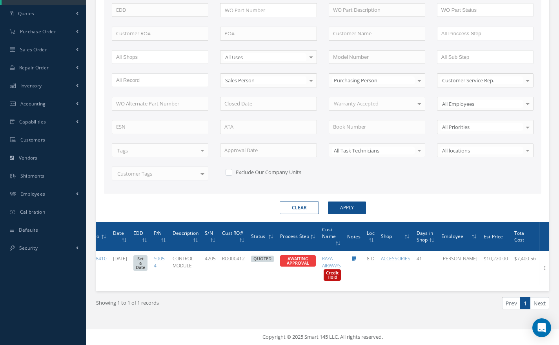
scroll to position [0, 21]
click at [546, 265] on icon at bounding box center [546, 268] width 8 height 6
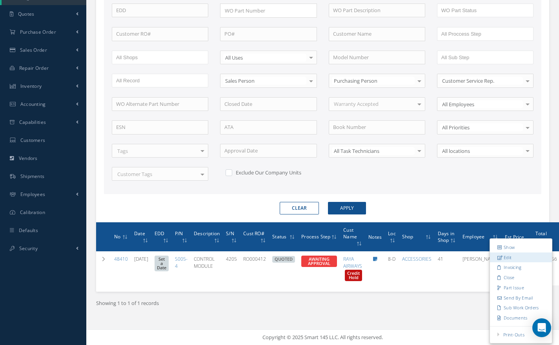
click at [505, 258] on link "Edit" at bounding box center [521, 257] width 62 height 10
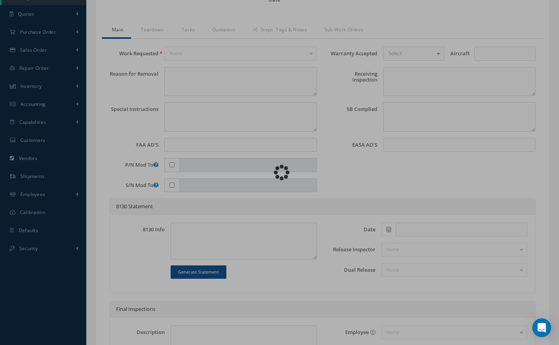
type input "S005-4"
type input "8-D"
type input "[DATE]"
type input "CONTROL MODULE"
type input "RO000412"
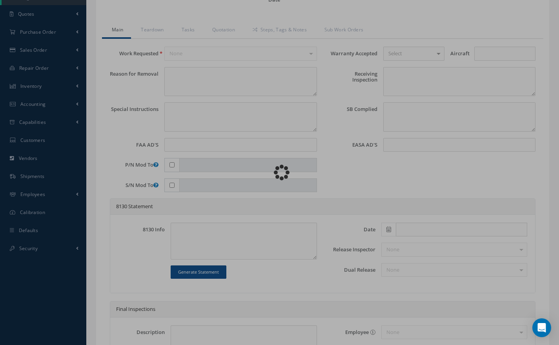
type input "4205"
type textarea "RUDDER TRAVEL LIMIT 1 FAULT MSG."
type textarea "PLEASE SEE R.O. FOR DETAILS"
type textarea "NO VISUAL DAMAGE"
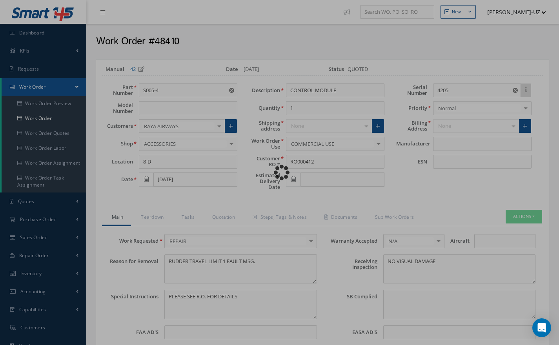
click at [280, 173] on div "Loading…" at bounding box center [280, 173] width 0 height 0
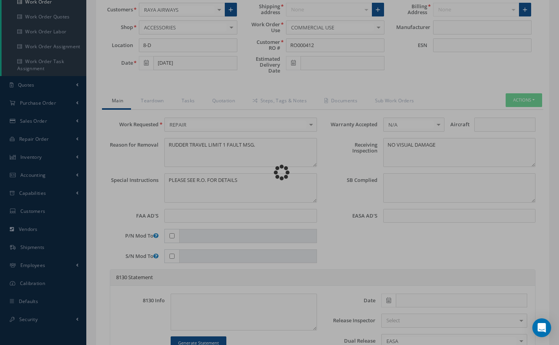
scroll to position [116, 0]
click at [280, 173] on div "Loading…" at bounding box center [280, 173] width 0 height 0
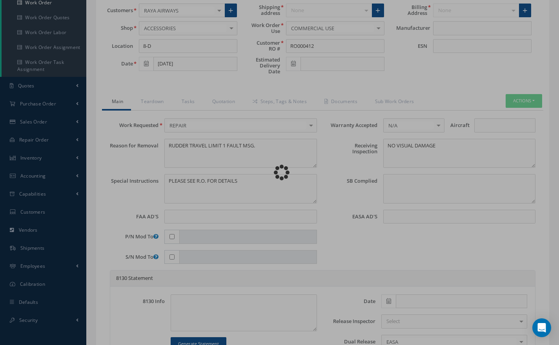
click at [280, 173] on div "Loading…" at bounding box center [280, 173] width 0 height 0
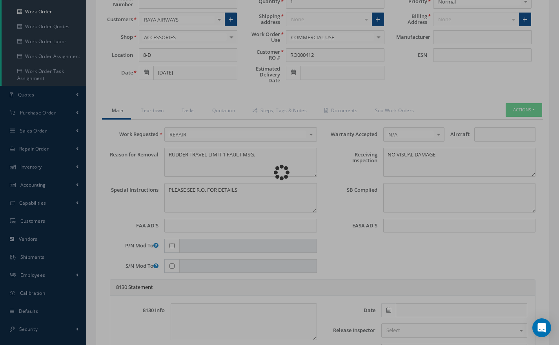
scroll to position [106, 0]
click at [280, 173] on div "Loading…" at bounding box center [280, 173] width 0 height 0
type input "MEGGITT SAFETY SYSTEMS"
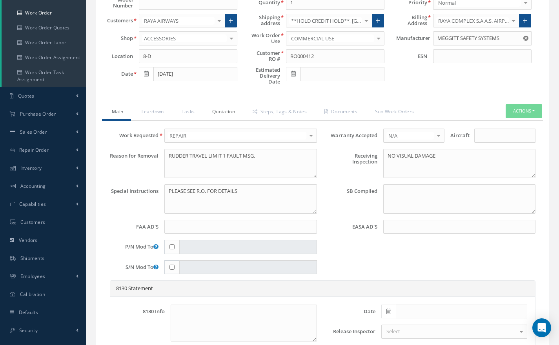
click at [225, 111] on link "Quotation" at bounding box center [223, 112] width 40 height 16
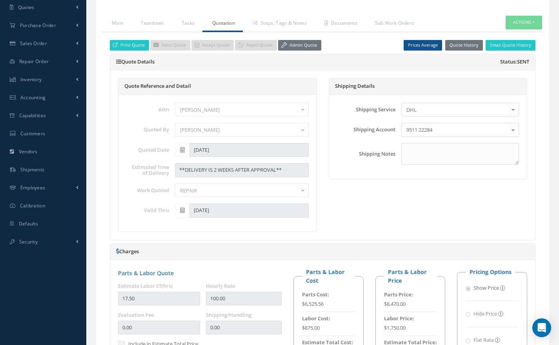
scroll to position [194, 0]
click at [515, 20] on button "Actions" at bounding box center [524, 23] width 37 height 14
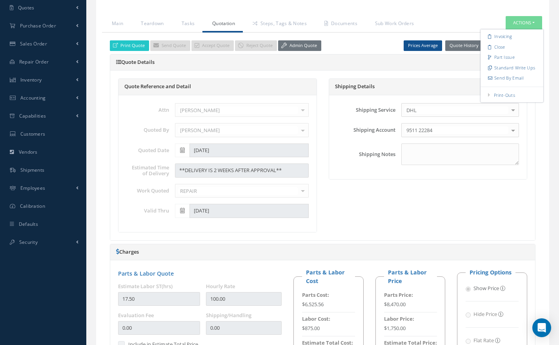
click at [300, 44] on link "Admin Quote" at bounding box center [299, 45] width 43 height 11
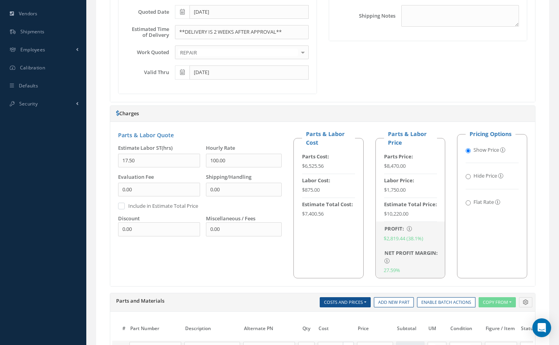
scroll to position [333, 0]
drag, startPoint x: 148, startPoint y: 225, endPoint x: 108, endPoint y: 226, distance: 39.6
click at [108, 226] on div "Print Quote Send Quote Accept Quote Reject Quote Admin Quote Prices Average Par…" at bounding box center [323, 185] width 442 height 582
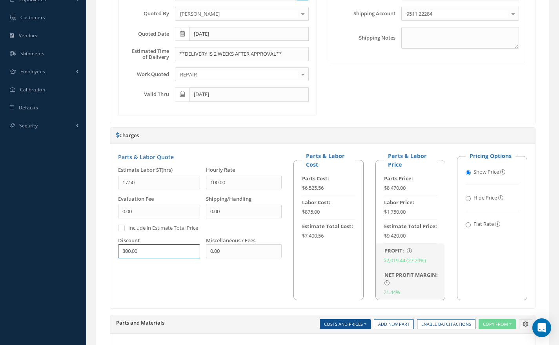
scroll to position [310, 0]
type input "800.00"
click at [108, 226] on div "Print Quote Send Quote Accept Quote Reject Quote Admin Quote Prices Average Par…" at bounding box center [323, 207] width 442 height 582
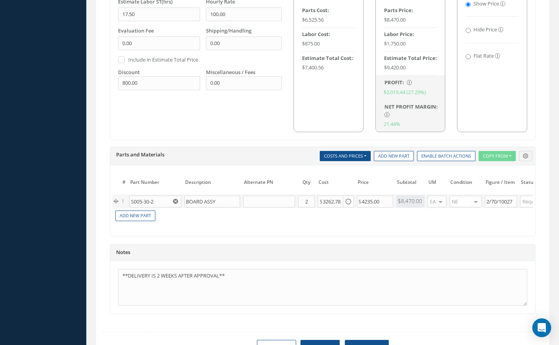
scroll to position [0, 120]
